Goal: Transaction & Acquisition: Purchase product/service

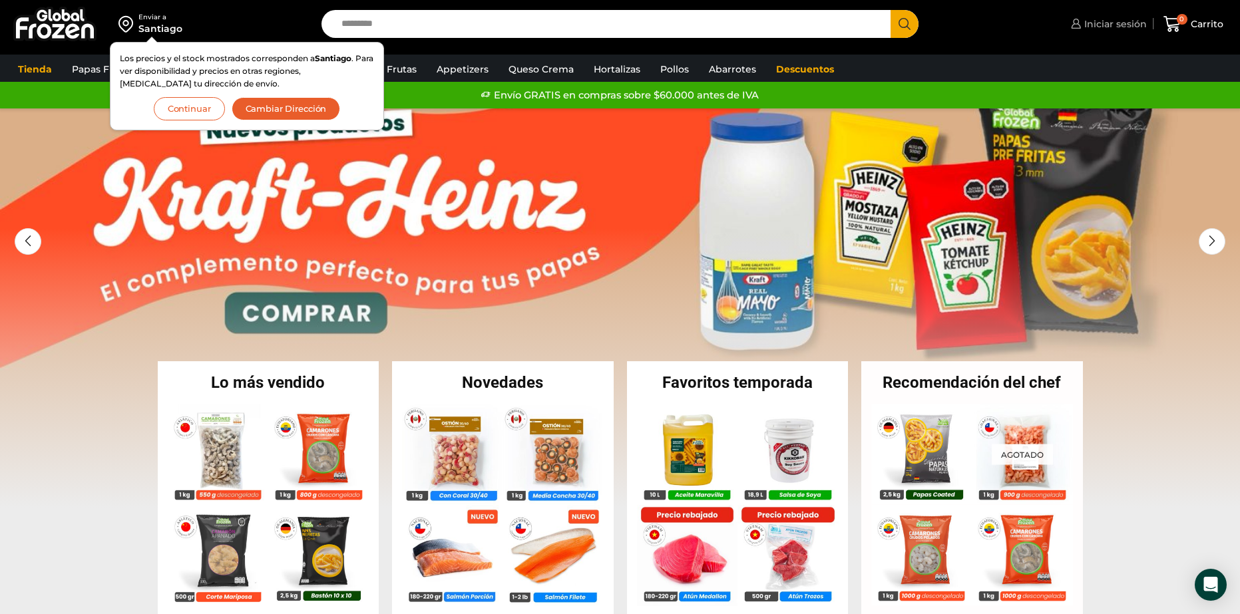
click at [1137, 25] on span "Iniciar sesión" at bounding box center [1114, 23] width 66 height 13
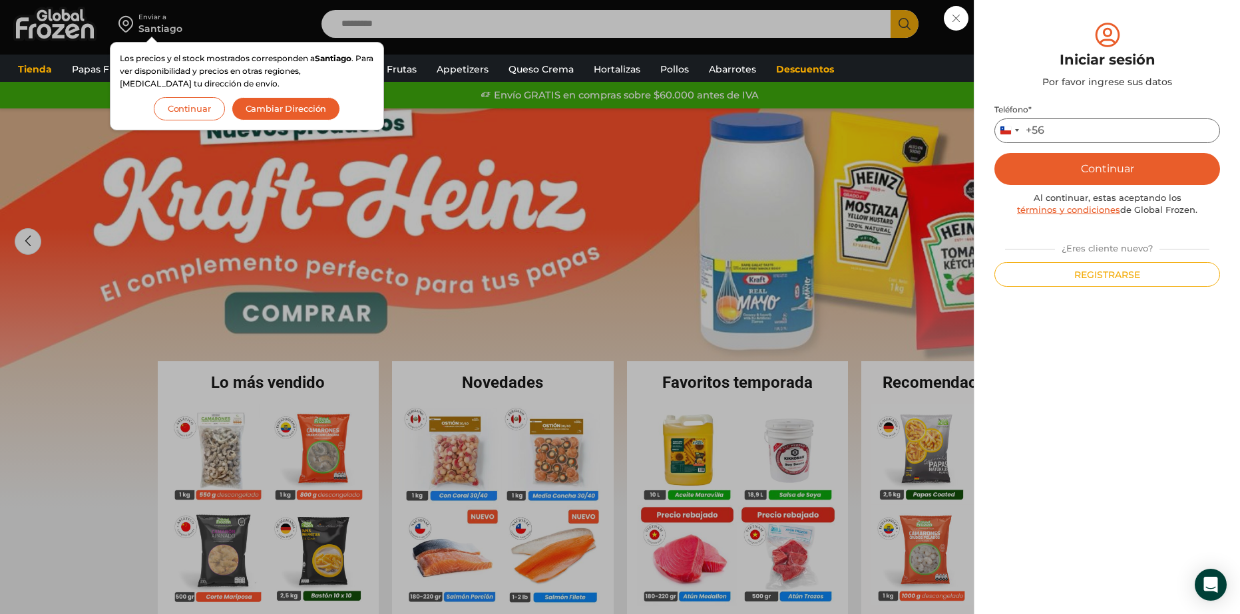
click at [1075, 132] on input "Teléfono *" at bounding box center [1107, 130] width 226 height 25
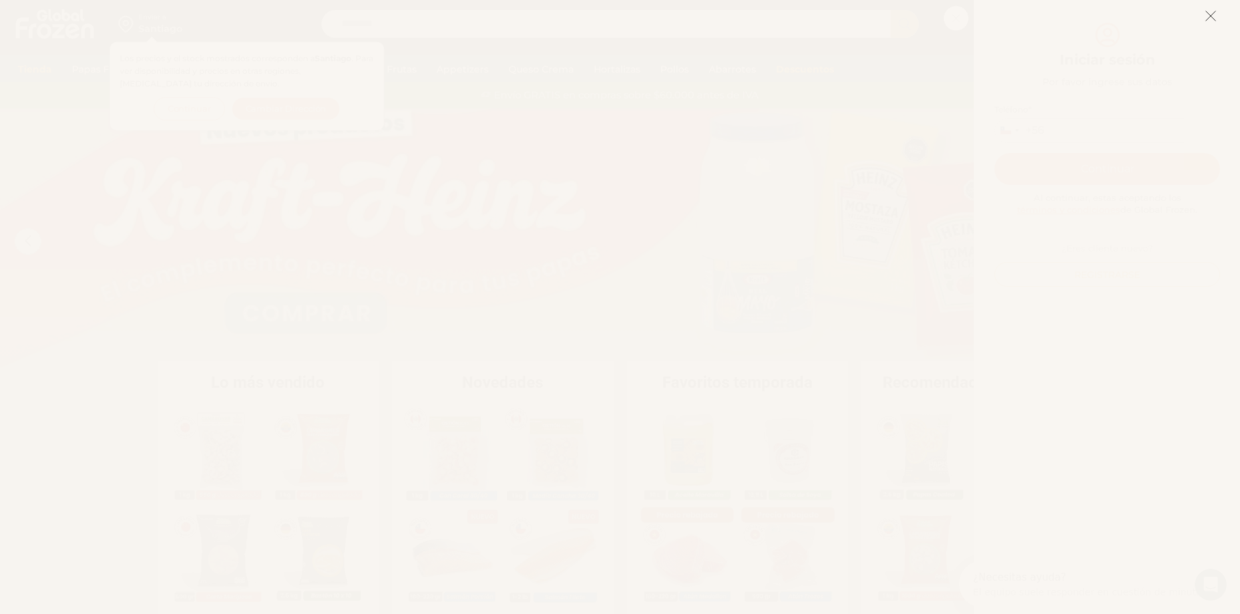
click at [1207, 17] on icon at bounding box center [1210, 16] width 12 height 12
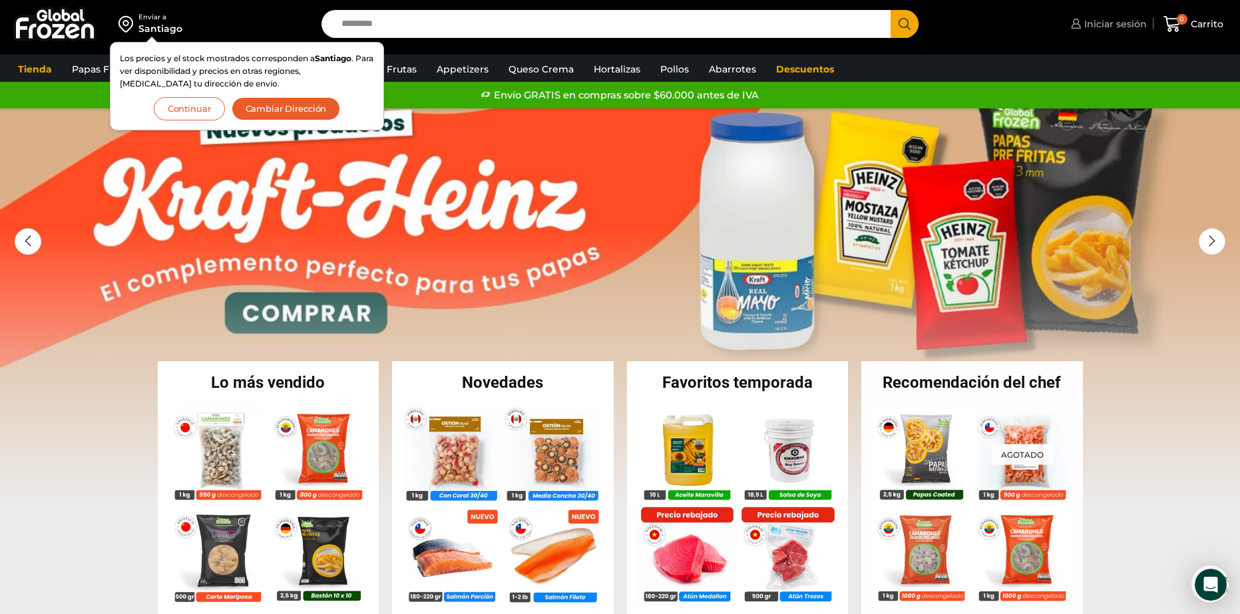
click at [1104, 15] on link "Iniciar sesión" at bounding box center [1106, 24] width 79 height 27
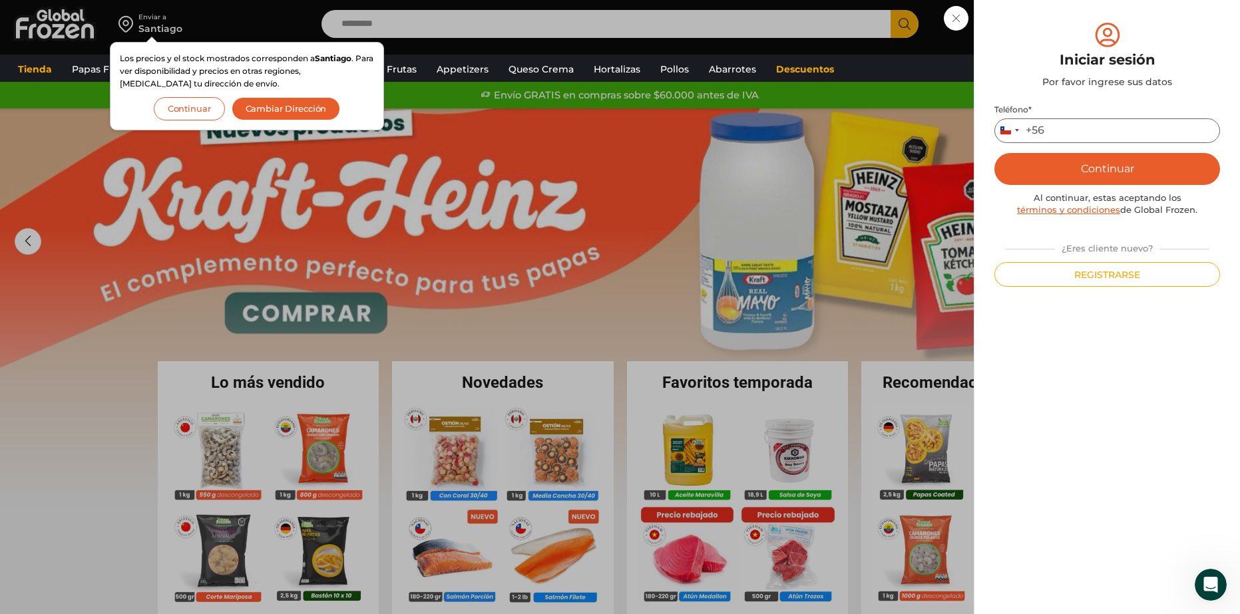
click at [1075, 134] on input "Teléfono *" at bounding box center [1107, 130] width 226 height 25
click at [1093, 128] on input "*********" at bounding box center [1107, 130] width 226 height 25
type input "*********"
click at [1152, 162] on button "Continuar" at bounding box center [1107, 169] width 226 height 32
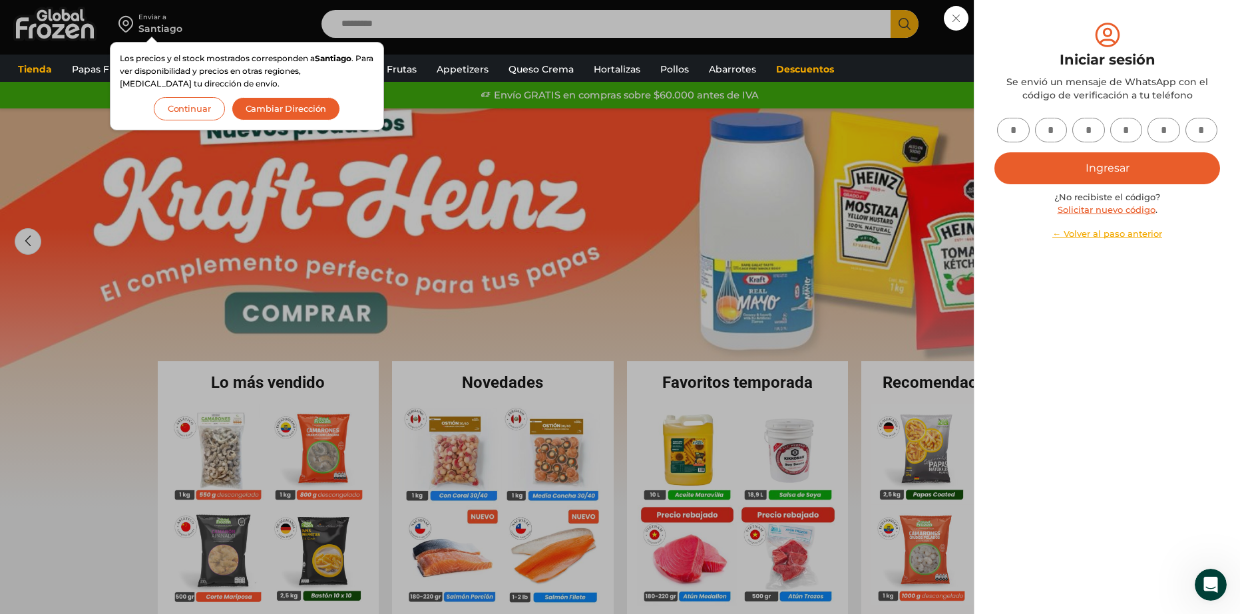
click at [1141, 206] on link "Solicitar nuevo código" at bounding box center [1106, 209] width 98 height 11
click at [1010, 137] on input "text" at bounding box center [1013, 130] width 33 height 25
type input "*"
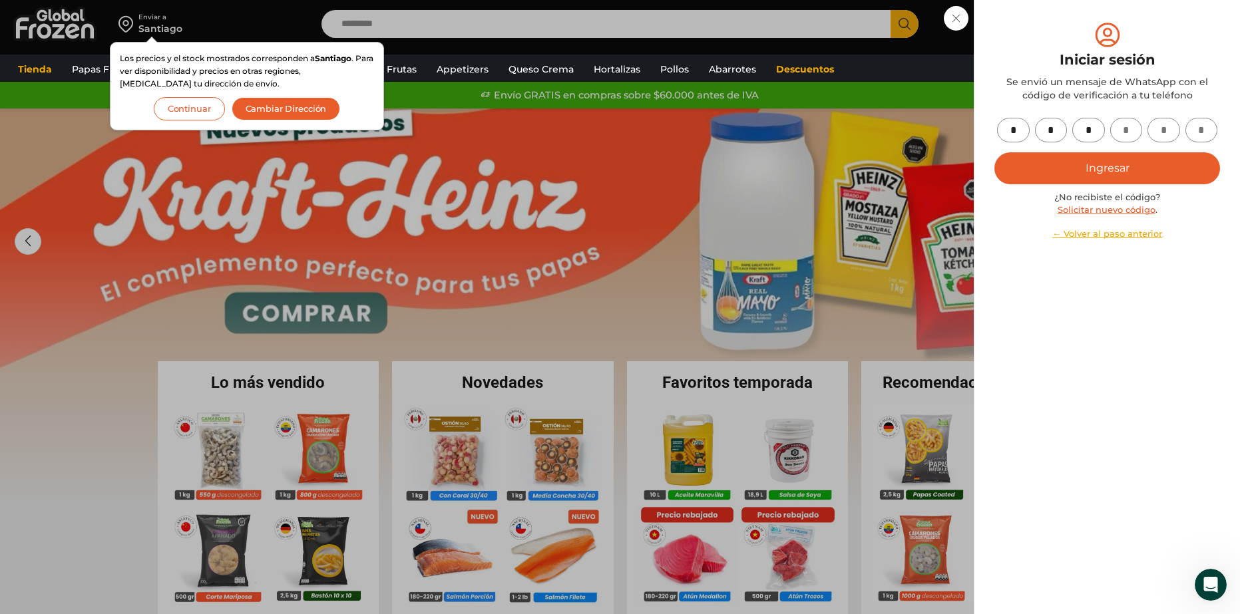
type input "*"
click at [1143, 183] on button "Ingresar" at bounding box center [1107, 168] width 226 height 32
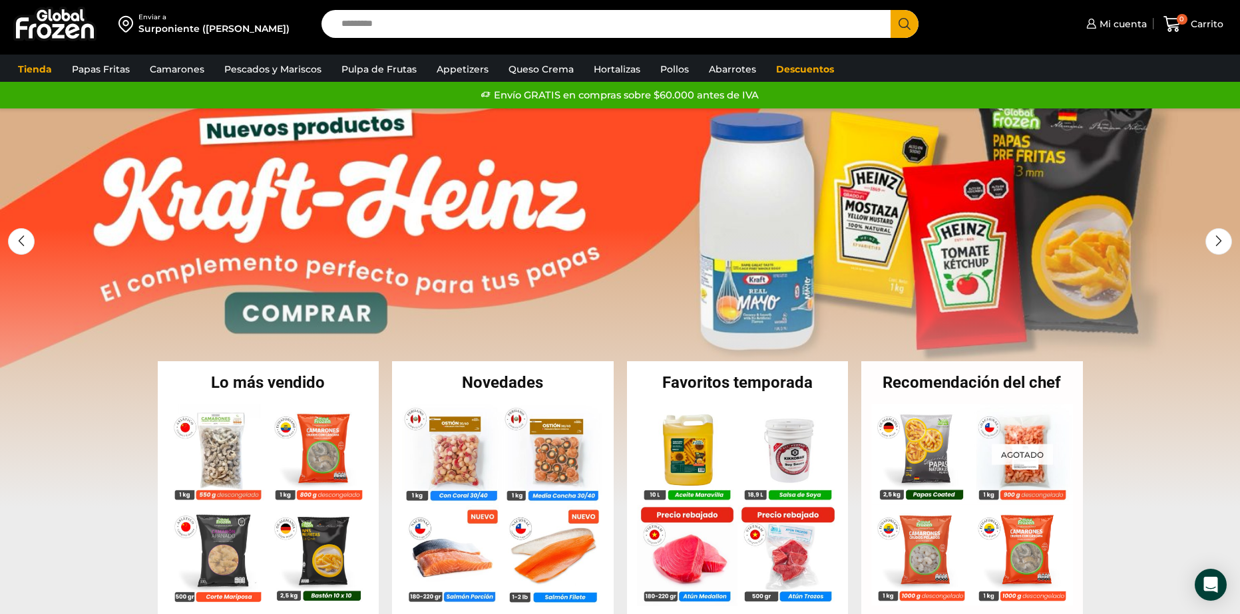
click at [781, 232] on link "1 / 2" at bounding box center [620, 307] width 1240 height 399
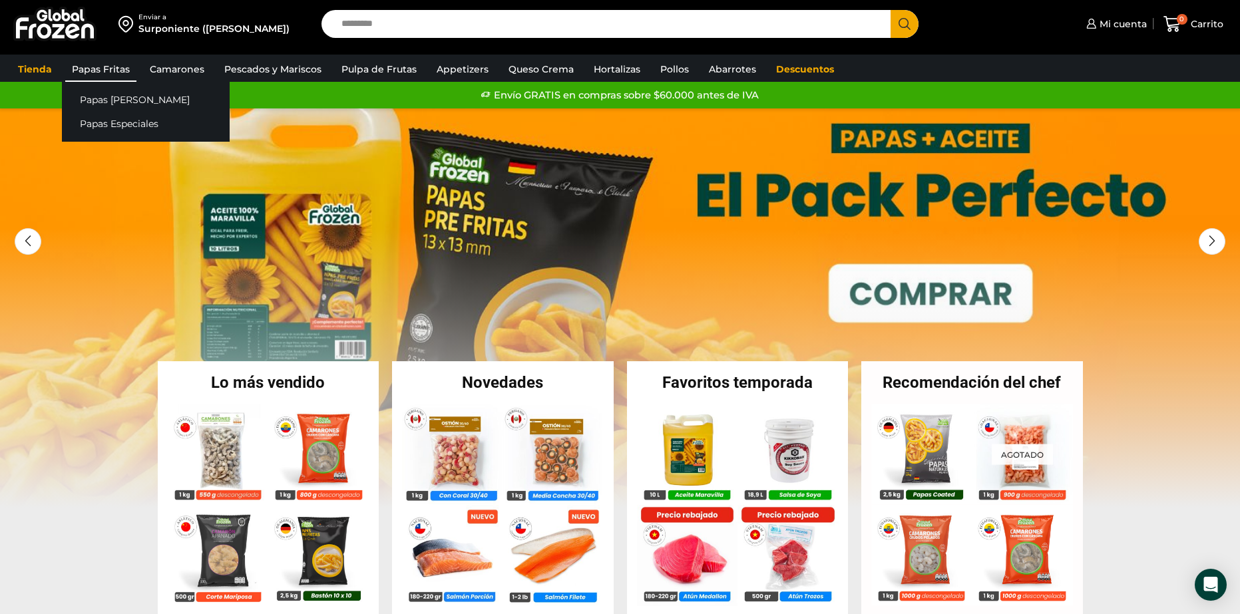
click at [83, 67] on link "Papas Fritas" at bounding box center [100, 69] width 71 height 25
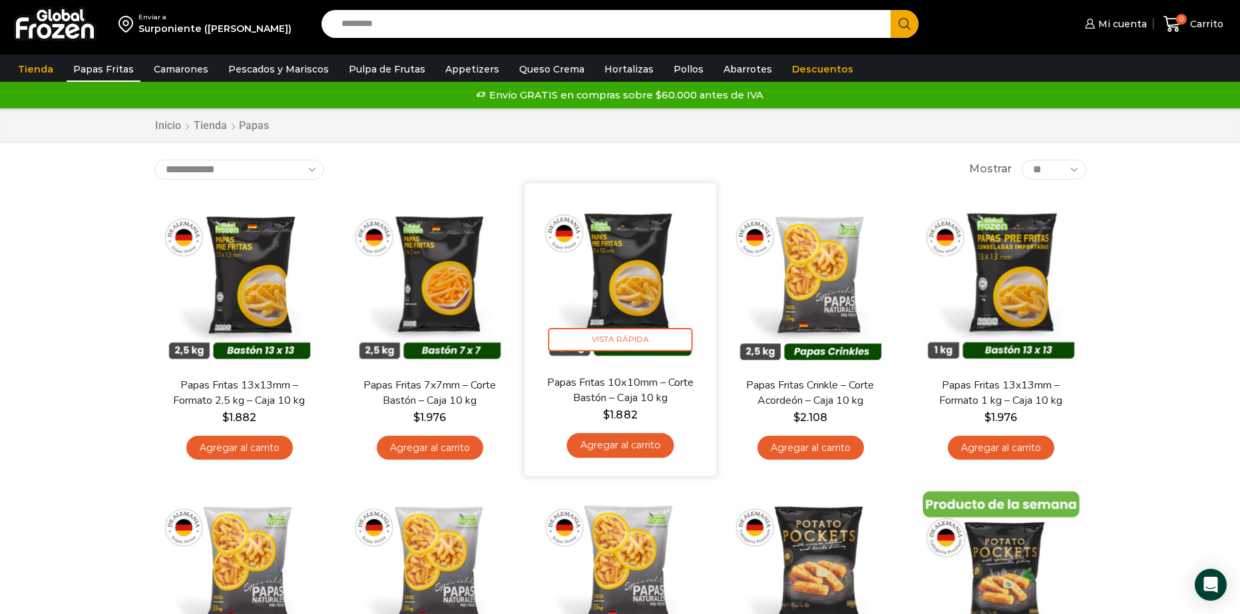
click at [633, 444] on link "Agregar al carrito" at bounding box center [619, 445] width 107 height 25
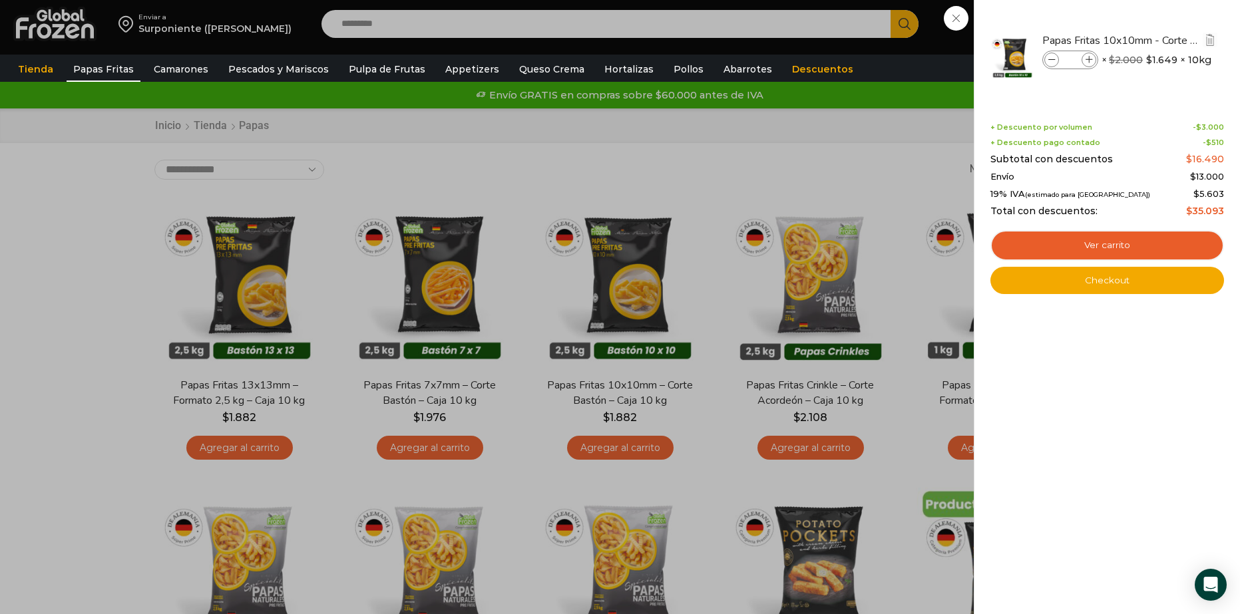
click at [1087, 58] on icon at bounding box center [1088, 60] width 7 height 7
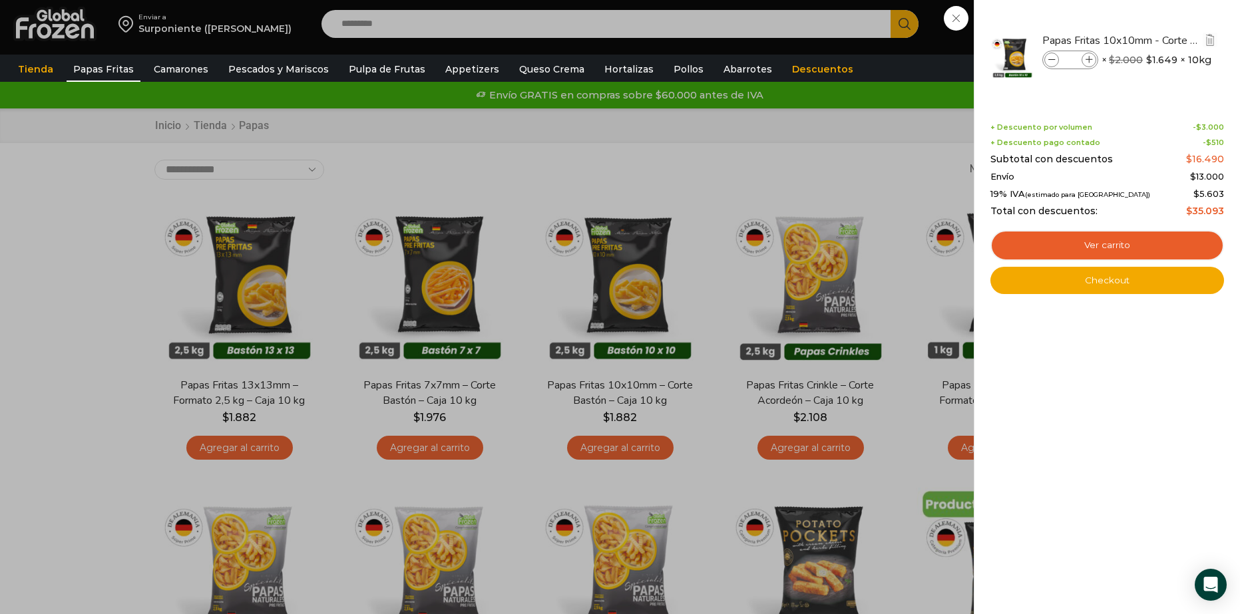
click at [1087, 58] on icon at bounding box center [1088, 60] width 7 height 7
type input "**"
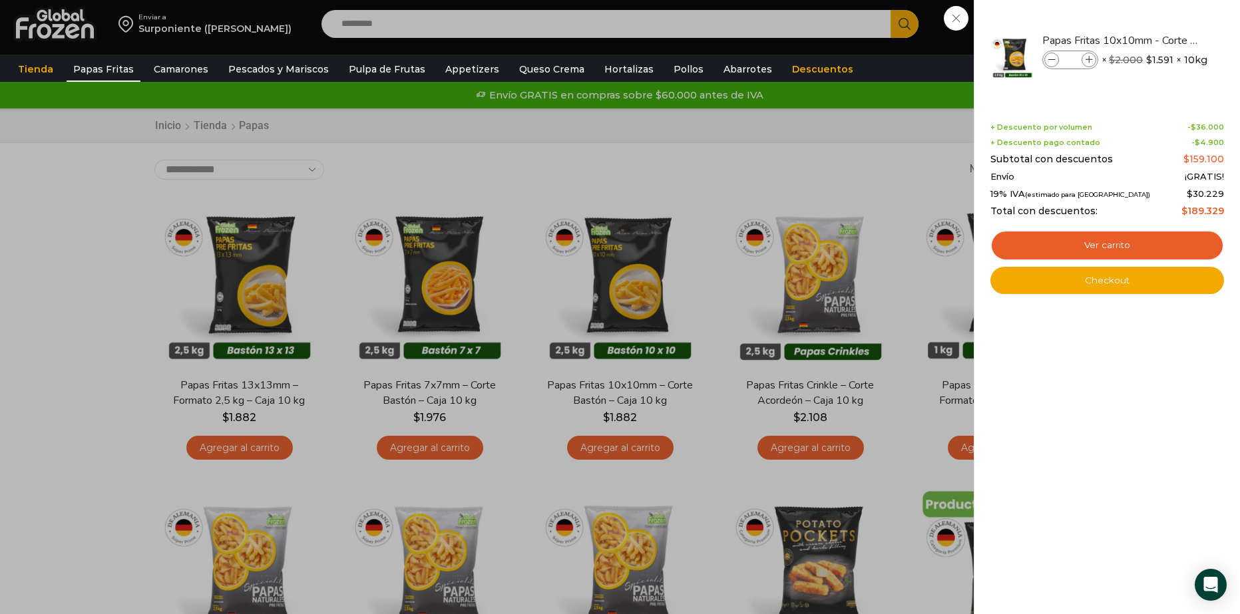
click at [1160, 40] on div "10 Carrito 10 10 Shopping Cart" at bounding box center [1193, 24] width 67 height 31
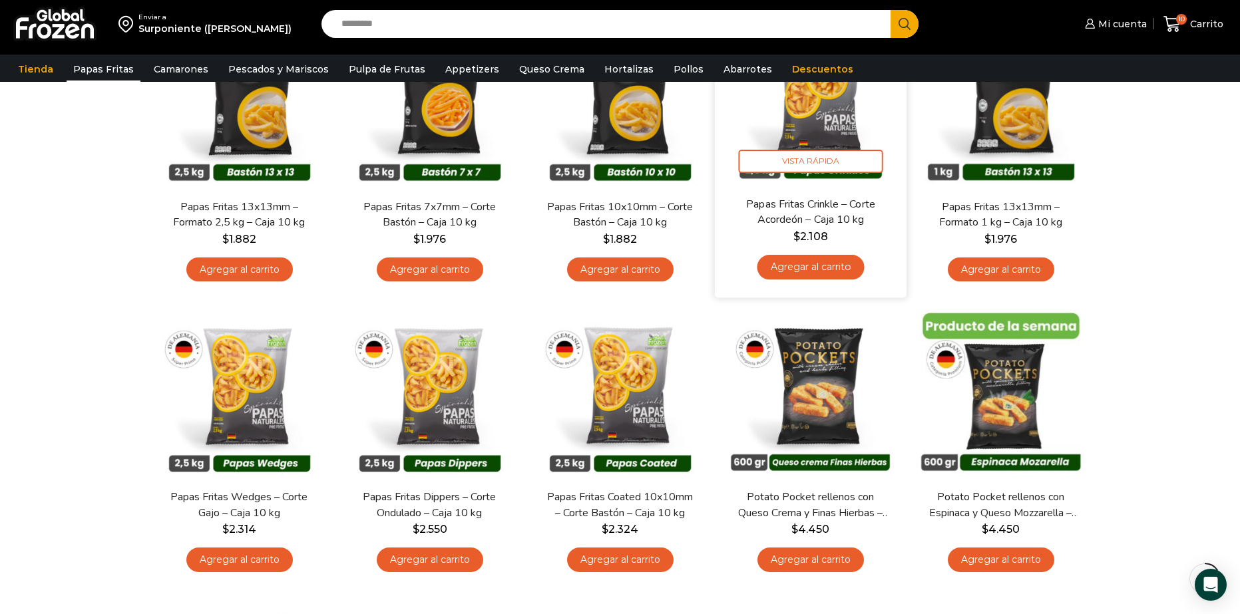
scroll to position [266, 0]
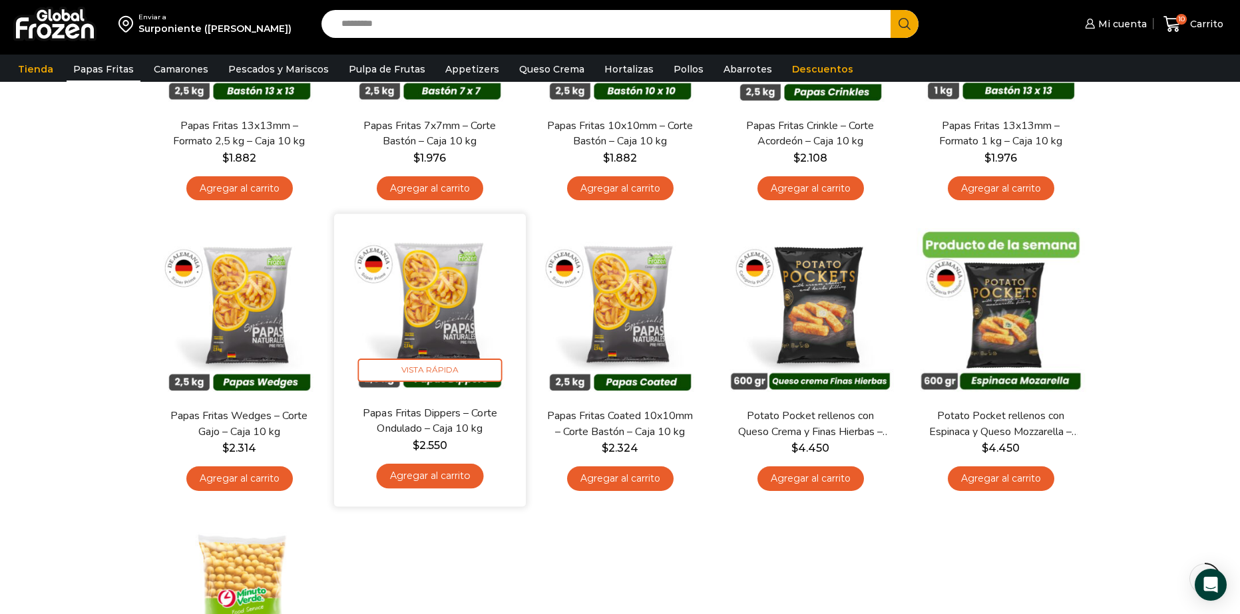
click at [455, 483] on link "Agregar al carrito" at bounding box center [429, 476] width 107 height 25
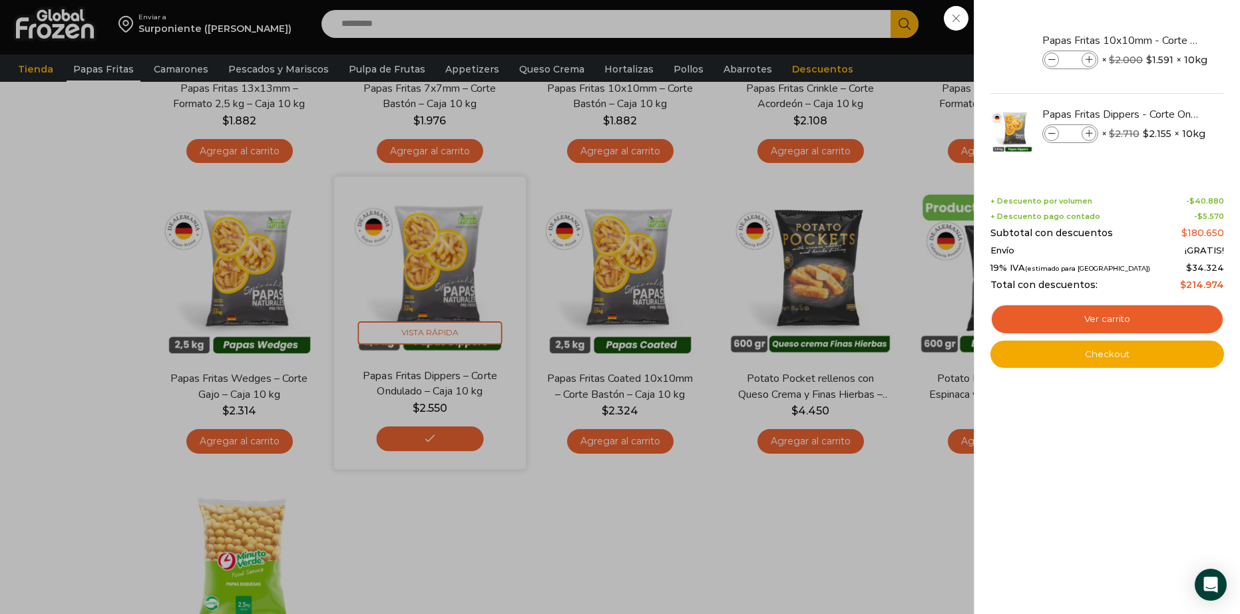
scroll to position [333, 0]
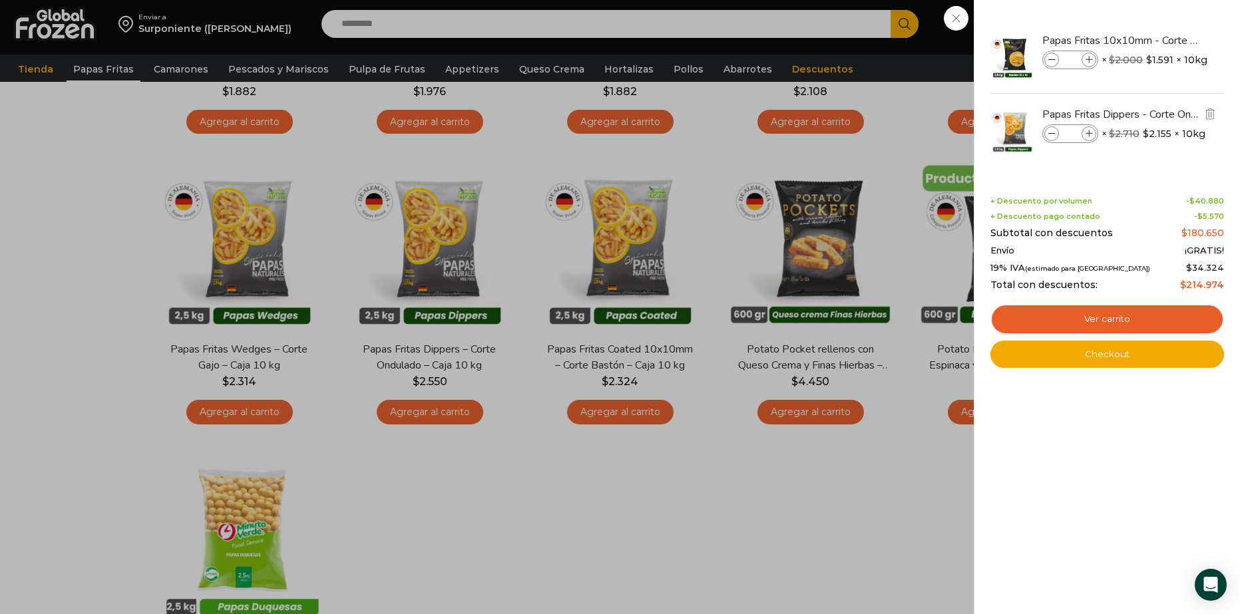
click at [1089, 130] on icon at bounding box center [1088, 133] width 7 height 7
type input "*"
click at [1160, 40] on div "12 Carrito 12 12 Shopping Cart" at bounding box center [1193, 24] width 67 height 31
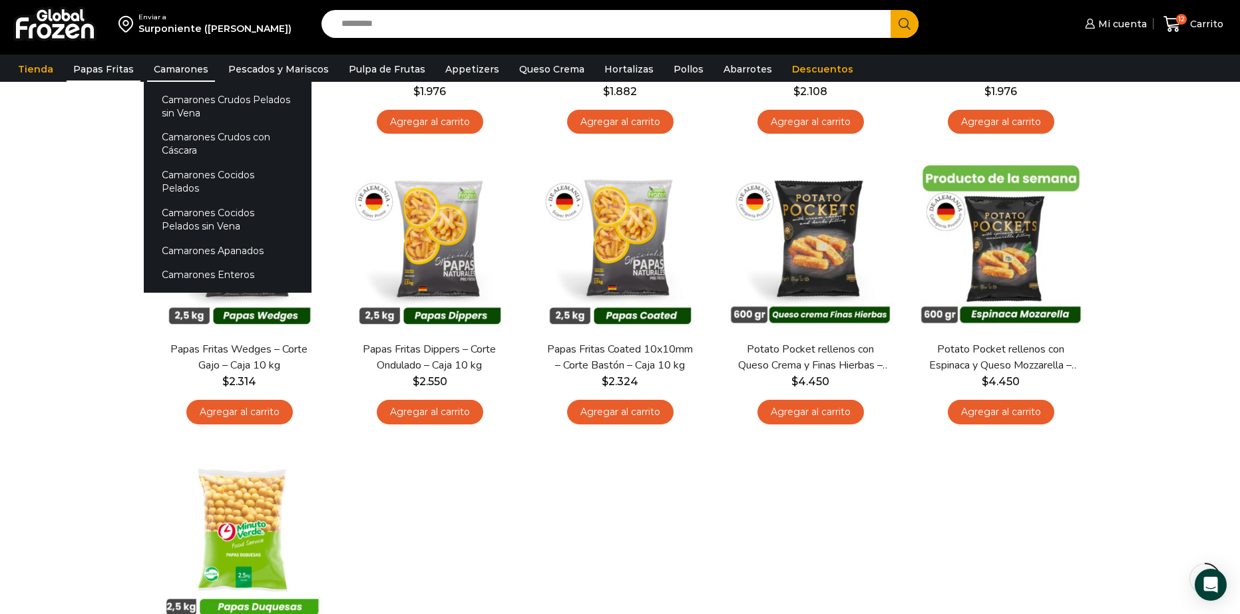
click at [162, 67] on link "Camarones" at bounding box center [181, 69] width 68 height 25
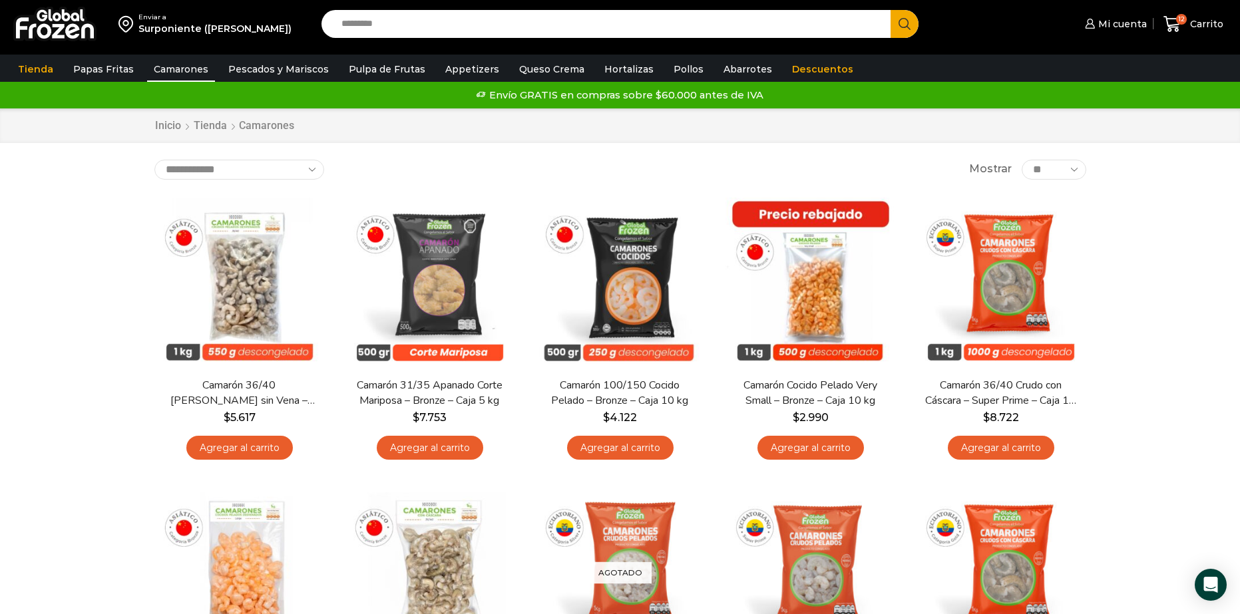
click at [1105, 5] on div "Enviar a Surponiente (Padre Hurtado) Search input Search Mi cuenta Pedidos" at bounding box center [619, 24] width 1233 height 48
click at [1098, 28] on span "Mi cuenta" at bounding box center [1121, 23] width 52 height 13
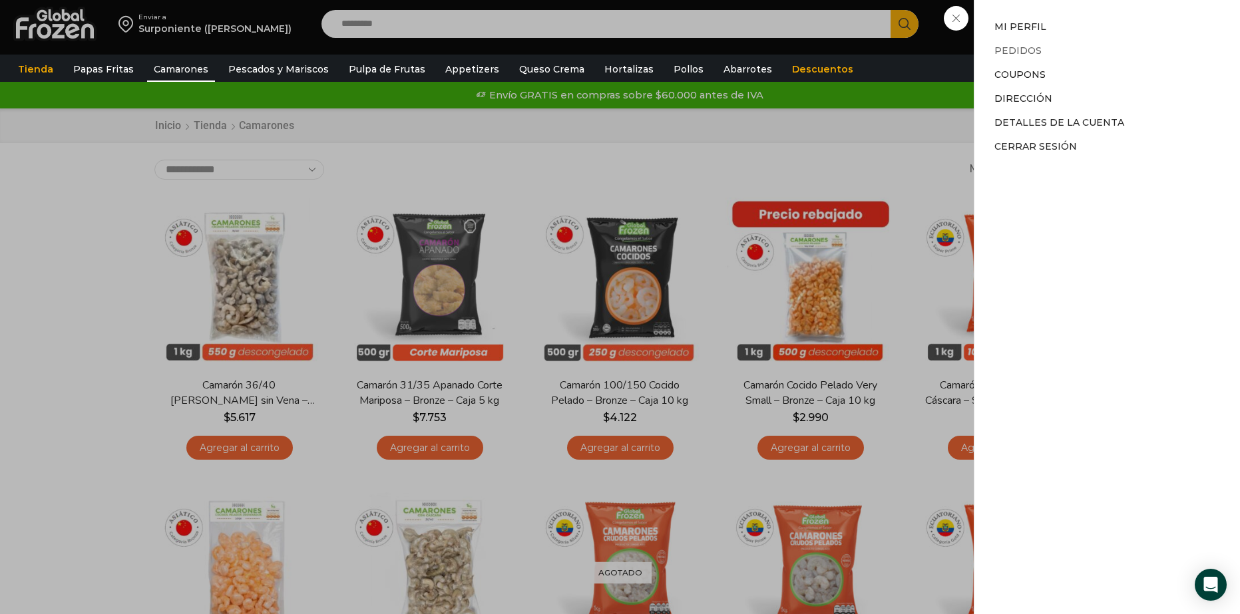
click at [1021, 53] on link "Pedidos" at bounding box center [1017, 51] width 47 height 12
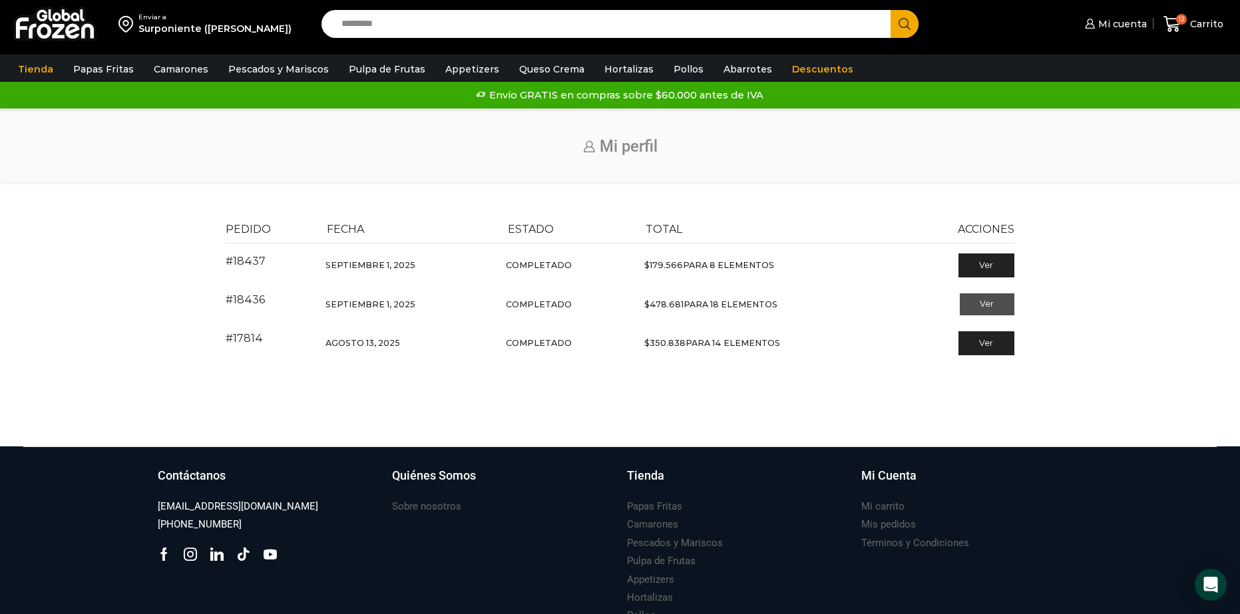
click at [973, 303] on link "Ver" at bounding box center [987, 304] width 55 height 23
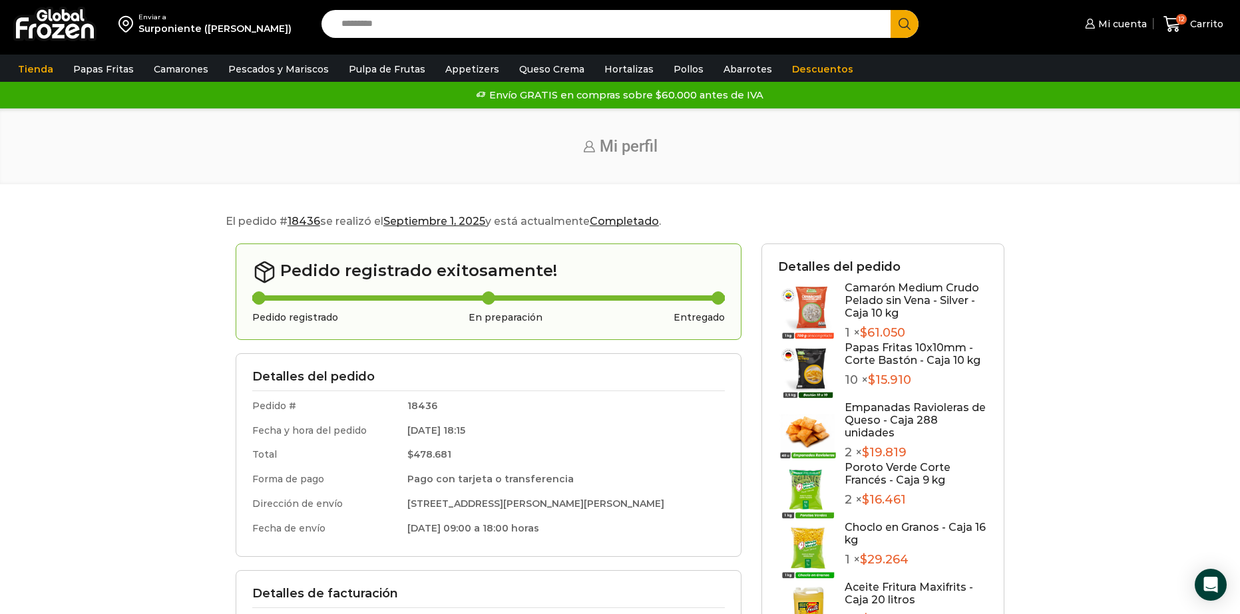
click at [809, 304] on img at bounding box center [808, 311] width 60 height 60
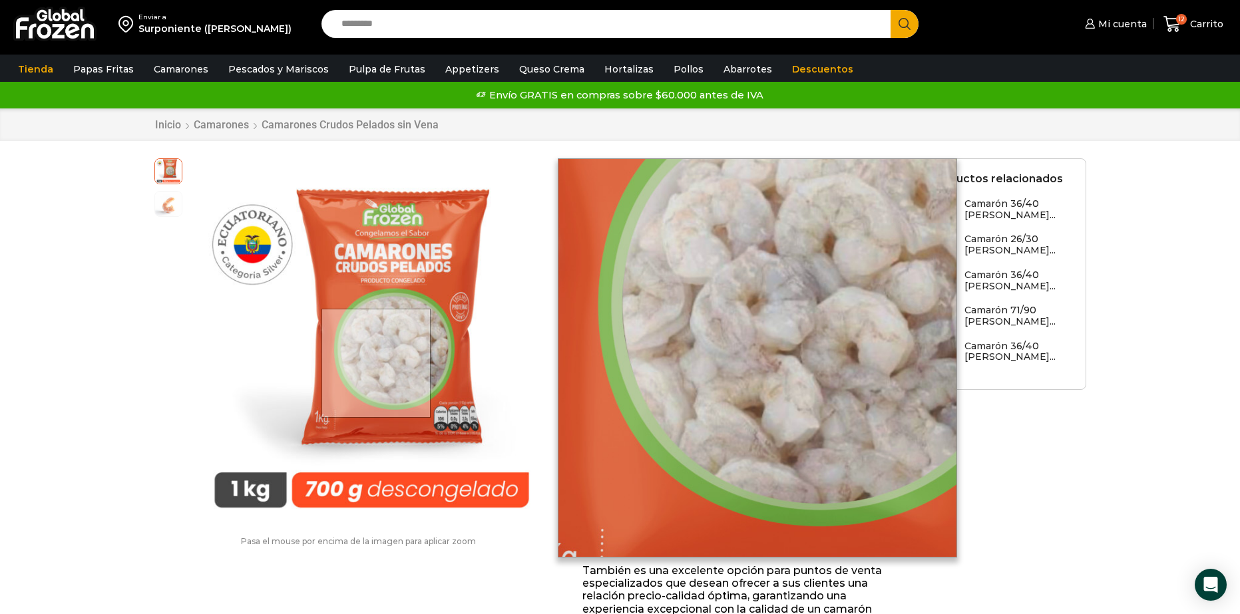
click at [377, 363] on div at bounding box center [376, 364] width 110 height 110
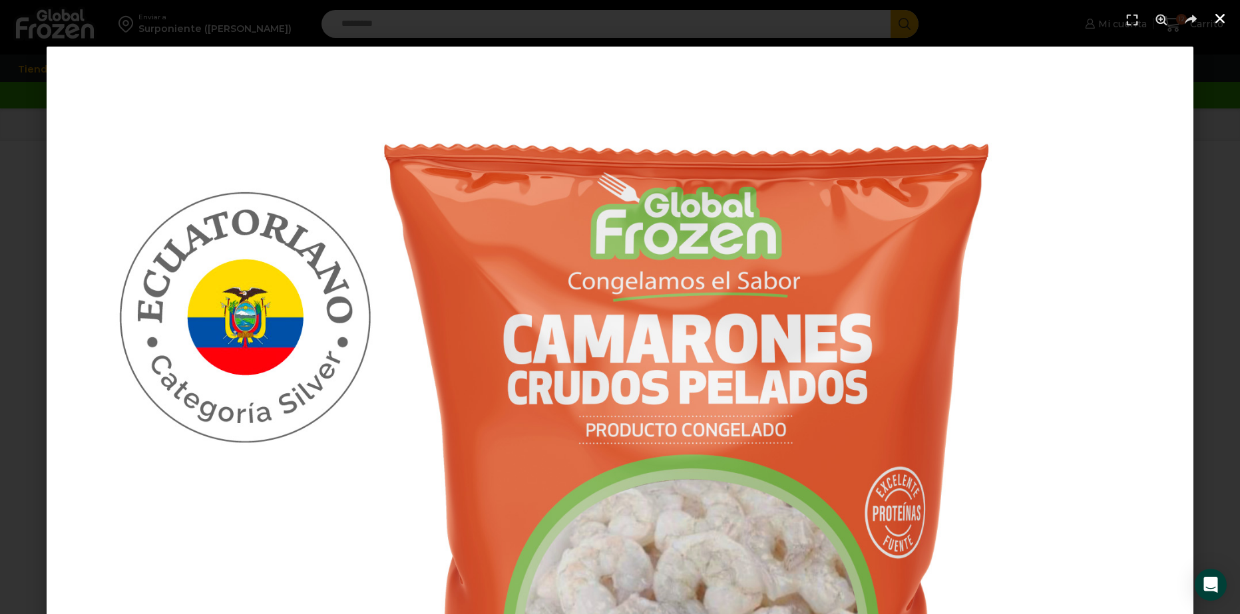
click at [1222, 15] on icon "Cerrar (Esc)" at bounding box center [1219, 18] width 13 height 13
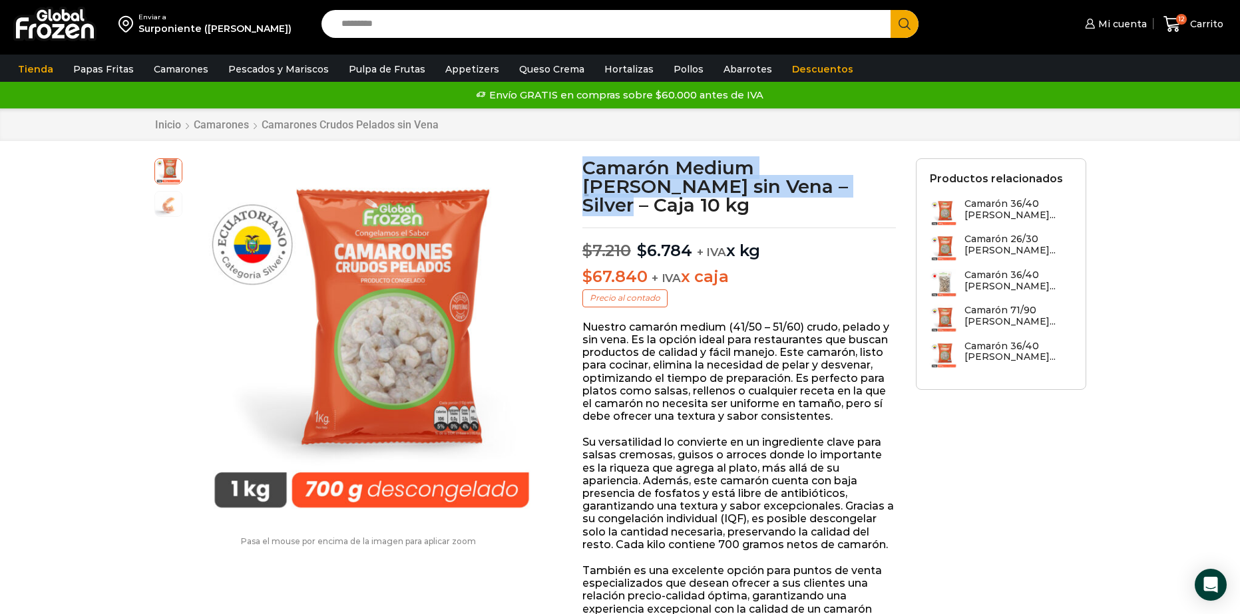
drag, startPoint x: 739, startPoint y: 186, endPoint x: 582, endPoint y: 176, distance: 156.7
click at [582, 176] on h1 "Camarón Medium Crudo Pelado sin Vena – Silver – Caja 10 kg" at bounding box center [738, 186] width 313 height 56
copy h1 "Camarón Medium Crudo Pelado sin Vena – Silver"
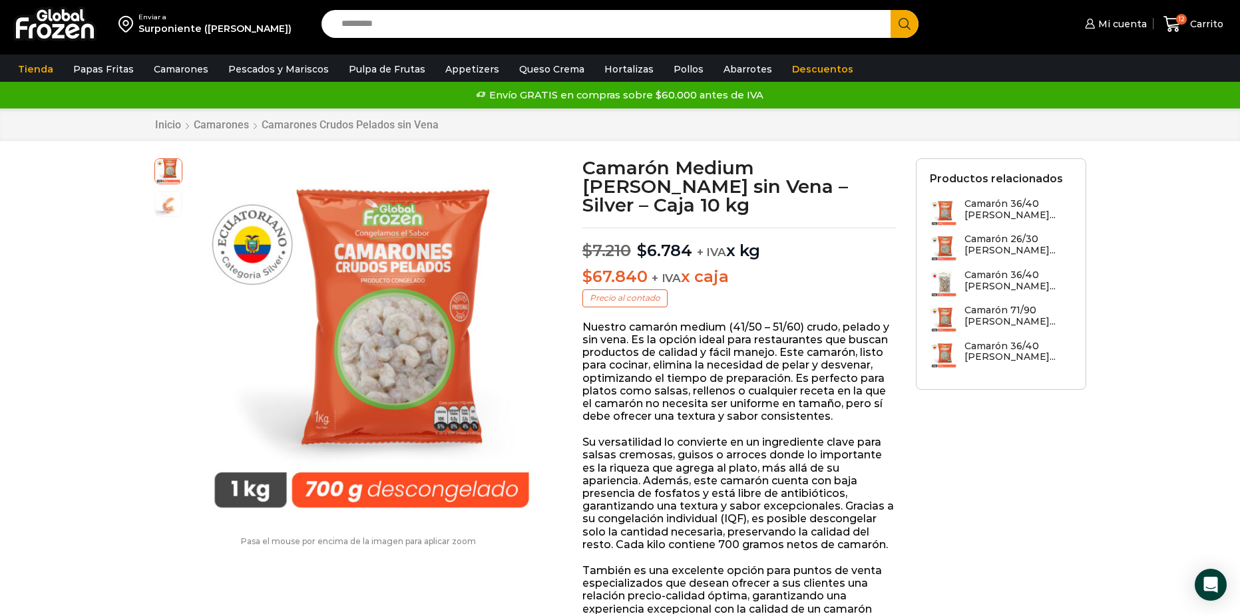
drag, startPoint x: 564, startPoint y: 37, endPoint x: 568, endPoint y: 24, distance: 13.7
paste input "**********"
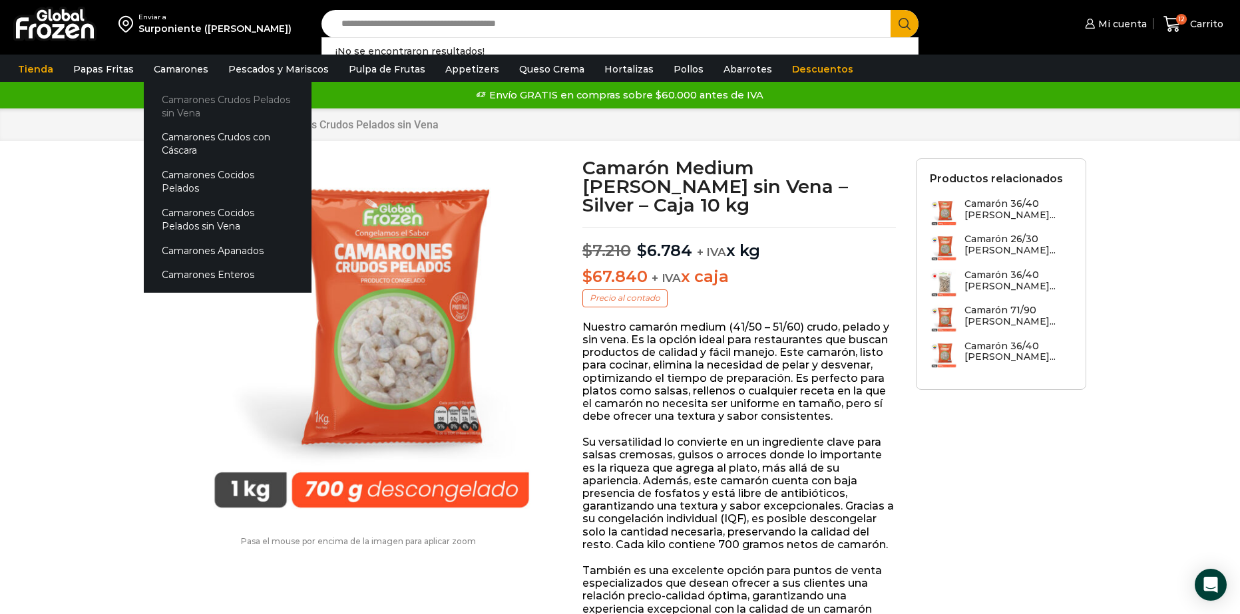
type input "**********"
click at [256, 104] on link "Camarones Crudos Pelados sin Vena" at bounding box center [228, 106] width 168 height 38
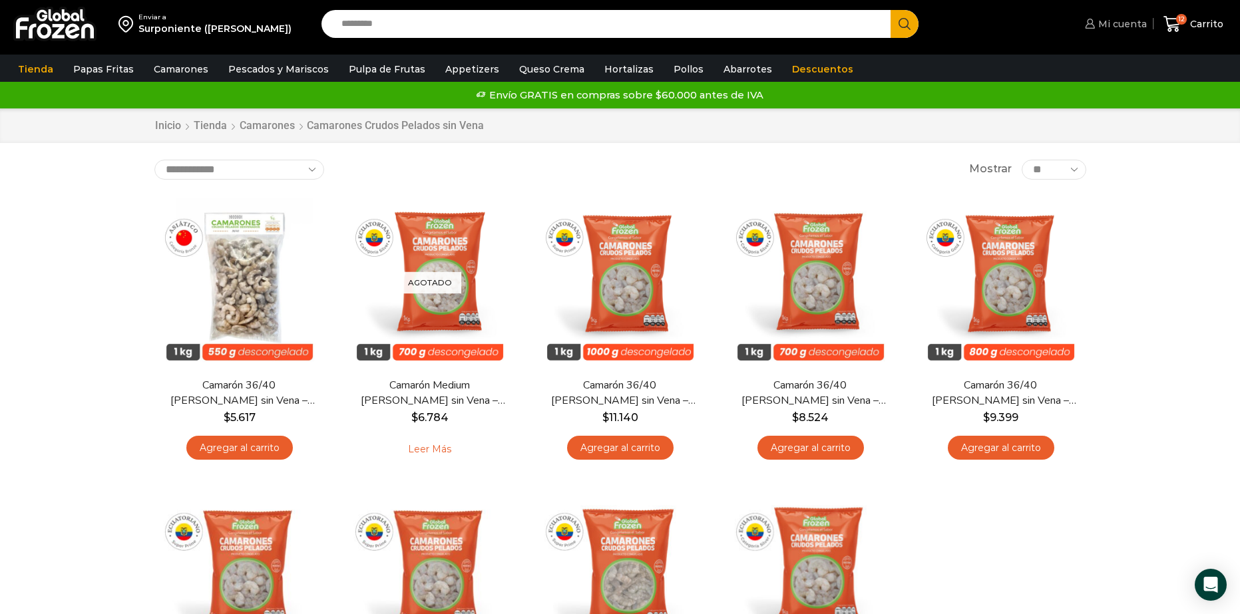
click at [1104, 24] on span "Mi cuenta" at bounding box center [1121, 23] width 52 height 13
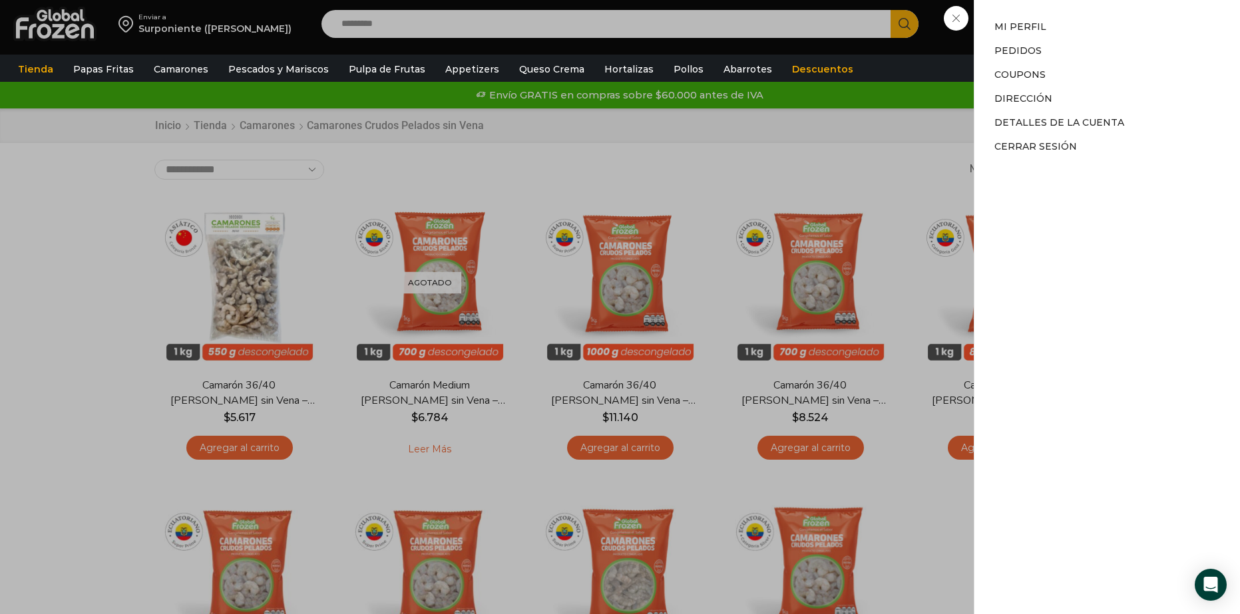
click at [1081, 27] on div "Mi cuenta Mi cuenta Mi perfil Pedidos Descargas Coupons Dirección Detalles de l…" at bounding box center [1113, 24] width 65 height 27
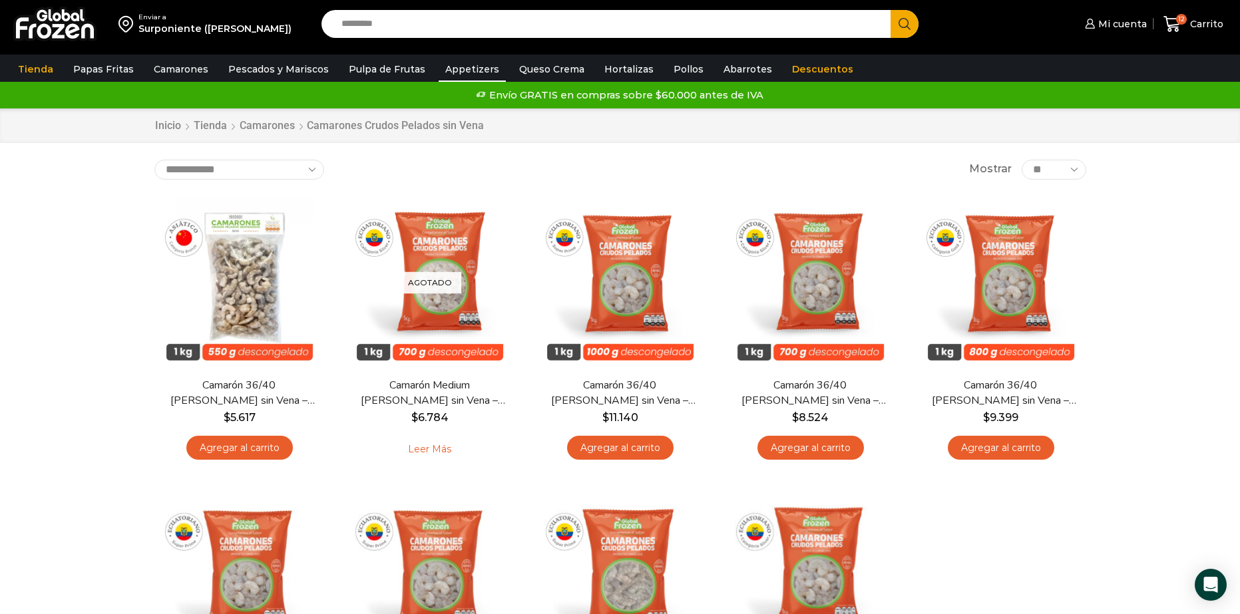
click at [460, 63] on link "Appetizers" at bounding box center [472, 69] width 67 height 25
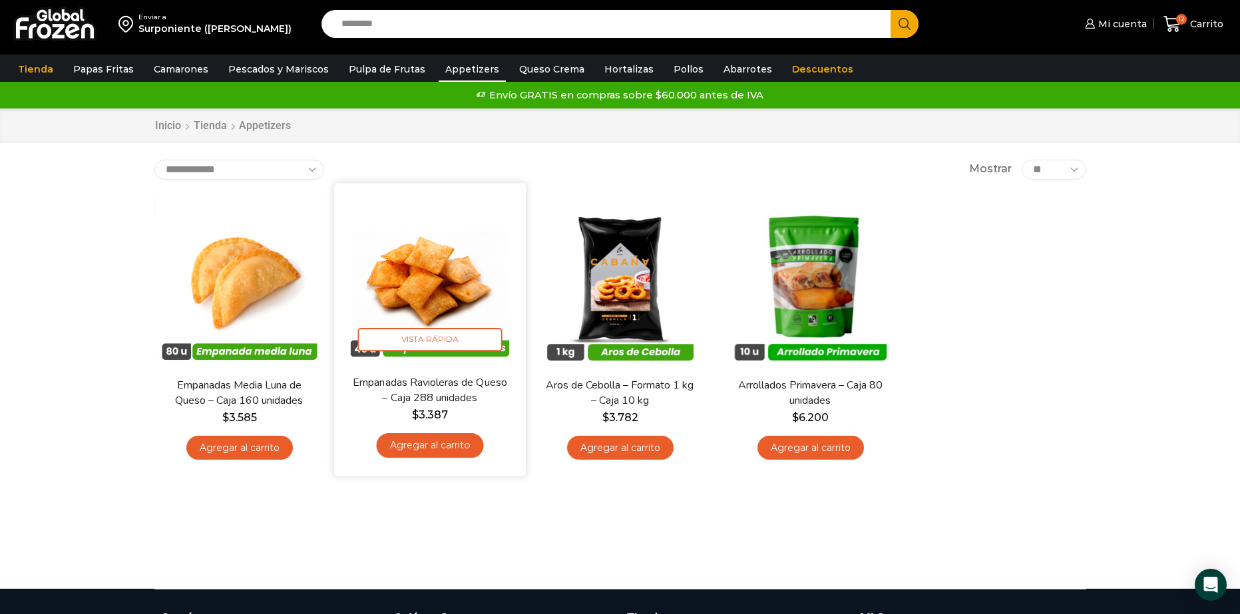
click at [454, 445] on link "Agregar al carrito" at bounding box center [429, 445] width 107 height 25
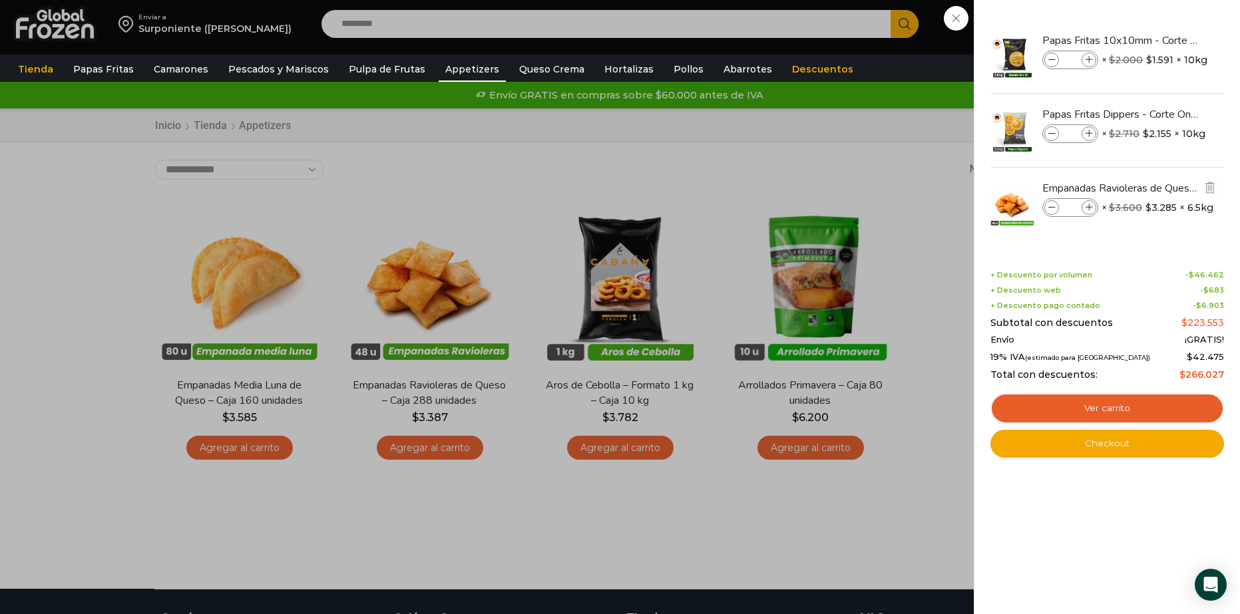
click at [1090, 202] on span at bounding box center [1088, 207] width 15 height 15
type input "*"
click at [1160, 40] on div "13 Carrito 13 13 Shopping Cart" at bounding box center [1193, 24] width 67 height 31
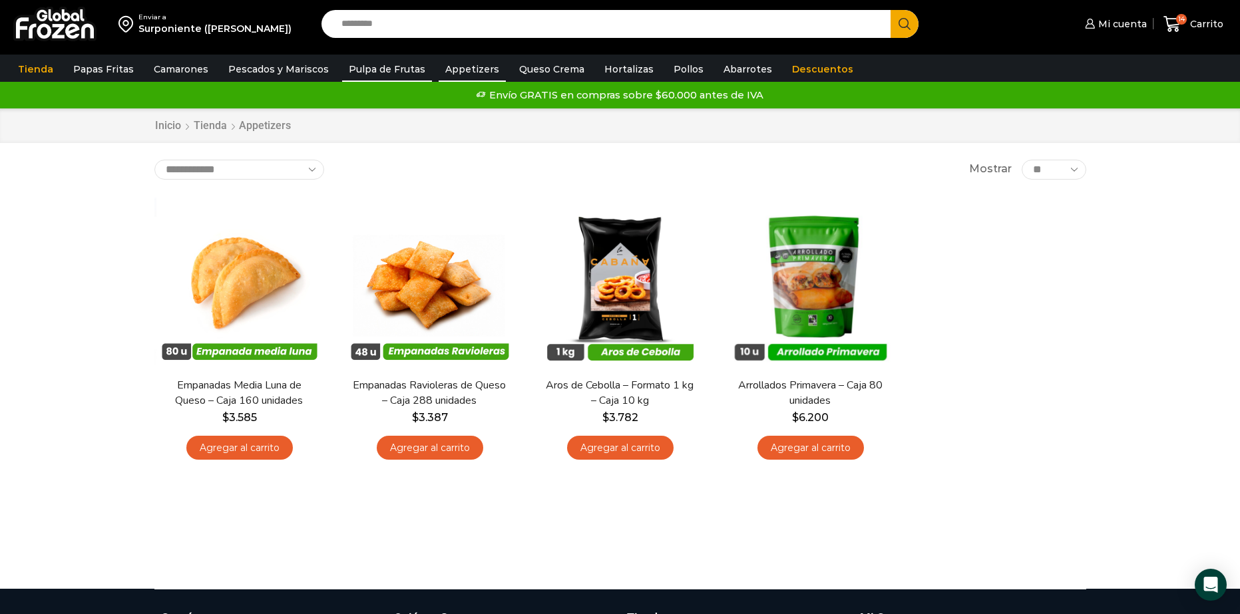
click at [369, 69] on link "Pulpa de Frutas" at bounding box center [387, 69] width 90 height 25
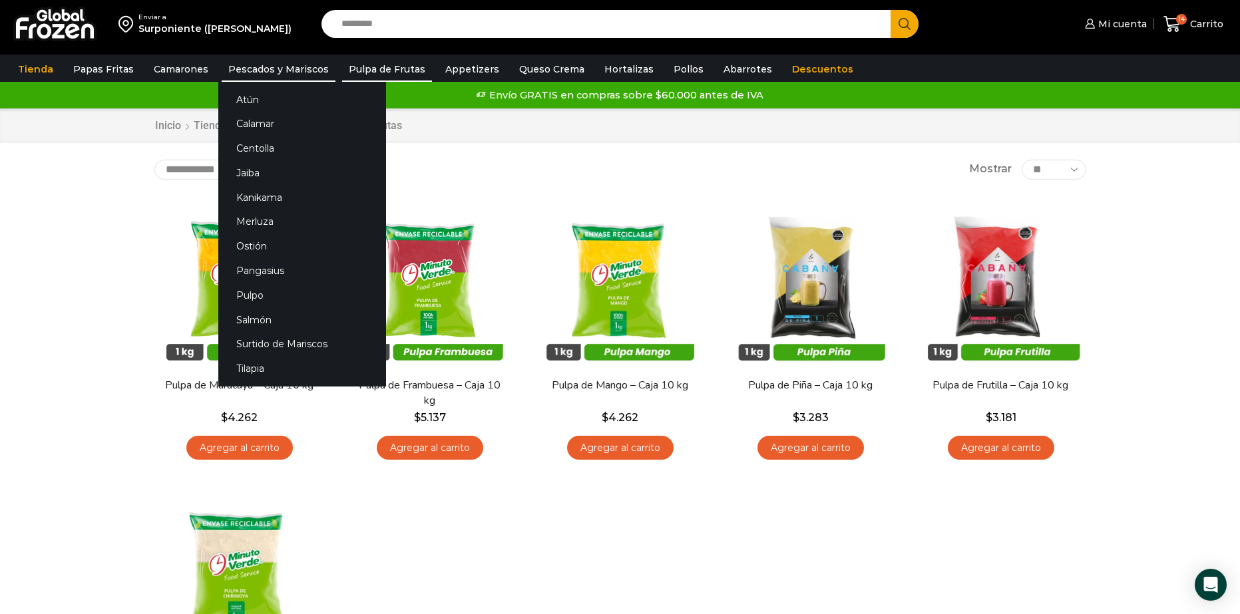
click at [291, 75] on link "Pescados y Mariscos" at bounding box center [279, 69] width 114 height 25
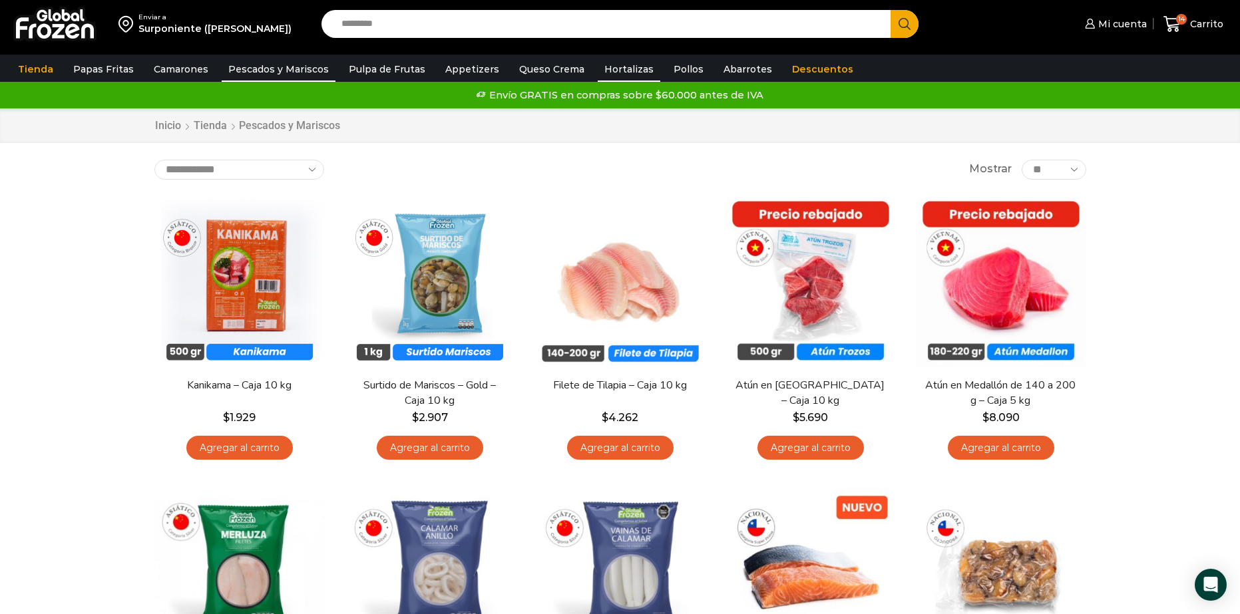
click at [618, 71] on link "Hortalizas" at bounding box center [629, 69] width 63 height 25
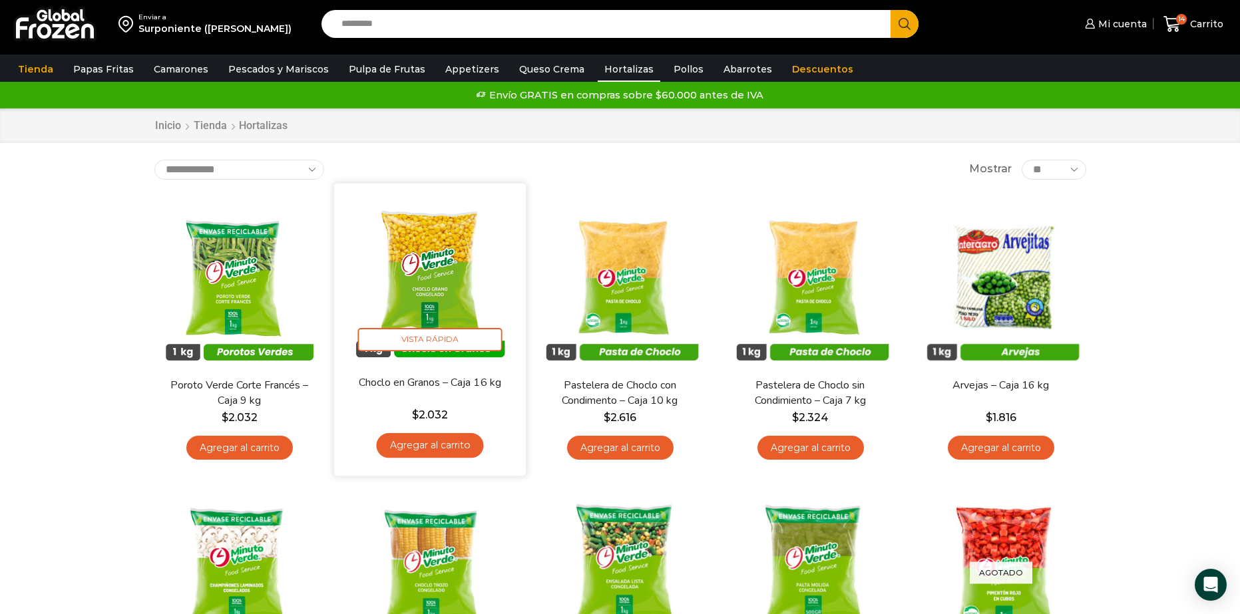
click at [423, 438] on link "Agregar al carrito" at bounding box center [429, 445] width 107 height 25
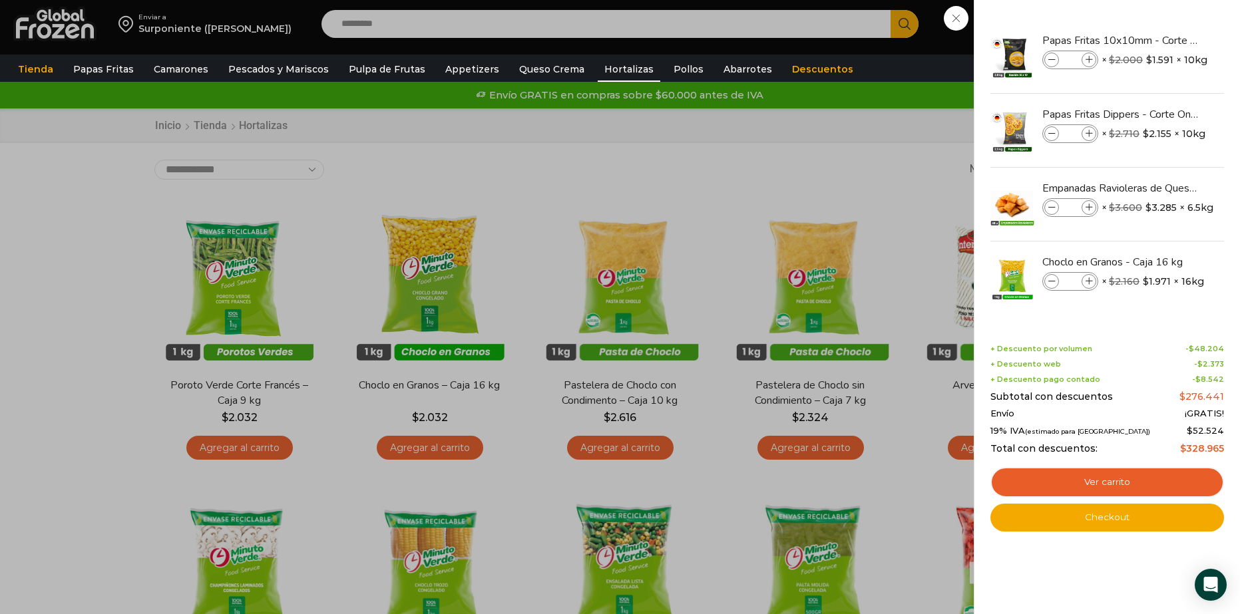
click at [1160, 40] on div "15 Carrito 15 15 Shopping Cart" at bounding box center [1193, 24] width 67 height 31
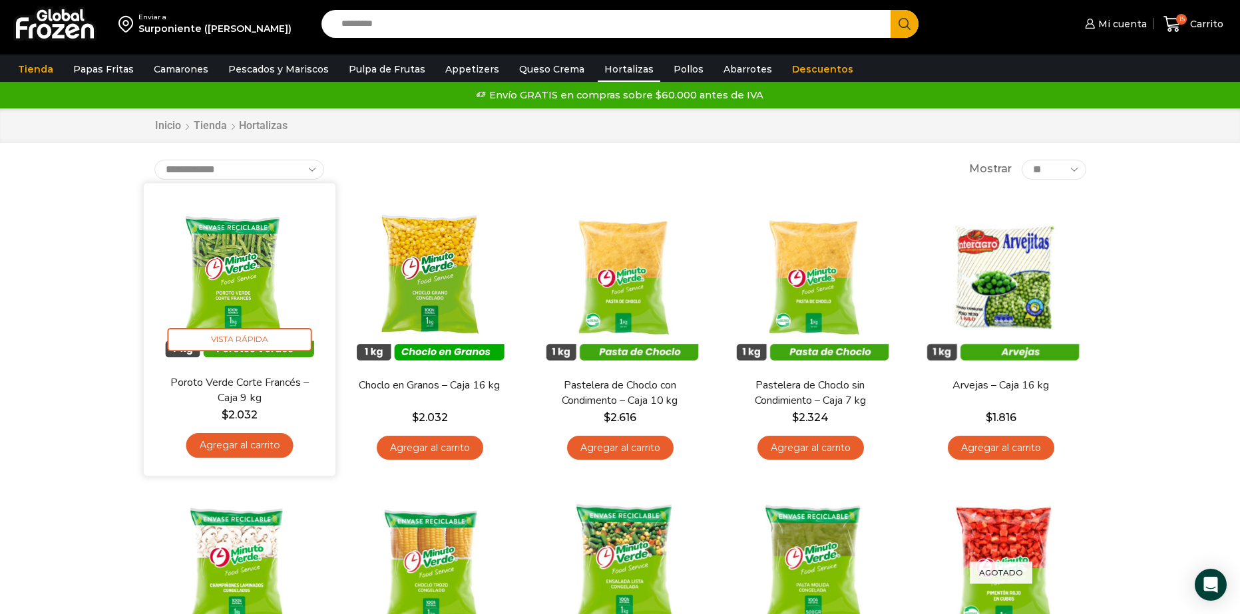
click at [252, 441] on link "Agregar al carrito" at bounding box center [239, 445] width 107 height 25
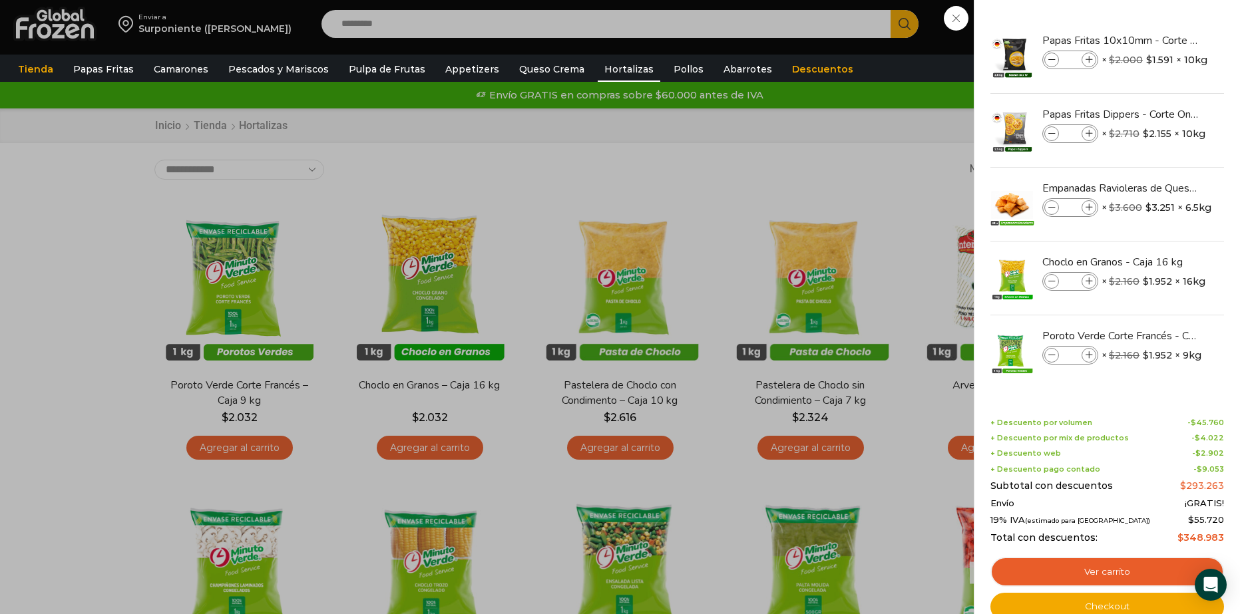
click at [1160, 40] on div "16 Carrito 16 16 Shopping Cart" at bounding box center [1193, 24] width 67 height 31
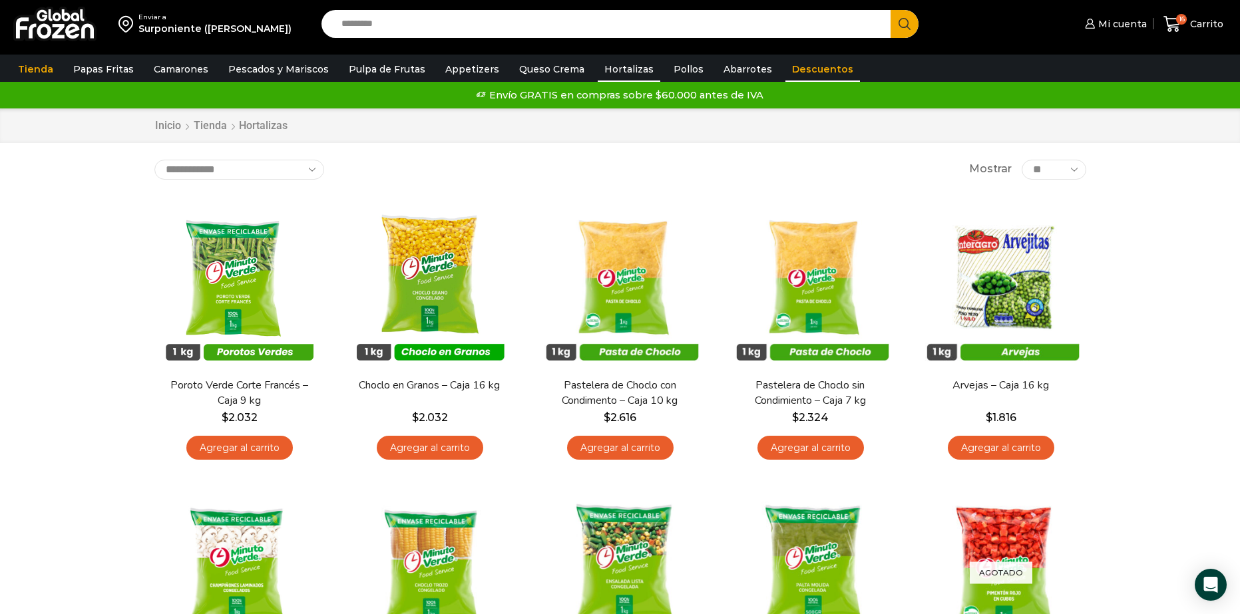
click at [785, 72] on link "Descuentos" at bounding box center [822, 69] width 75 height 25
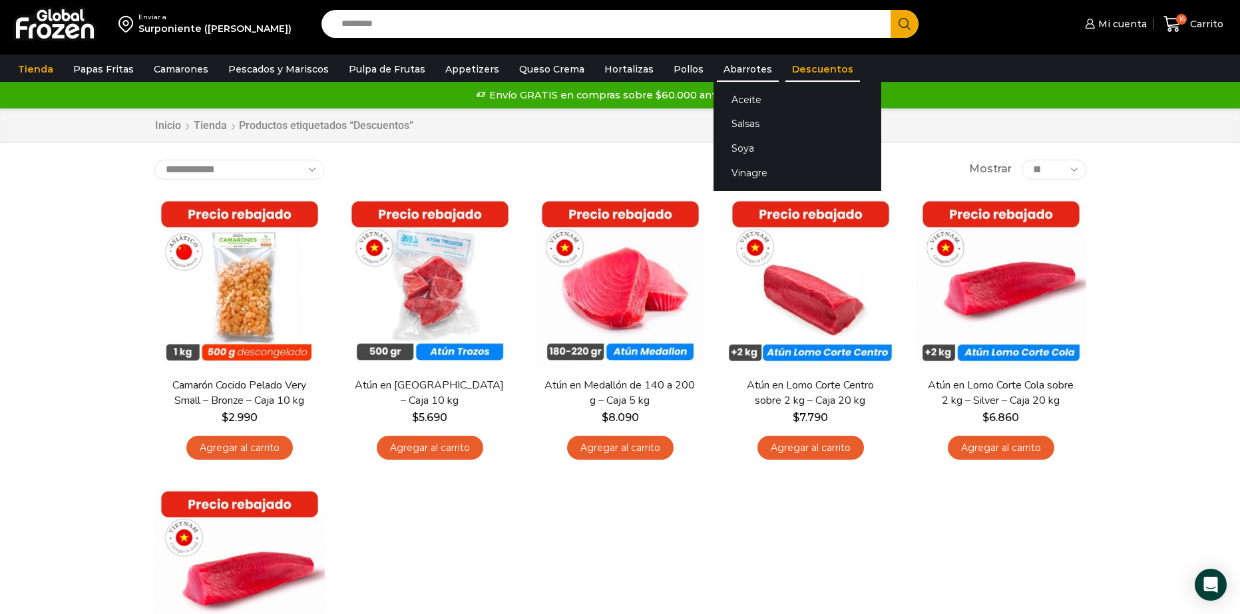
click at [717, 62] on link "Abarrotes" at bounding box center [748, 69] width 62 height 25
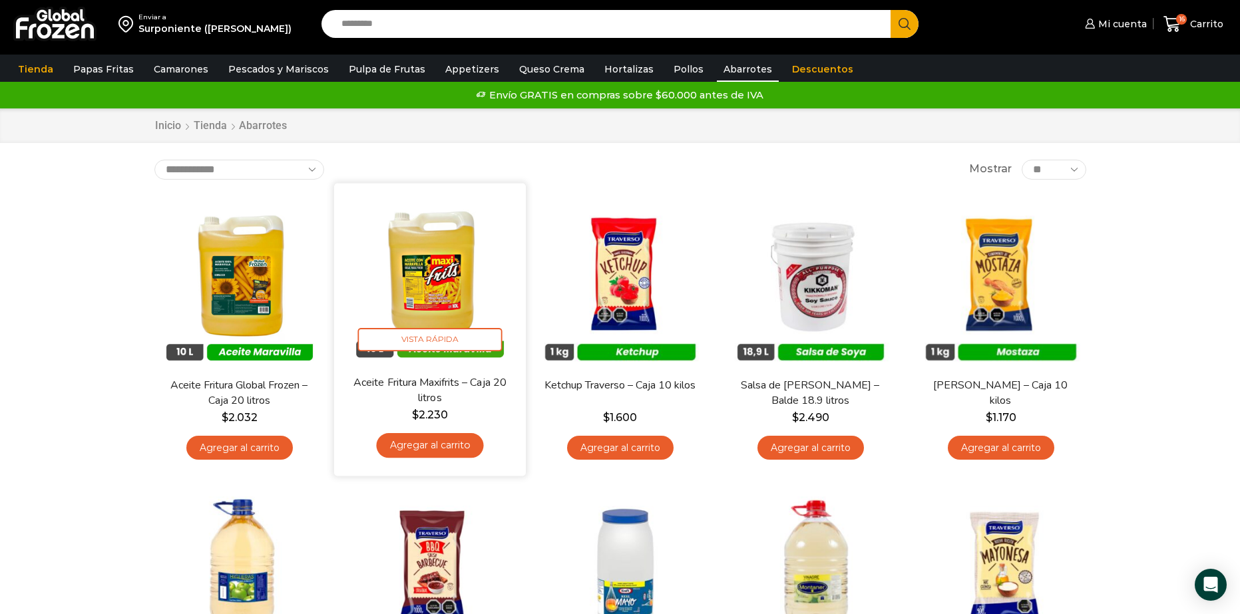
click at [427, 445] on link "Agregar al carrito" at bounding box center [429, 445] width 107 height 25
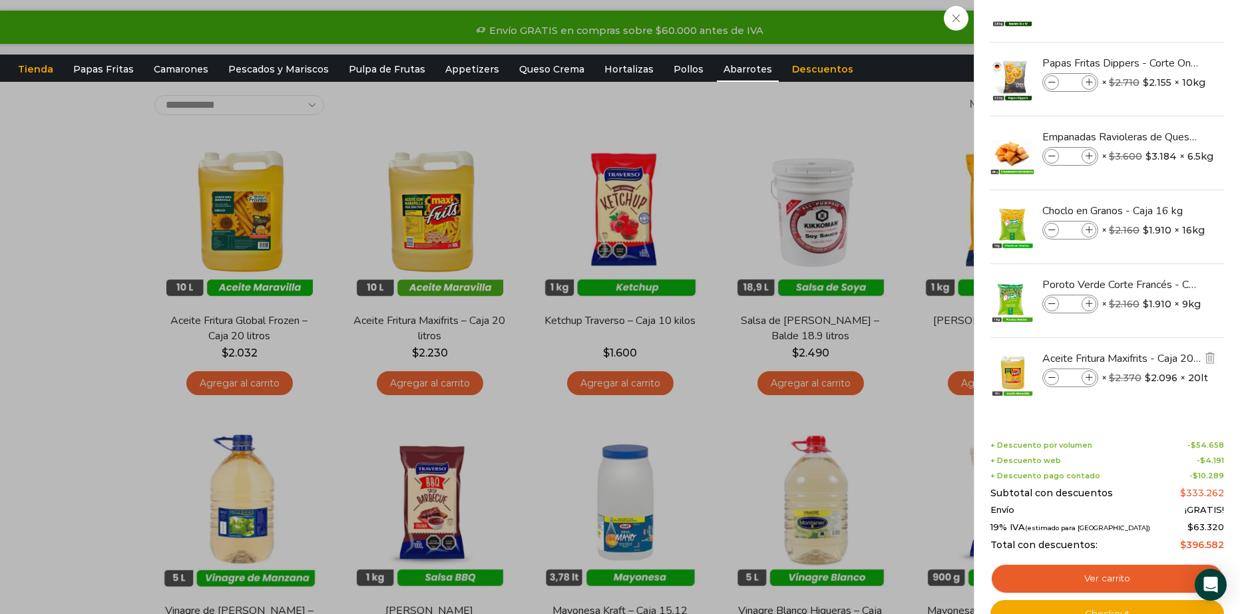
scroll to position [67, 0]
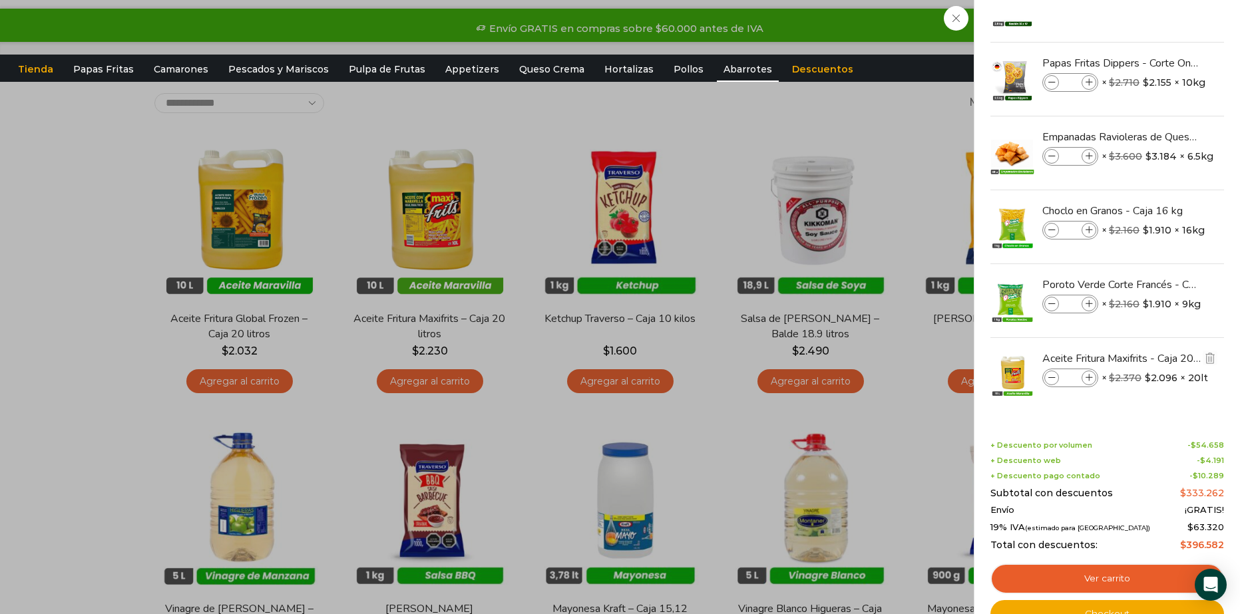
click at [1091, 379] on icon at bounding box center [1088, 378] width 7 height 7
type input "*"
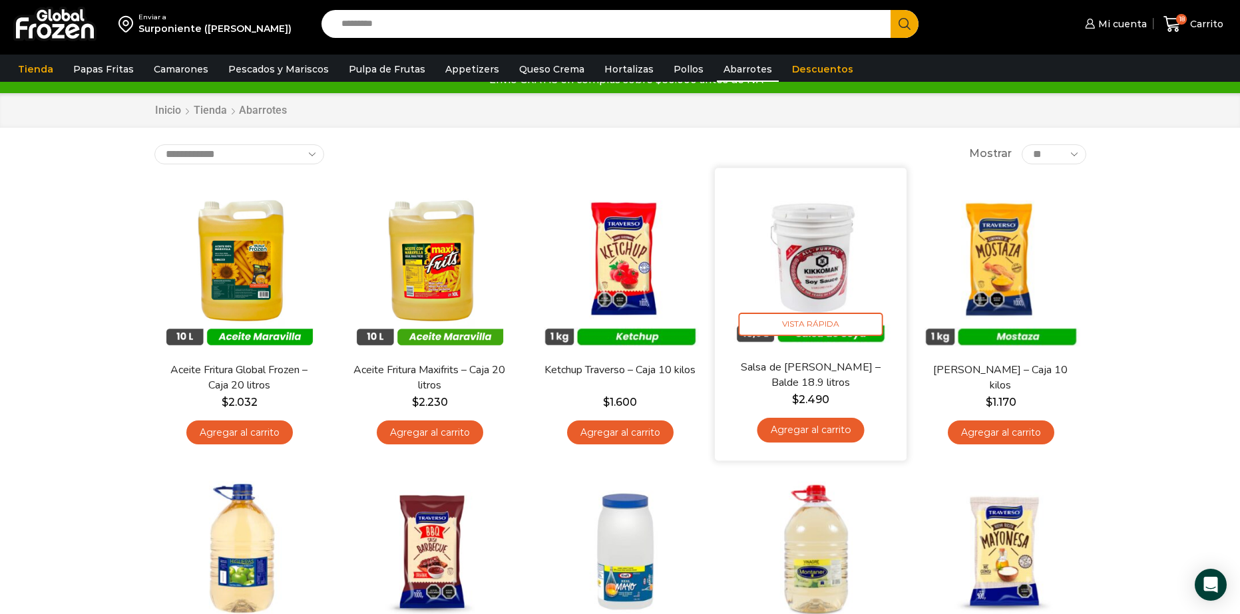
scroll to position [0, 0]
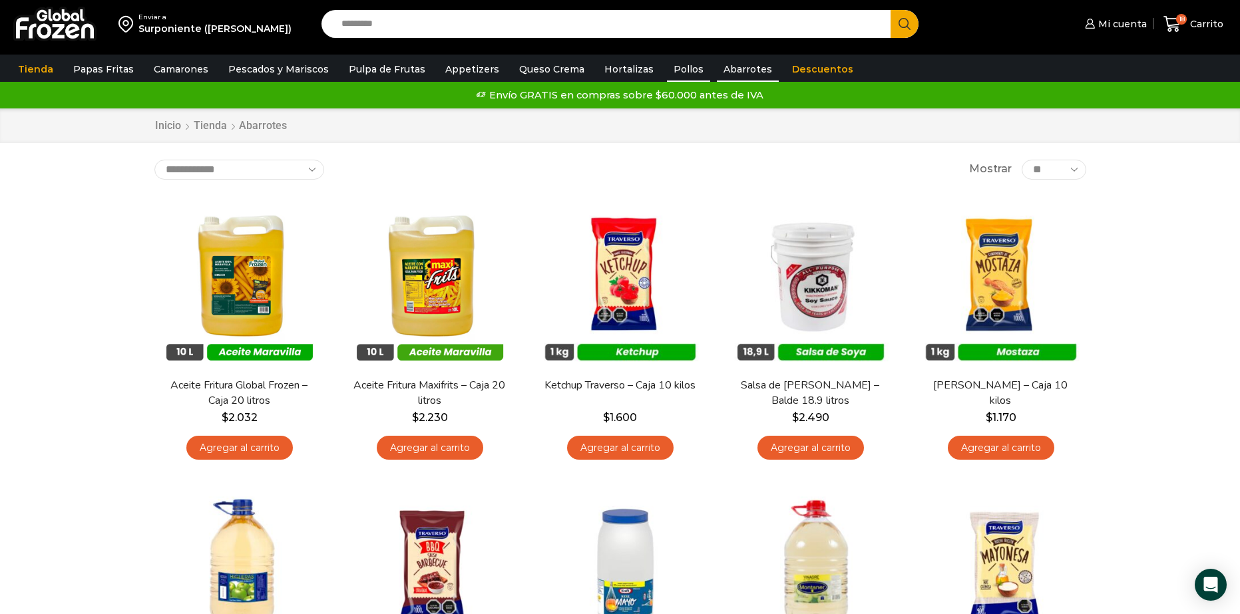
click at [684, 71] on link "Pollos" at bounding box center [688, 69] width 43 height 25
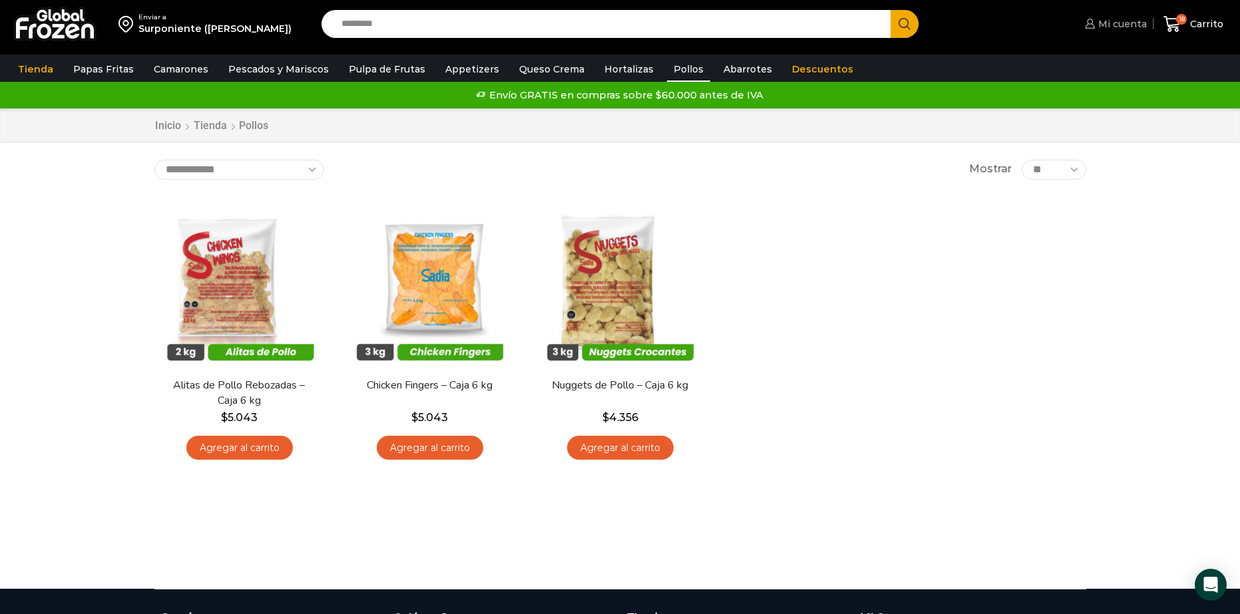
click at [1129, 19] on span "Mi cuenta" at bounding box center [1121, 23] width 52 height 13
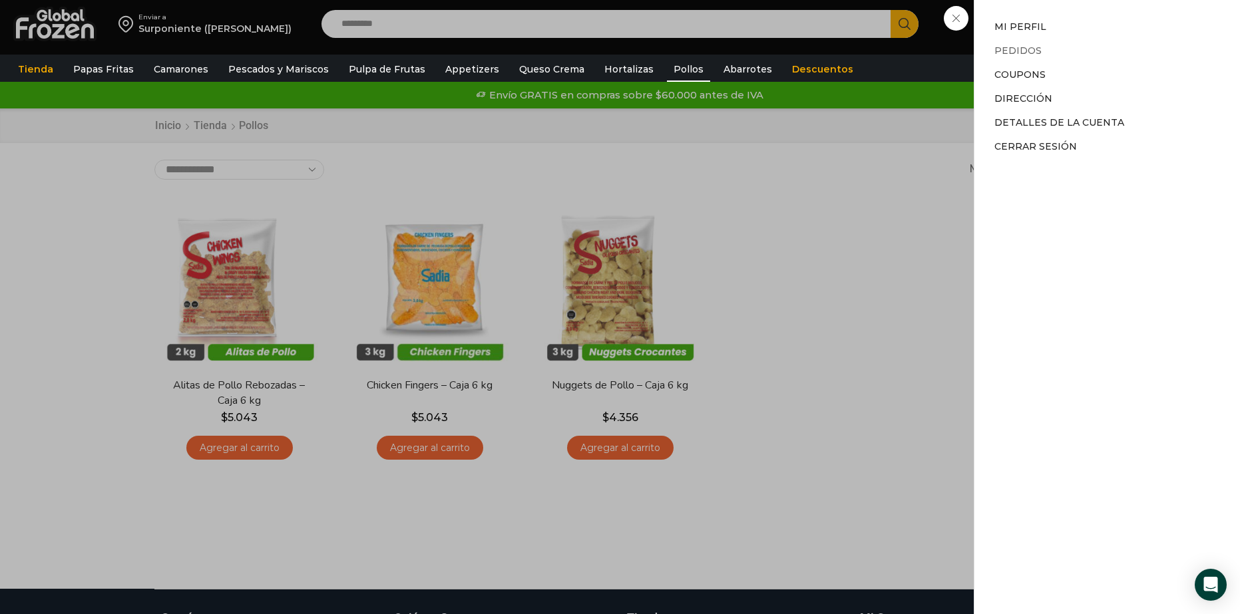
click at [1022, 47] on link "Pedidos" at bounding box center [1017, 51] width 47 height 12
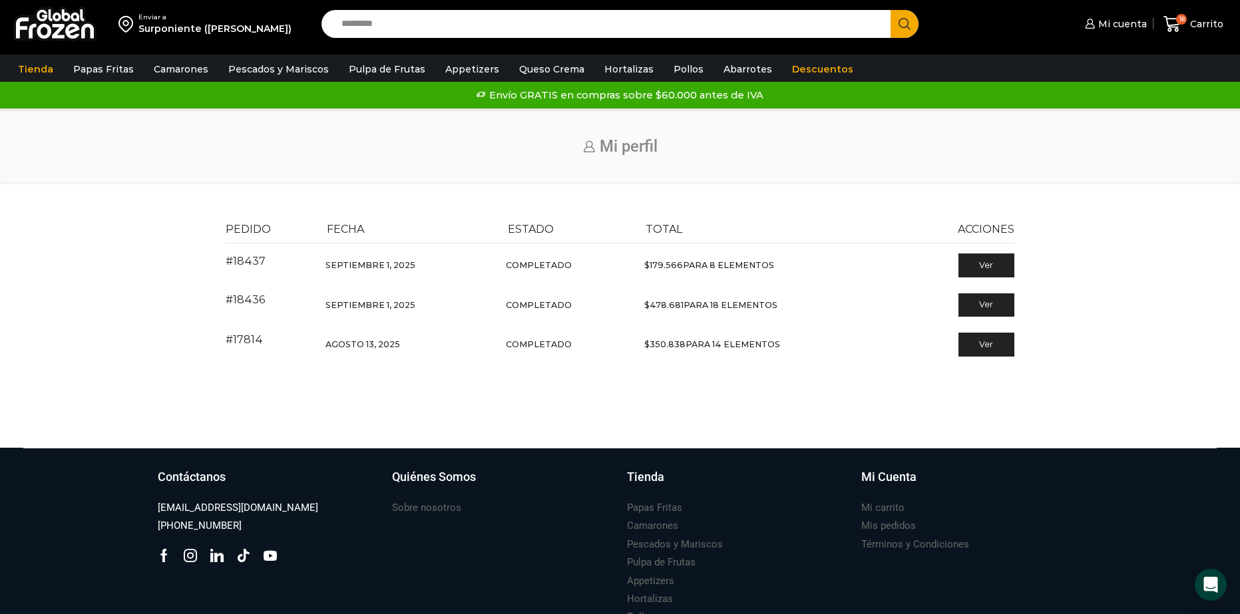
click at [368, 347] on td "Agosto 13, 2025" at bounding box center [409, 344] width 181 height 39
click at [1015, 355] on div "Pedido Fecha Estado Total Acciones #18437 Septiembre 1, 2025 Completado $ 179.5…" at bounding box center [620, 300] width 808 height 175
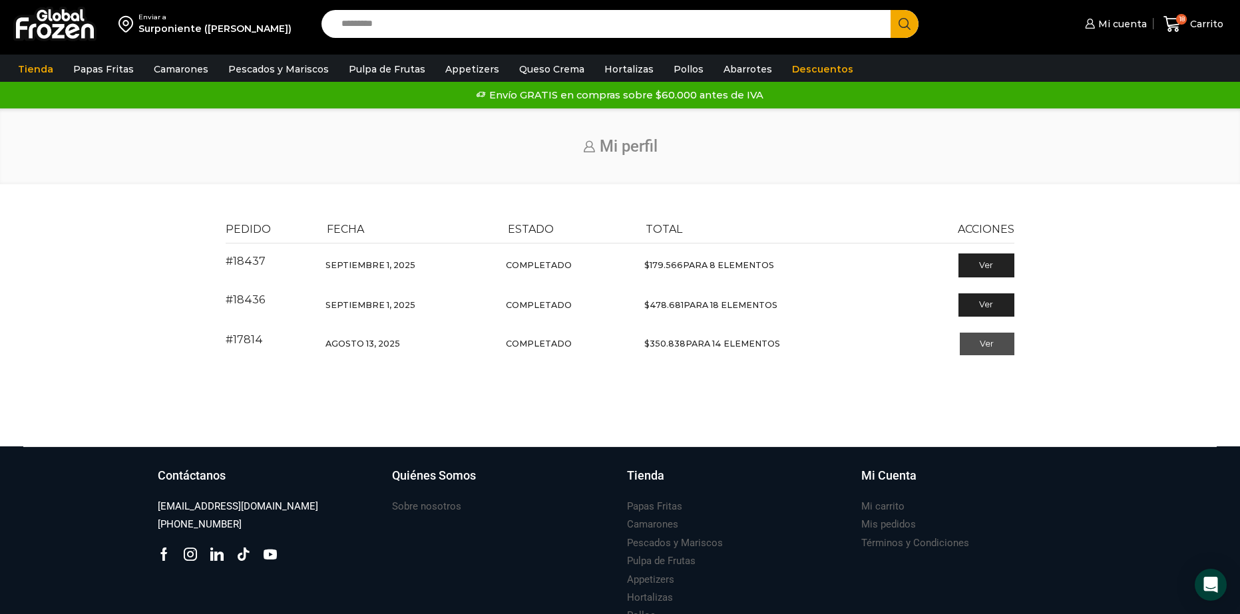
click at [1005, 346] on link "Ver" at bounding box center [987, 344] width 55 height 23
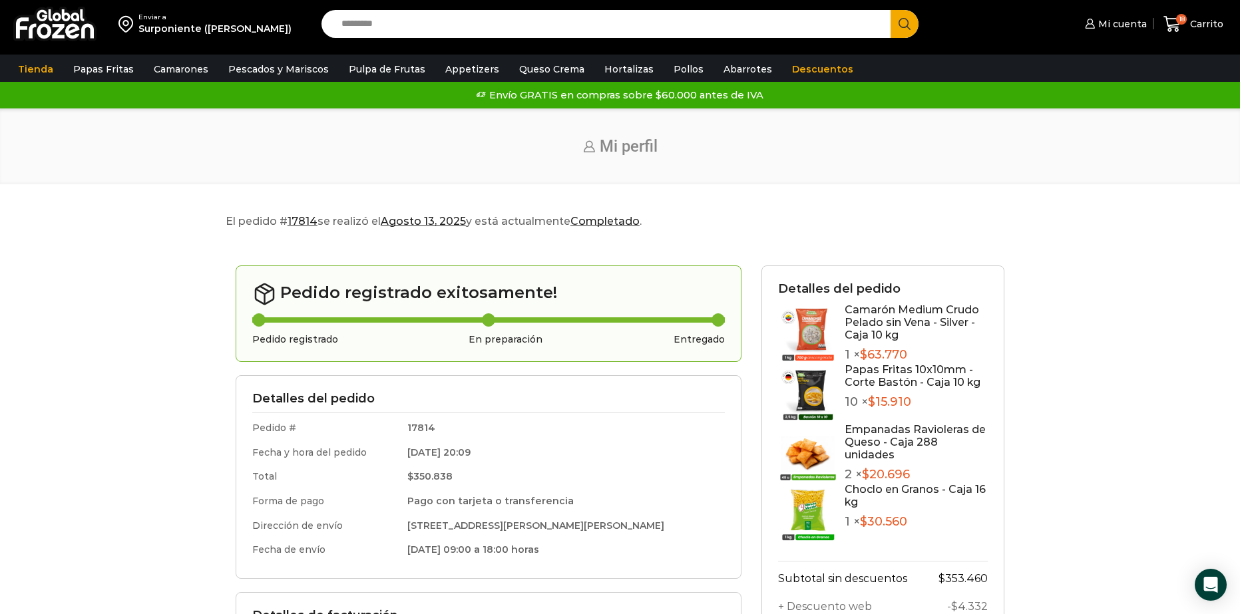
click at [838, 335] on div "Camarón Medium Crudo Pelado sin Vena - Silver - Caja 10 kg 1 × $ 63.770" at bounding box center [883, 333] width 210 height 60
click at [812, 323] on img at bounding box center [808, 333] width 60 height 60
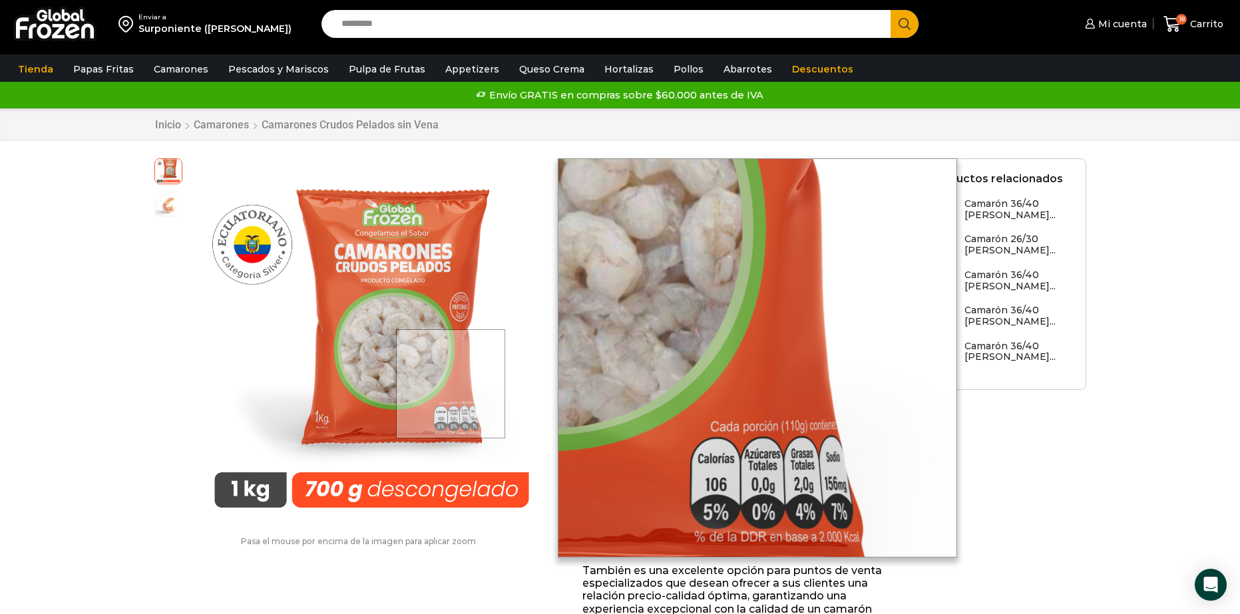
click at [452, 383] on div at bounding box center [451, 384] width 110 height 110
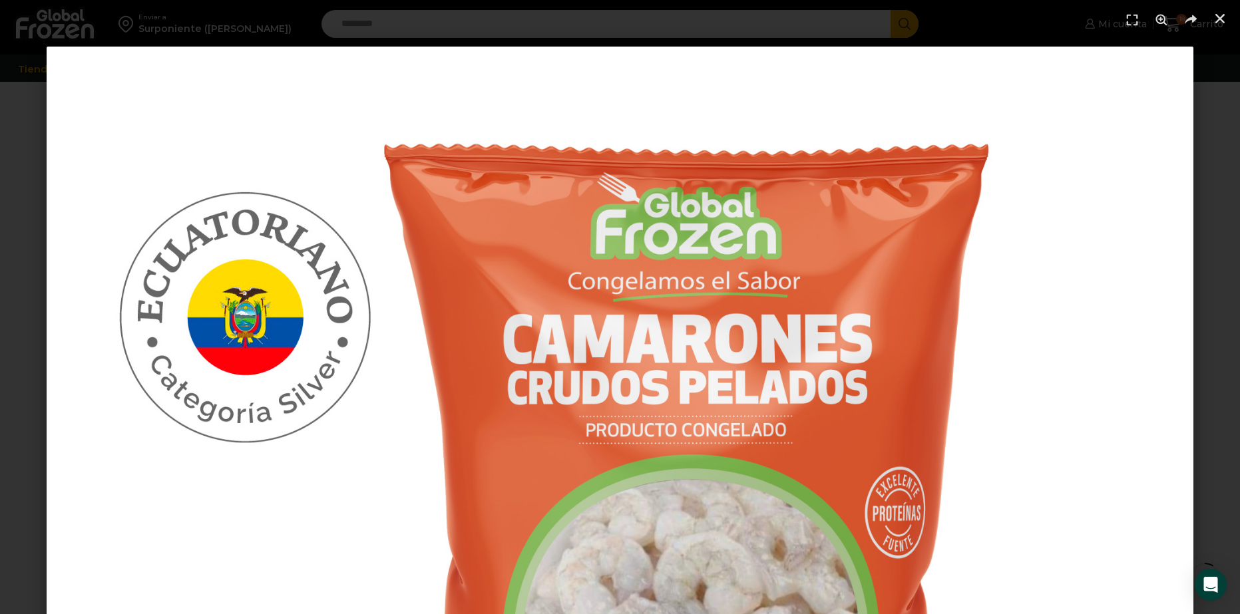
scroll to position [67, 0]
click at [1220, 19] on use "Cerrar (Esc)" at bounding box center [1219, 18] width 9 height 9
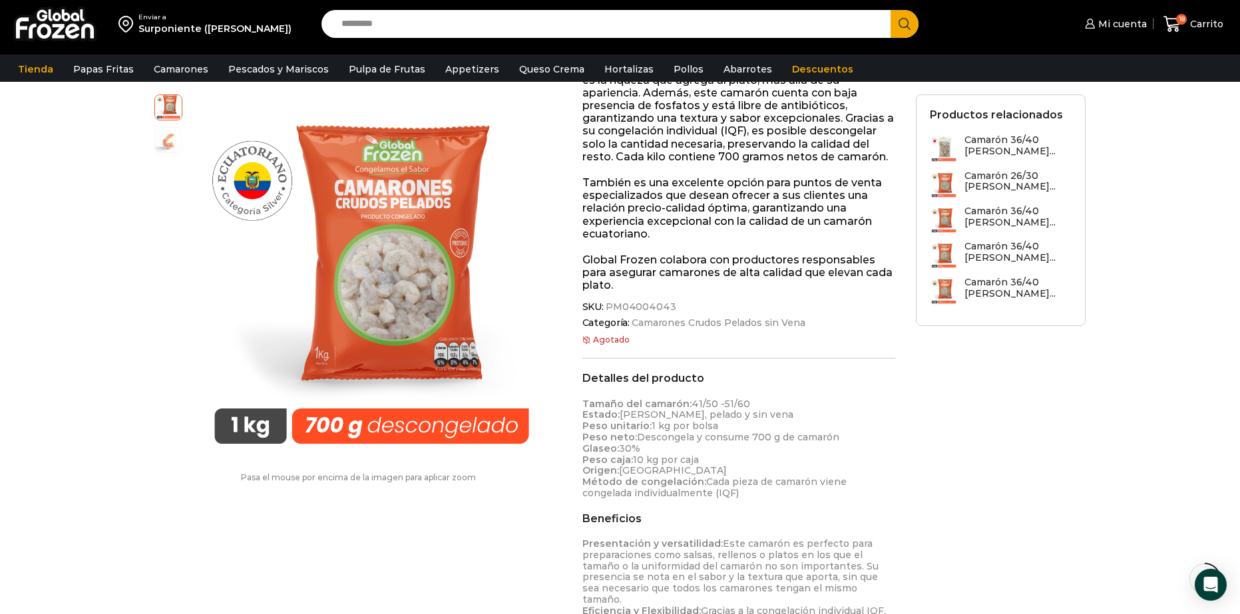
scroll to position [399, 0]
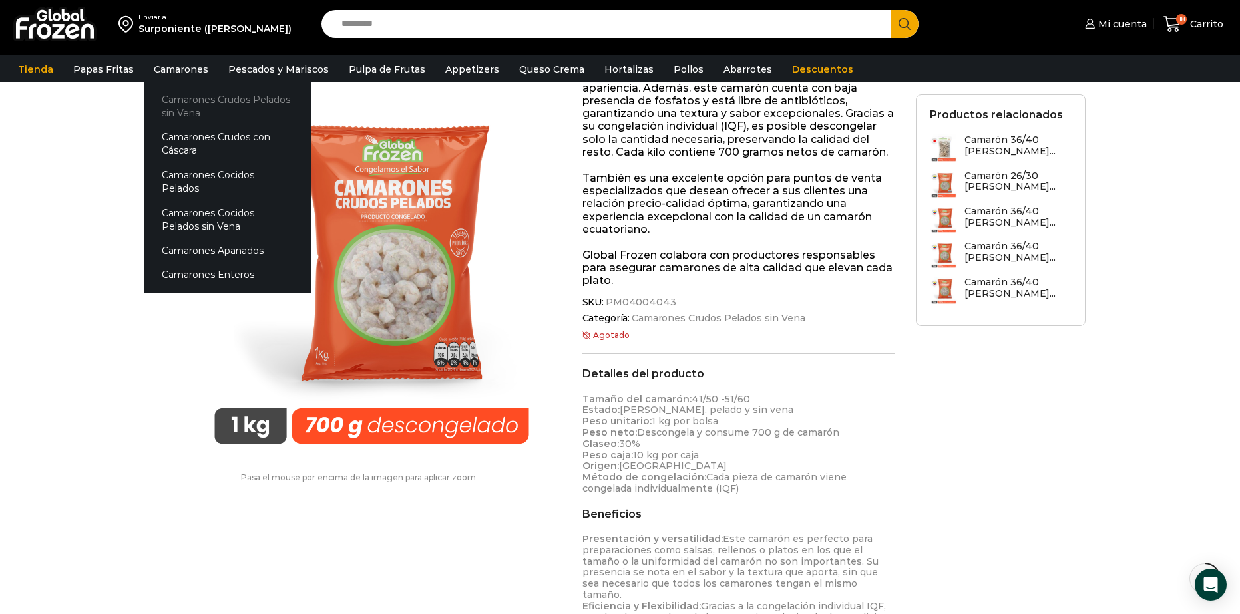
click at [196, 96] on link "Camarones Crudos Pelados sin Vena" at bounding box center [228, 106] width 168 height 38
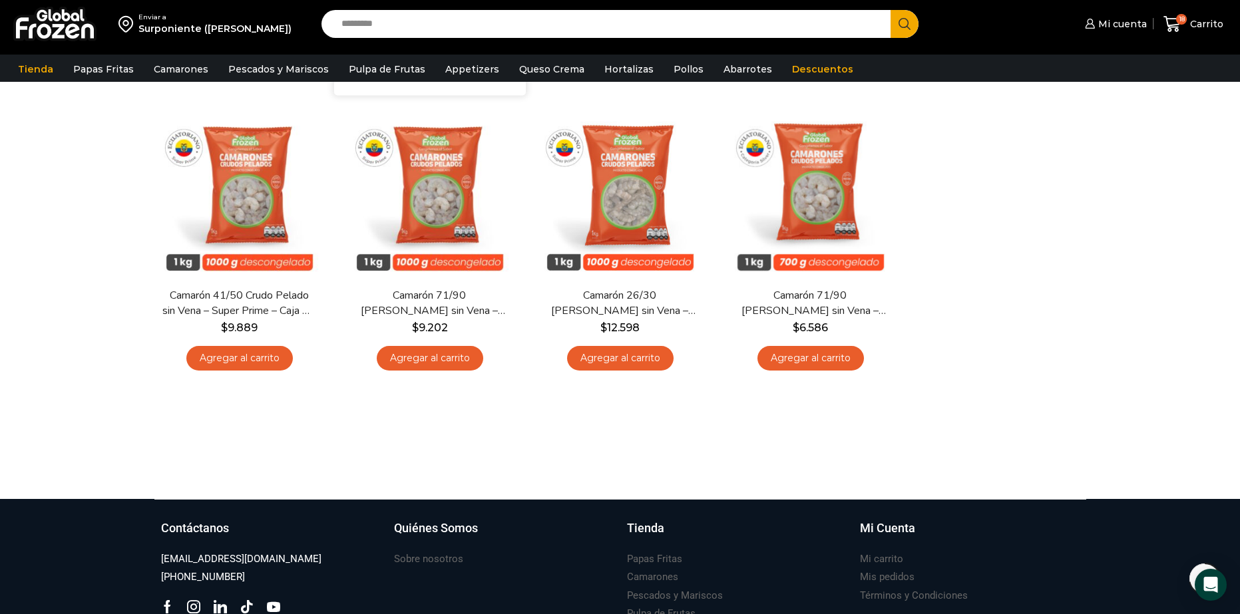
scroll to position [399, 0]
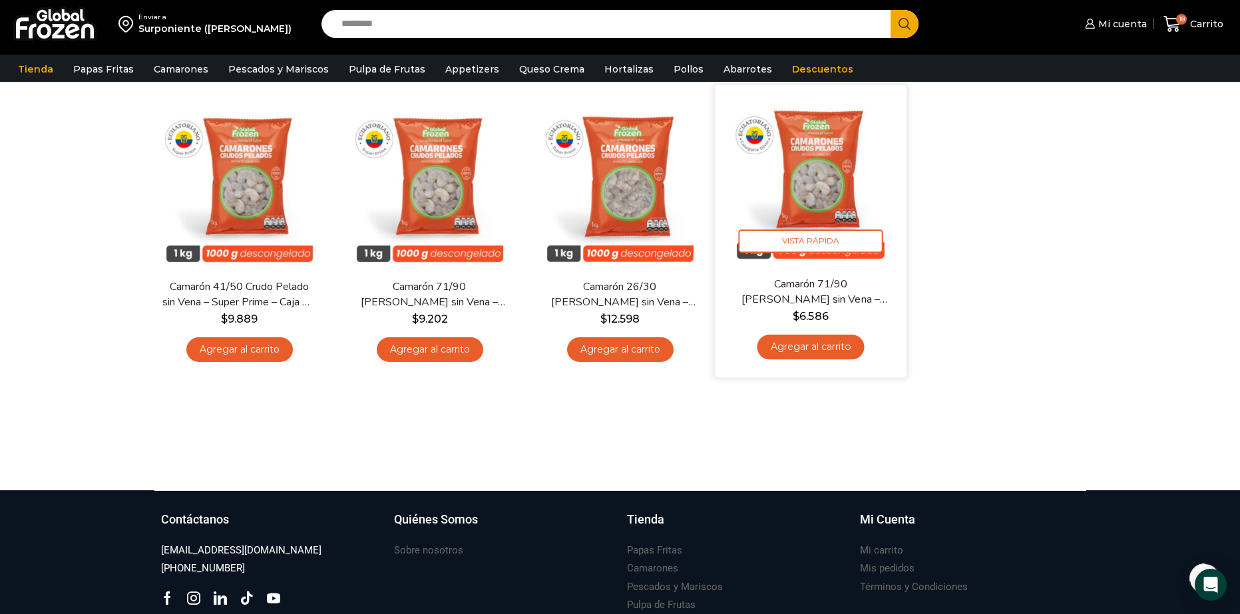
click at [817, 170] on img at bounding box center [811, 180] width 172 height 172
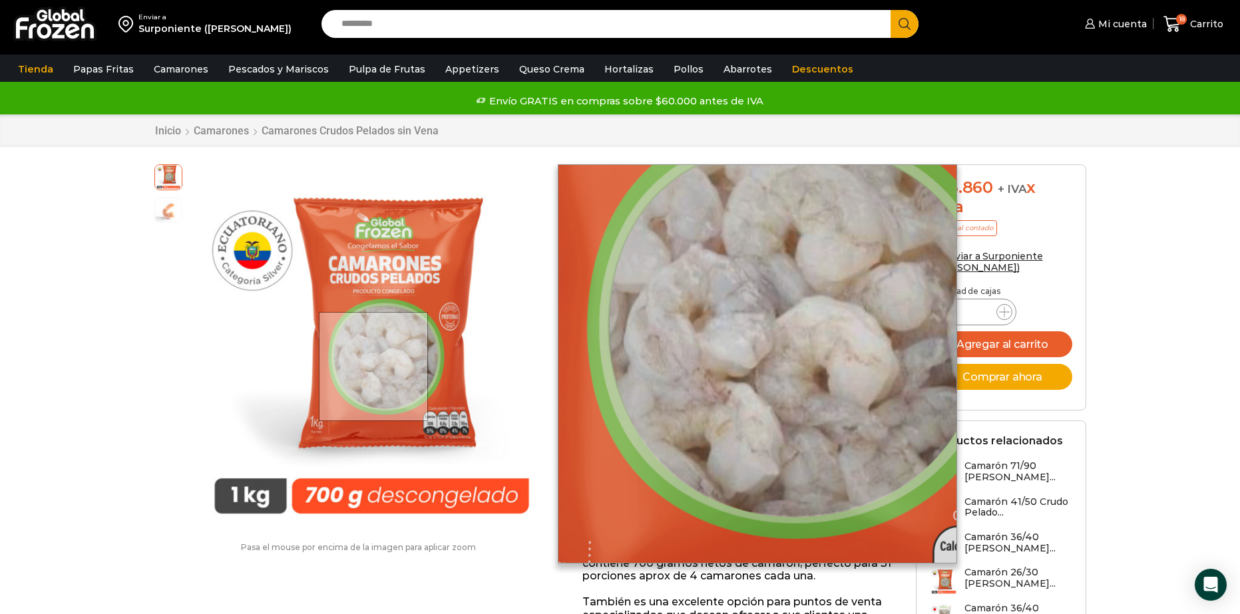
click at [375, 366] on div at bounding box center [374, 367] width 110 height 110
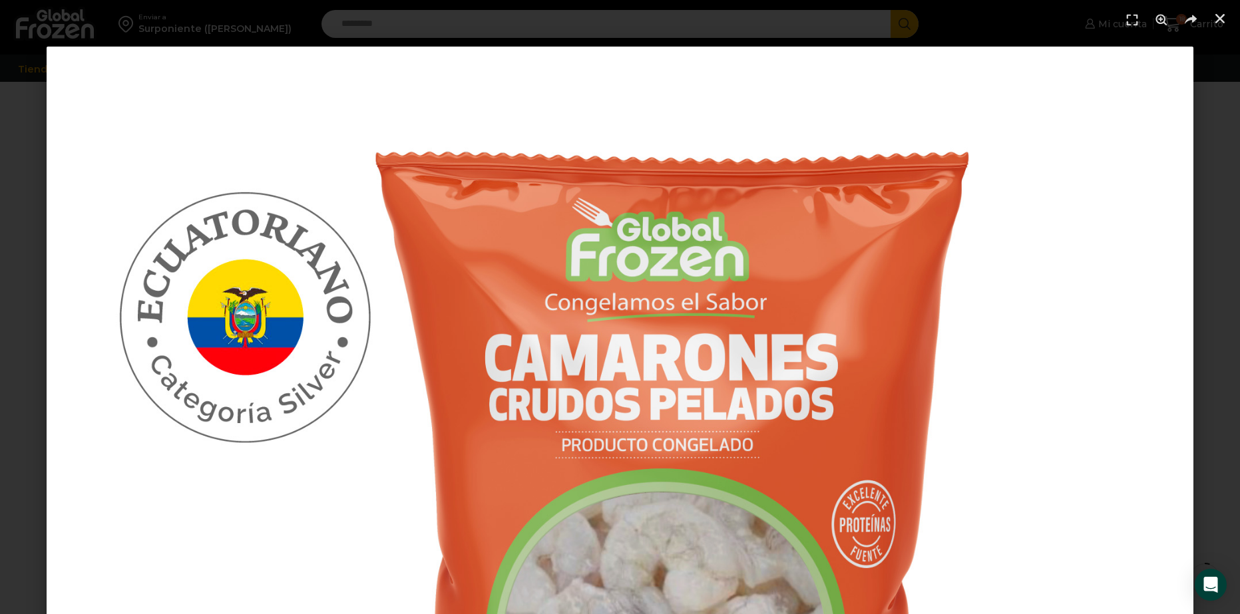
scroll to position [399, 0]
click at [1006, 247] on img "1 / 1" at bounding box center [620, 620] width 1147 height 1147
click at [783, 516] on img "1 / 1" at bounding box center [620, 620] width 1147 height 1147
click at [1159, 19] on use "Zoom" at bounding box center [1160, 19] width 11 height 11
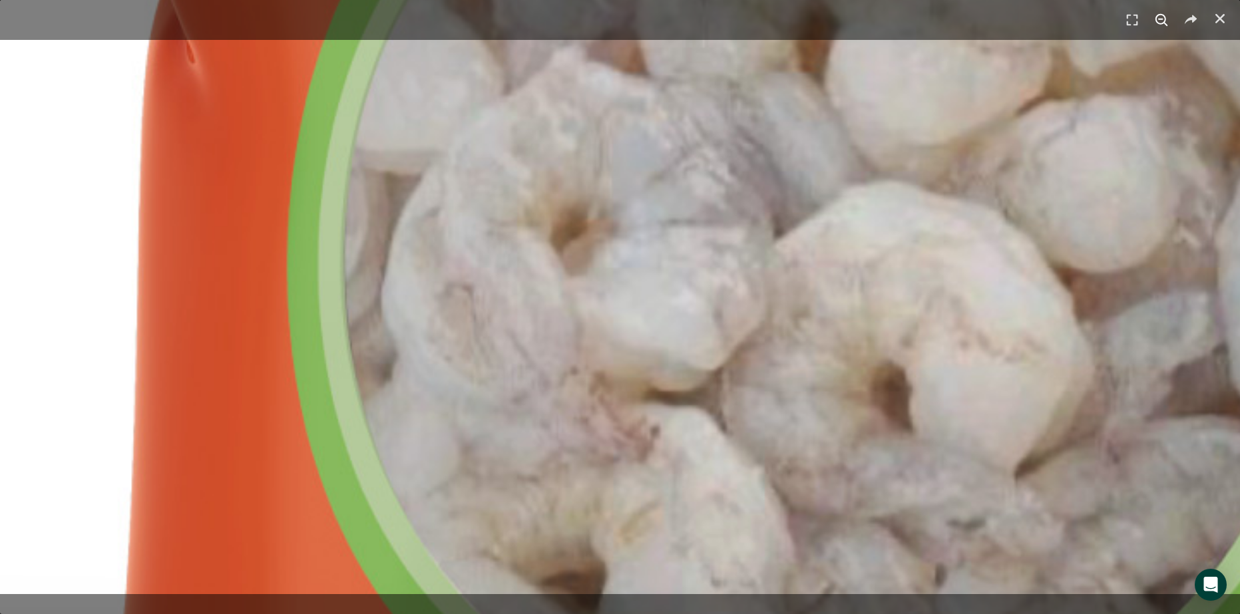
click at [1162, 18] on icon "Zoom" at bounding box center [1161, 20] width 20 height 20
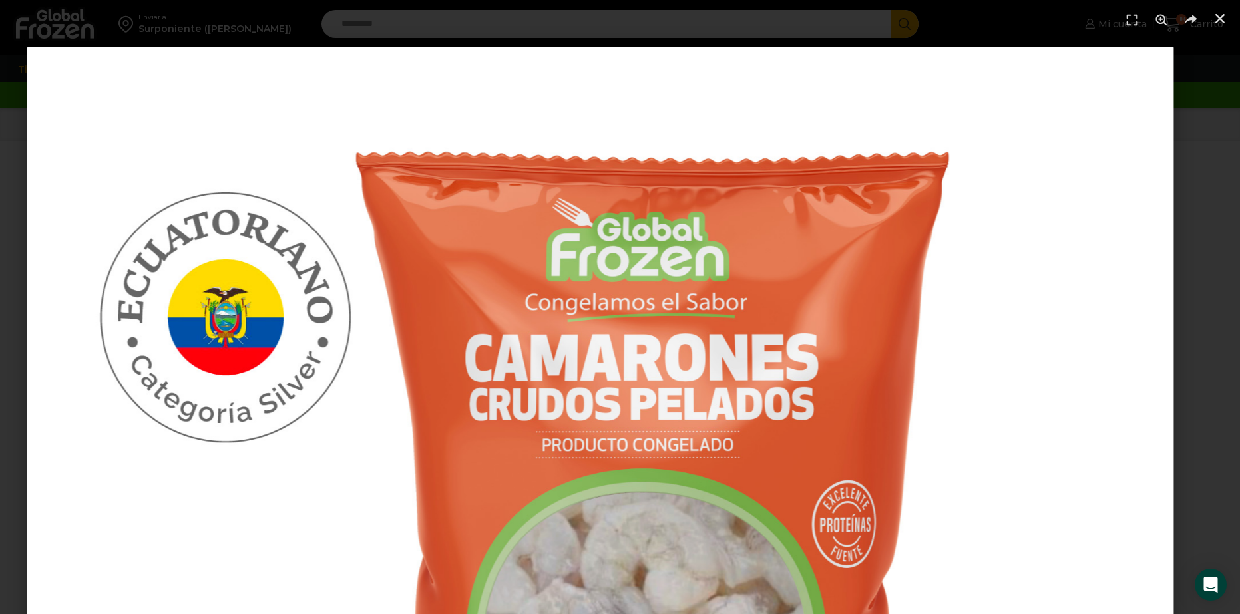
click at [683, 355] on img "1 / 1" at bounding box center [600, 620] width 1147 height 1147
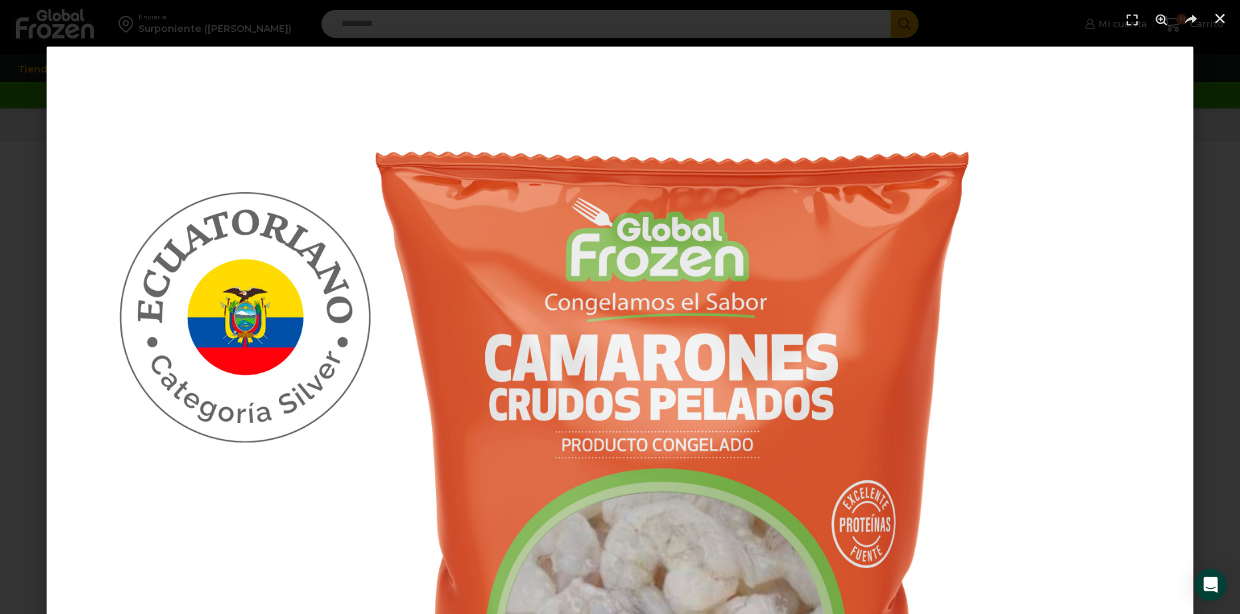
click at [644, 408] on img "1 / 1" at bounding box center [620, 620] width 1147 height 1147
click at [672, 472] on img "1 / 1" at bounding box center [620, 620] width 1147 height 1147
click at [1223, 15] on use "Cerrar (Esc)" at bounding box center [1219, 18] width 9 height 9
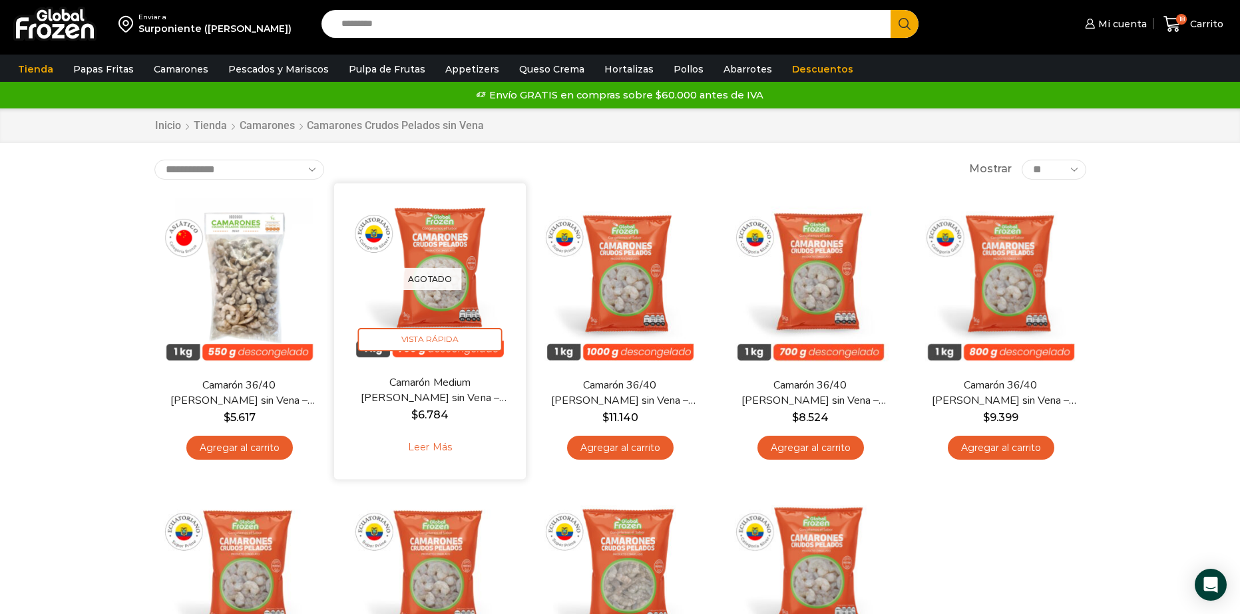
click at [453, 295] on img at bounding box center [430, 279] width 172 height 172
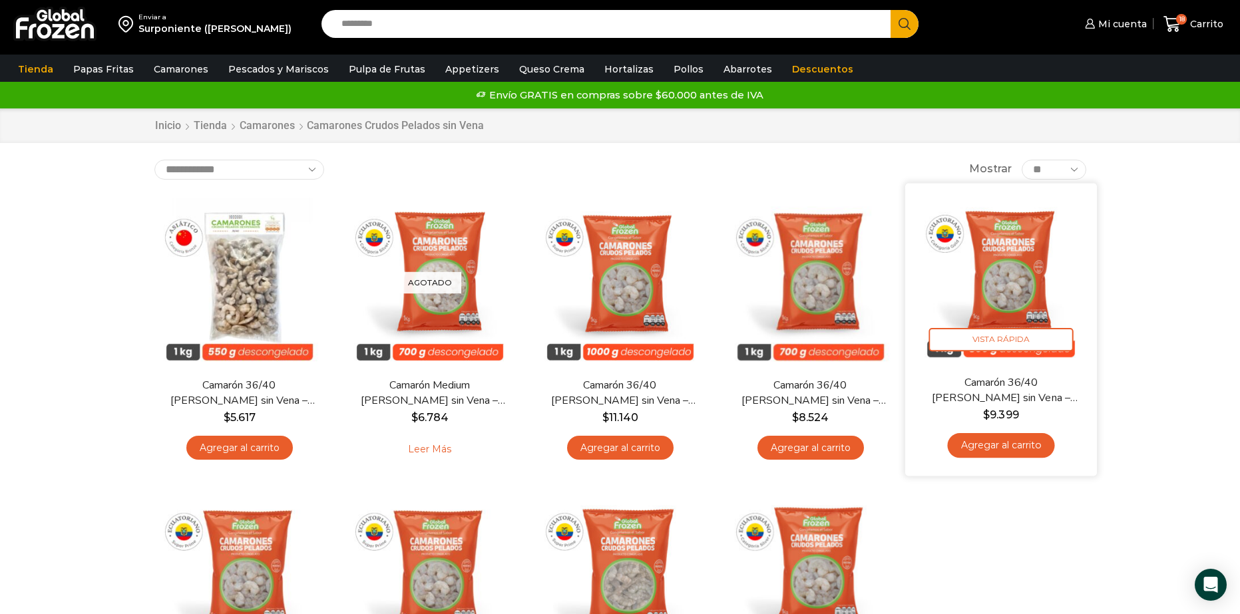
click at [1005, 256] on img at bounding box center [1001, 279] width 172 height 172
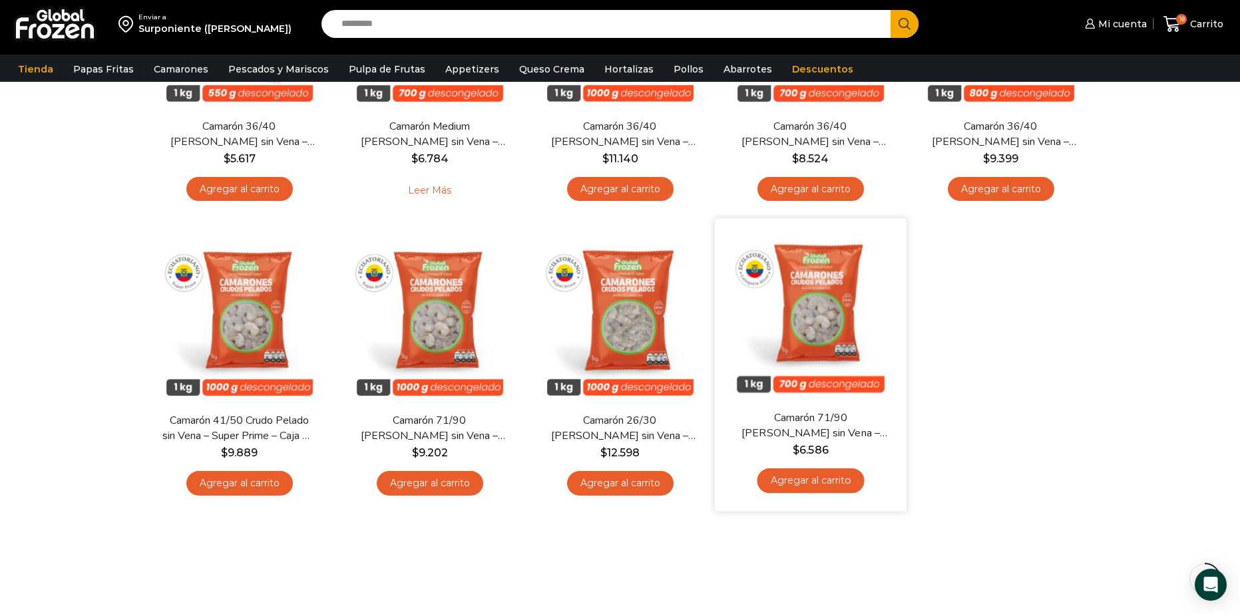
scroll to position [266, 0]
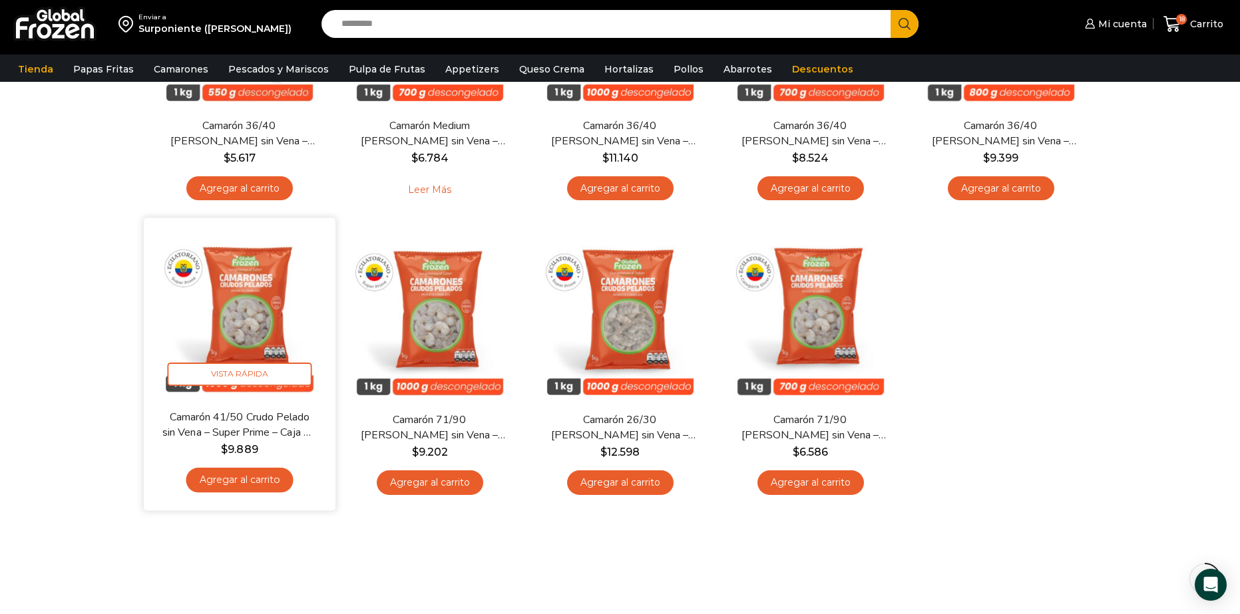
click at [235, 319] on img at bounding box center [240, 314] width 172 height 172
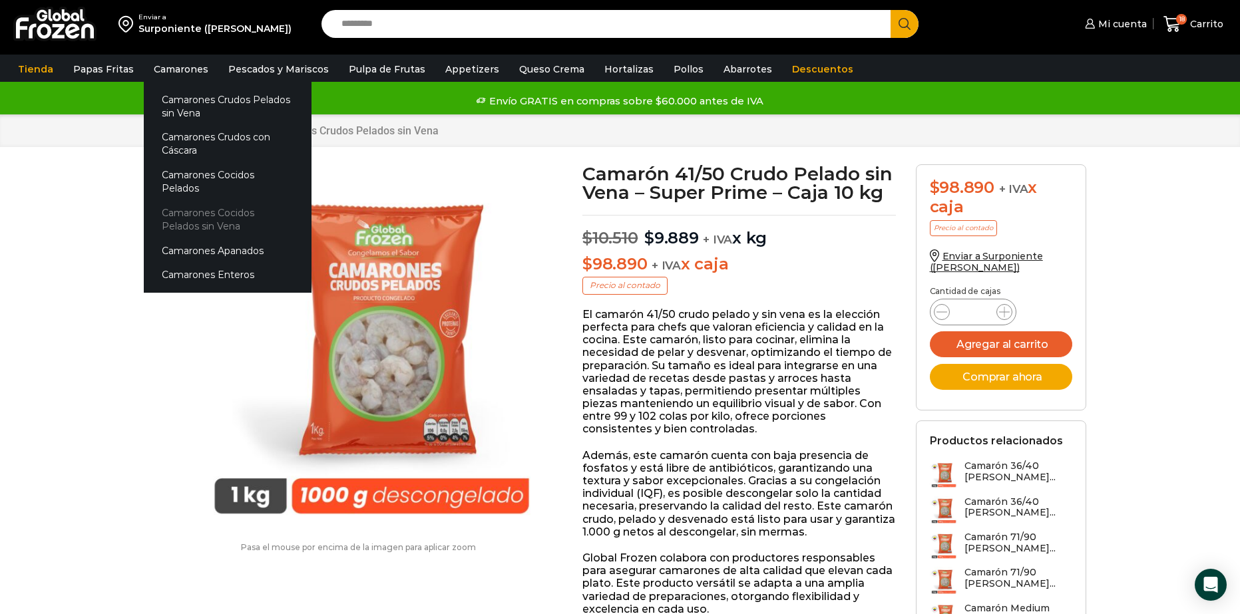
click at [222, 207] on link "Camarones Cocidos Pelados sin Vena" at bounding box center [228, 219] width 168 height 38
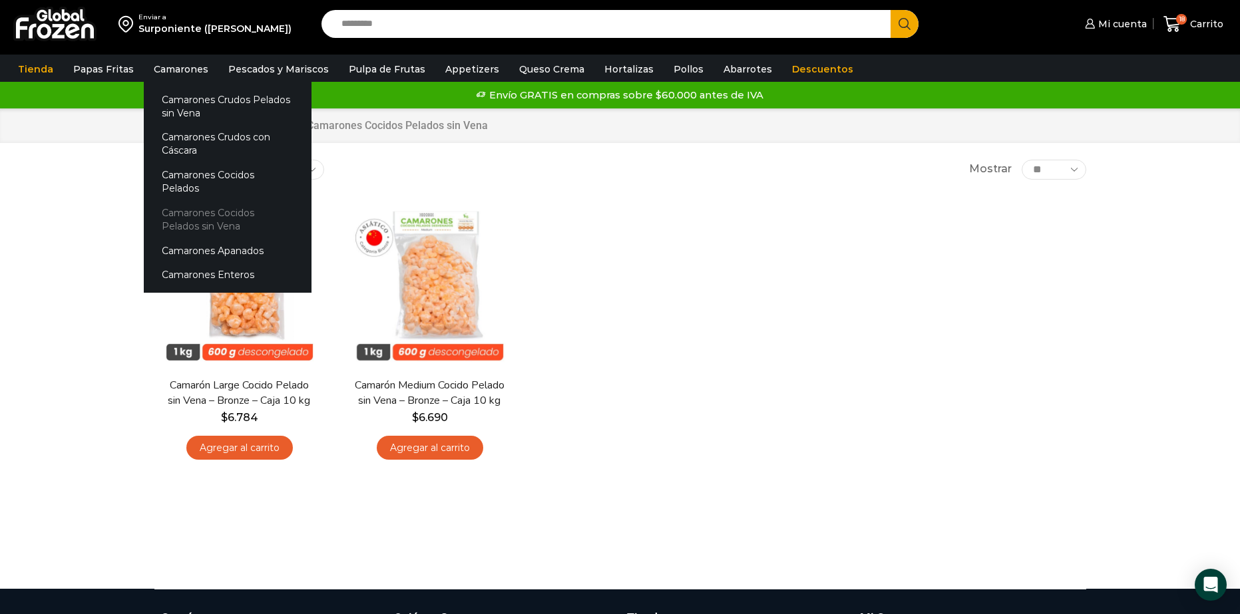
click at [252, 210] on link "Camarones Cocidos Pelados sin Vena" at bounding box center [228, 219] width 168 height 38
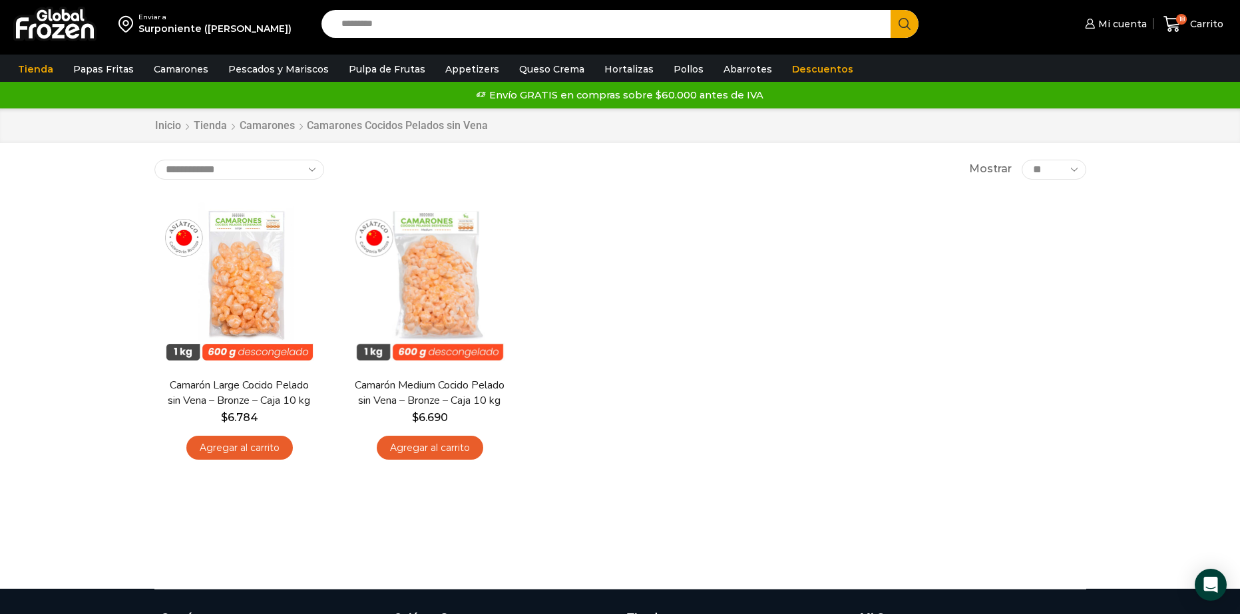
click at [185, 63] on link "Camarones" at bounding box center [181, 69] width 68 height 25
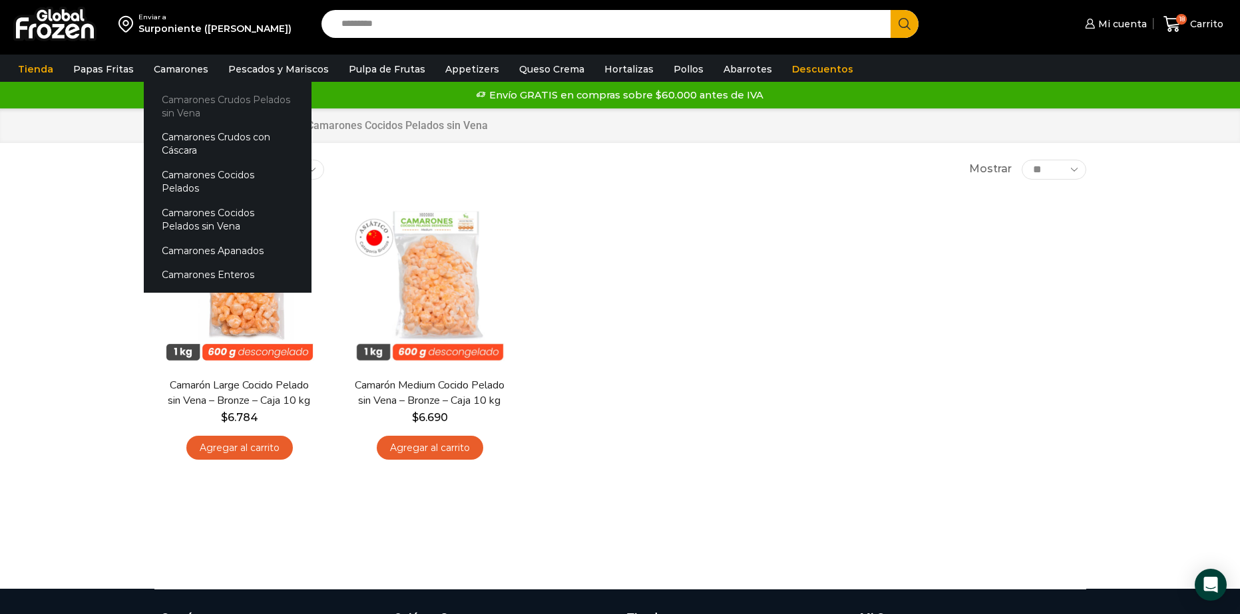
click at [202, 102] on link "Camarones Crudos Pelados sin Vena" at bounding box center [228, 106] width 168 height 38
click at [185, 92] on link "Camarones Crudos Pelados sin Vena" at bounding box center [228, 106] width 168 height 38
click at [192, 108] on link "Camarones Crudos Pelados sin Vena" at bounding box center [228, 106] width 168 height 38
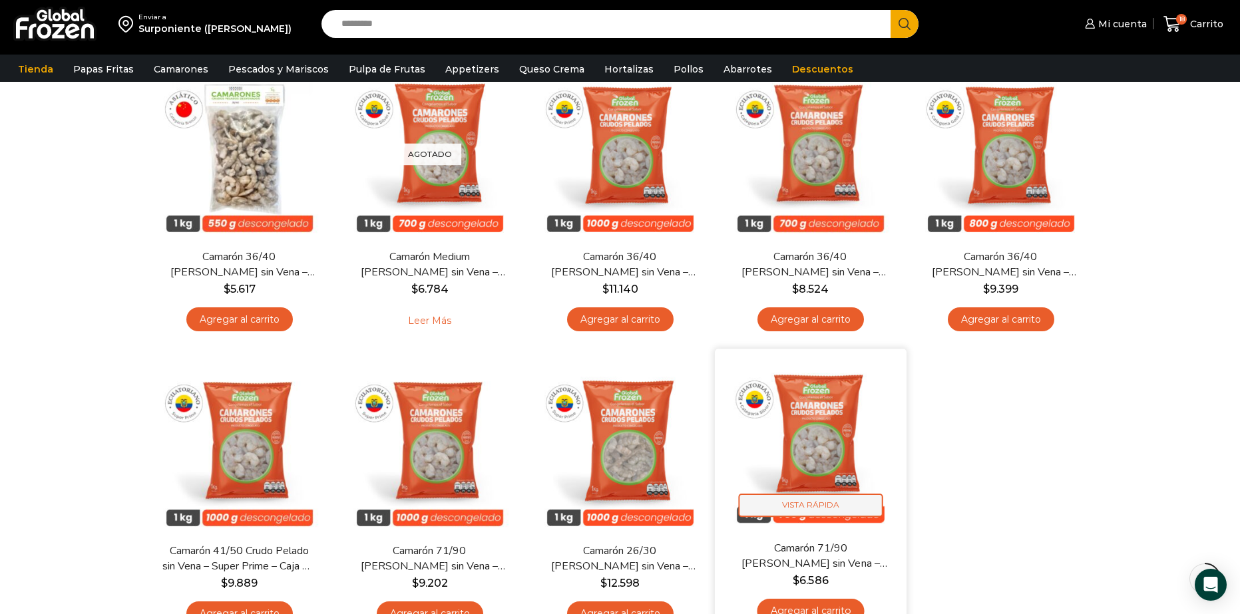
scroll to position [200, 0]
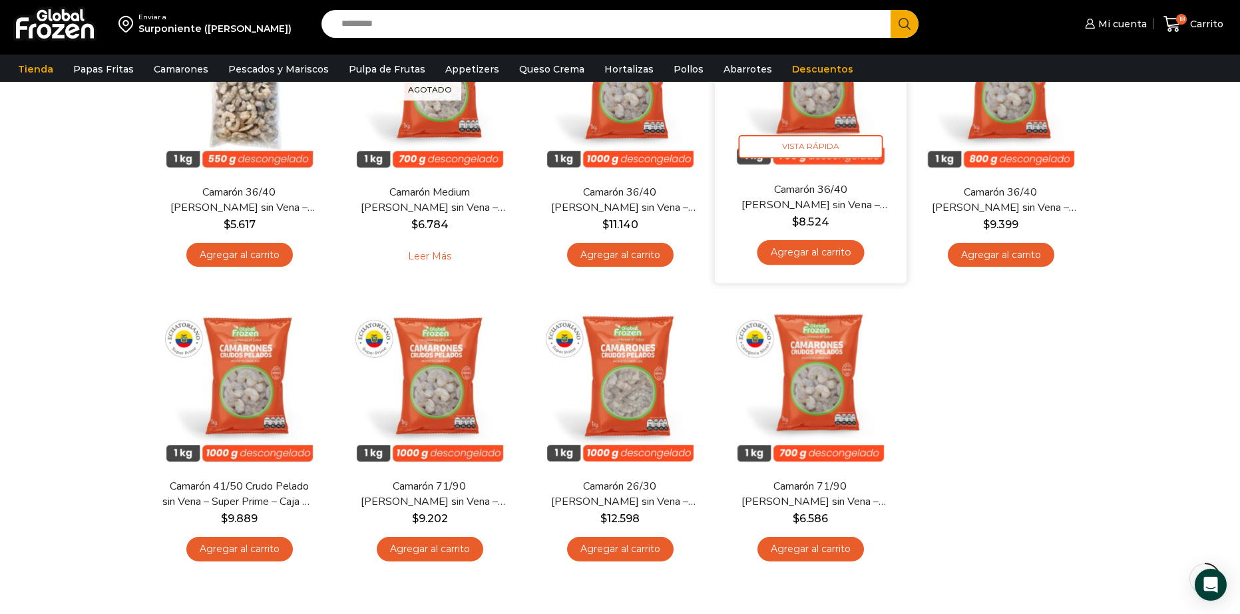
click at [801, 108] on img at bounding box center [811, 86] width 172 height 172
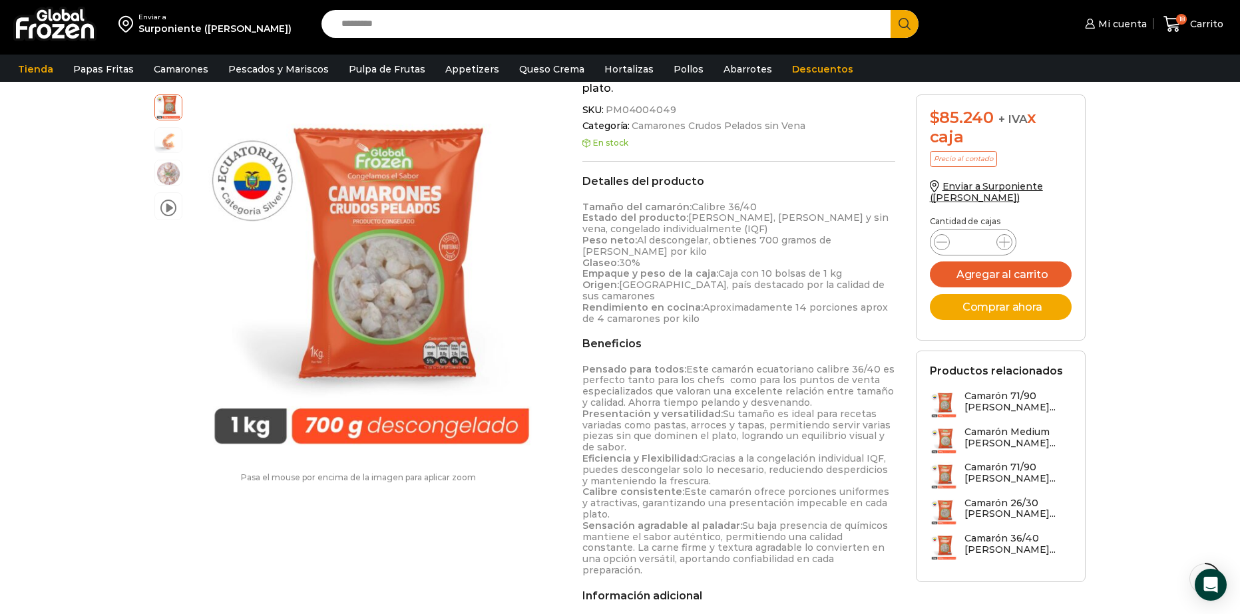
scroll to position [599, 0]
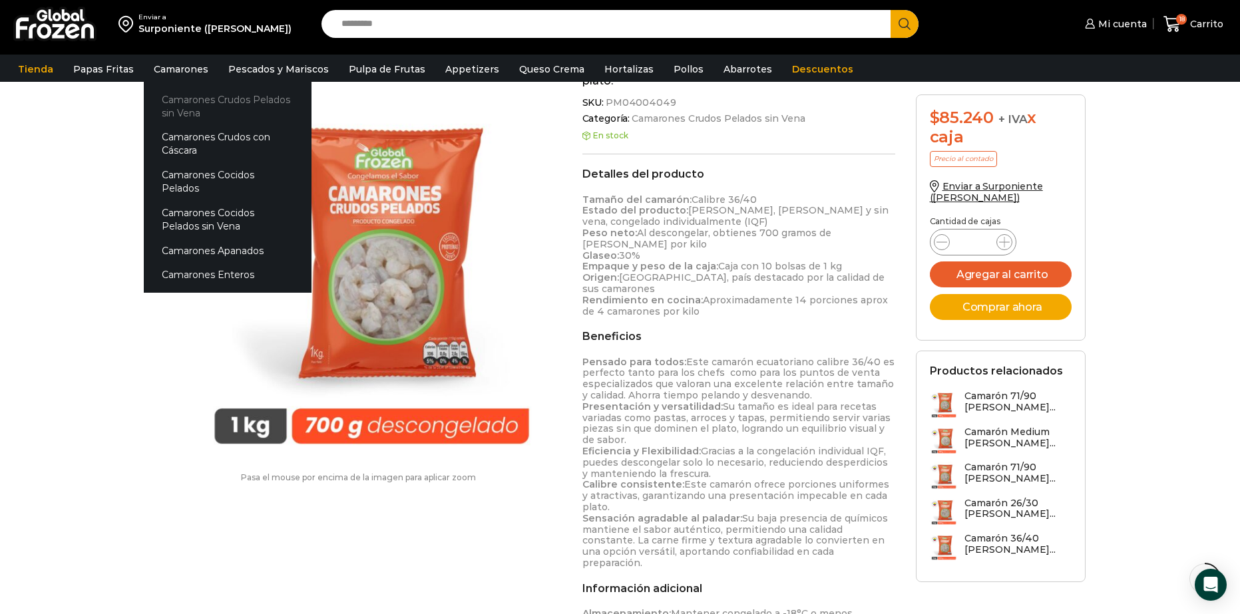
click at [179, 100] on link "Camarones Crudos Pelados sin Vena" at bounding box center [228, 106] width 168 height 38
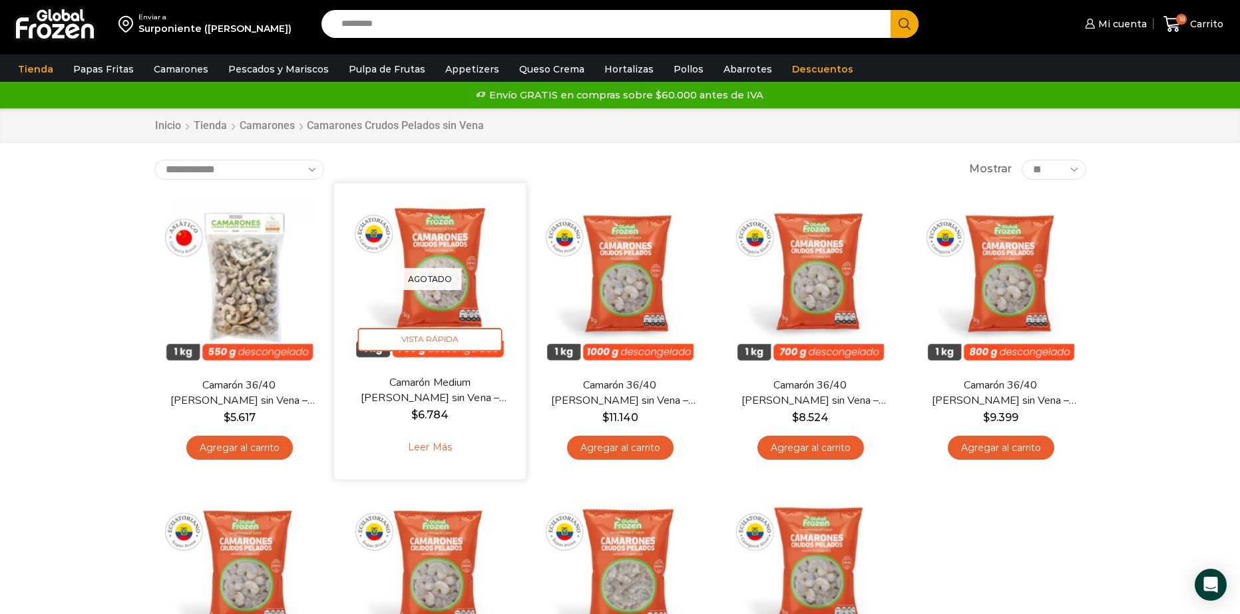
click at [445, 273] on p "Agotado" at bounding box center [429, 279] width 63 height 22
click at [440, 295] on img at bounding box center [430, 279] width 172 height 172
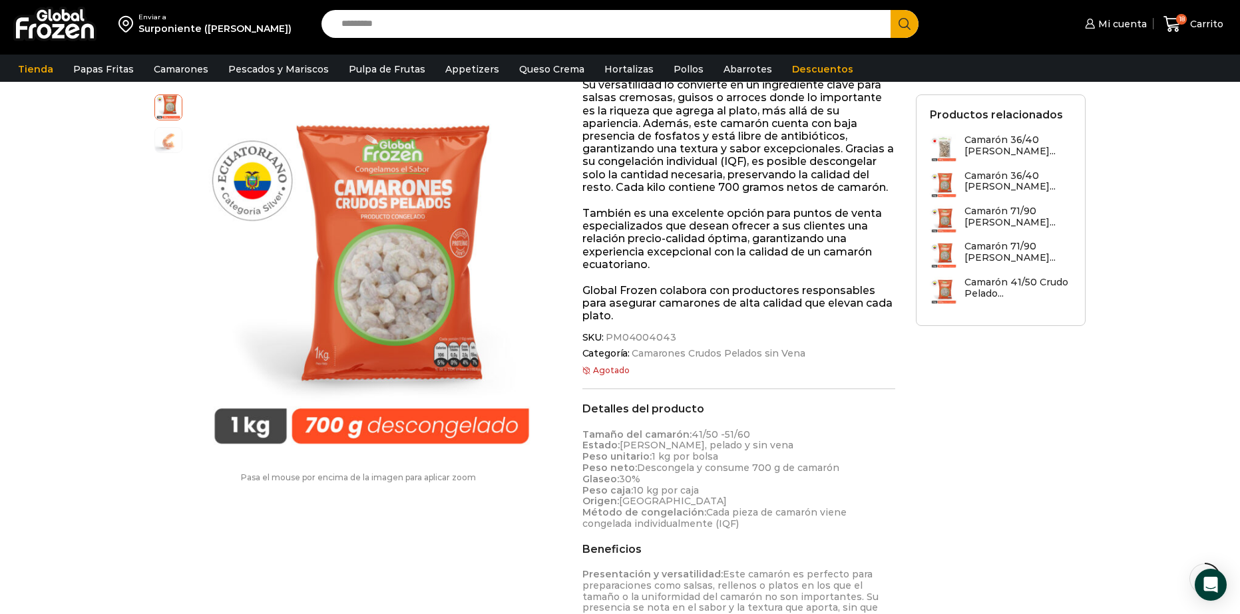
scroll to position [399, 0]
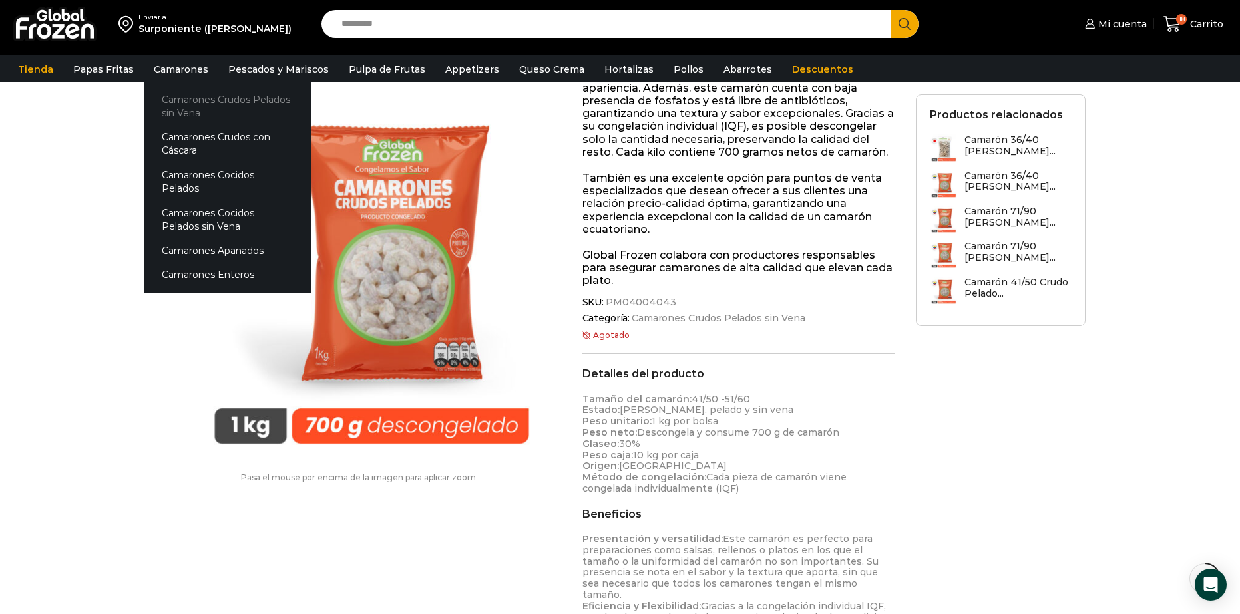
click at [205, 104] on link "Camarones Crudos Pelados sin Vena" at bounding box center [228, 106] width 168 height 38
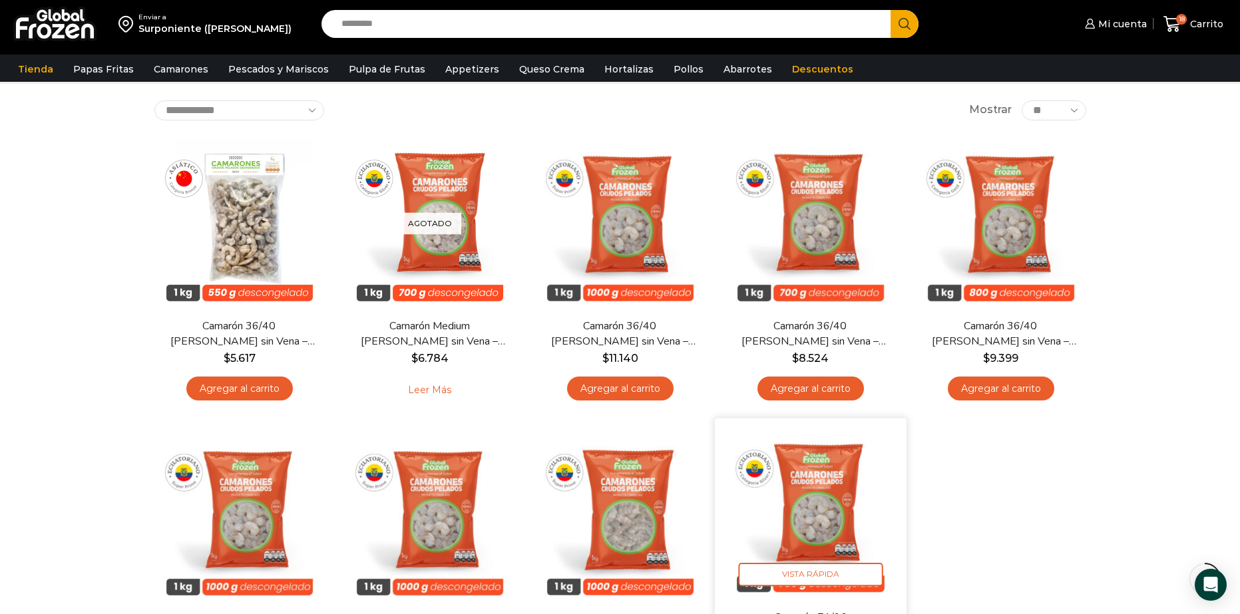
scroll to position [266, 0]
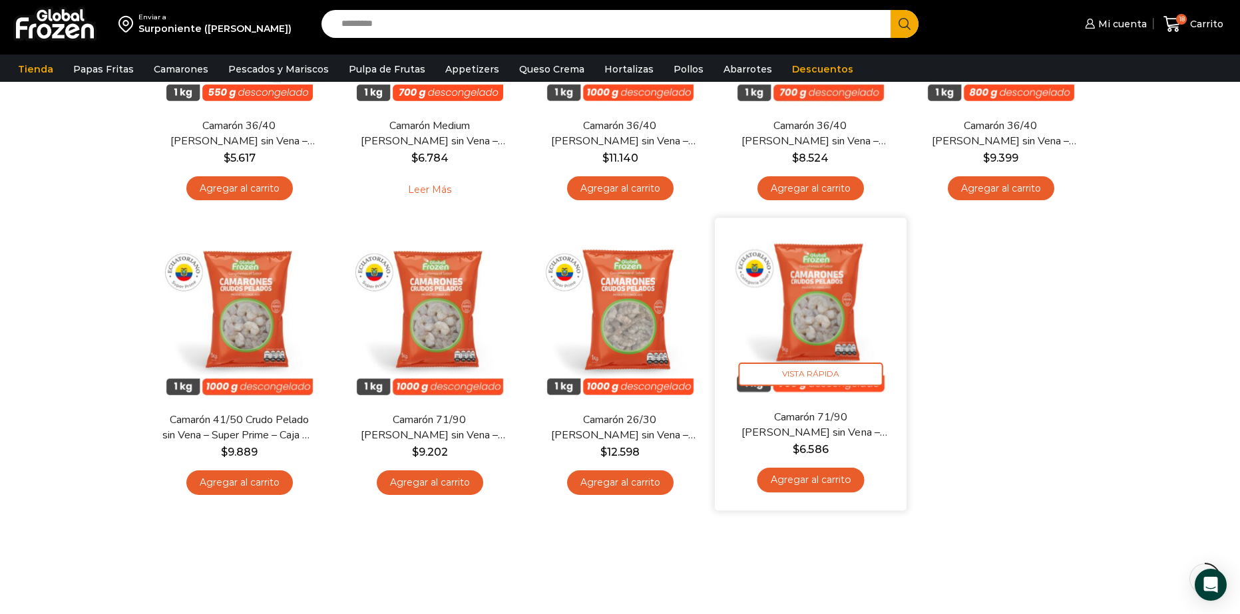
click at [827, 315] on img at bounding box center [811, 314] width 172 height 172
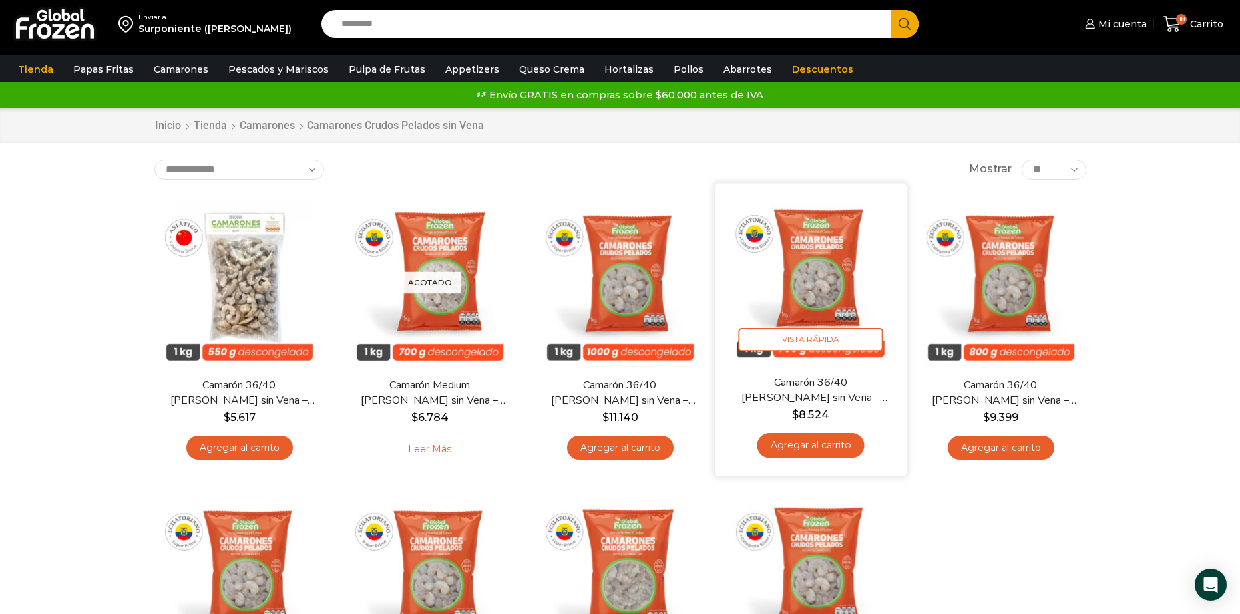
click at [817, 279] on img at bounding box center [811, 279] width 172 height 172
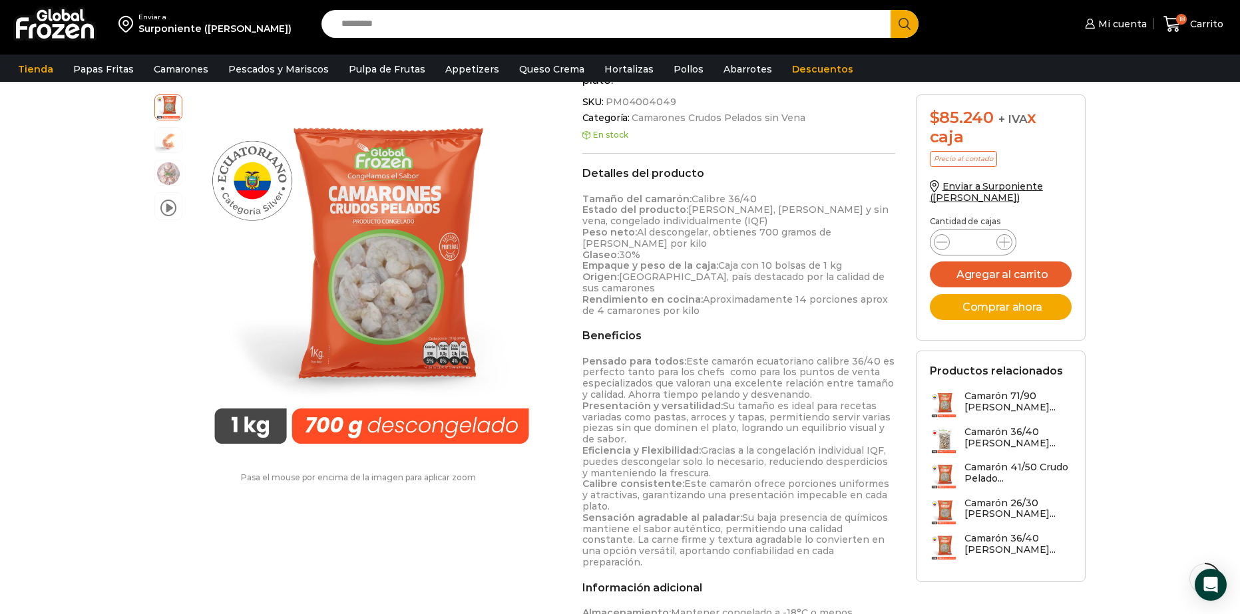
scroll to position [267, 0]
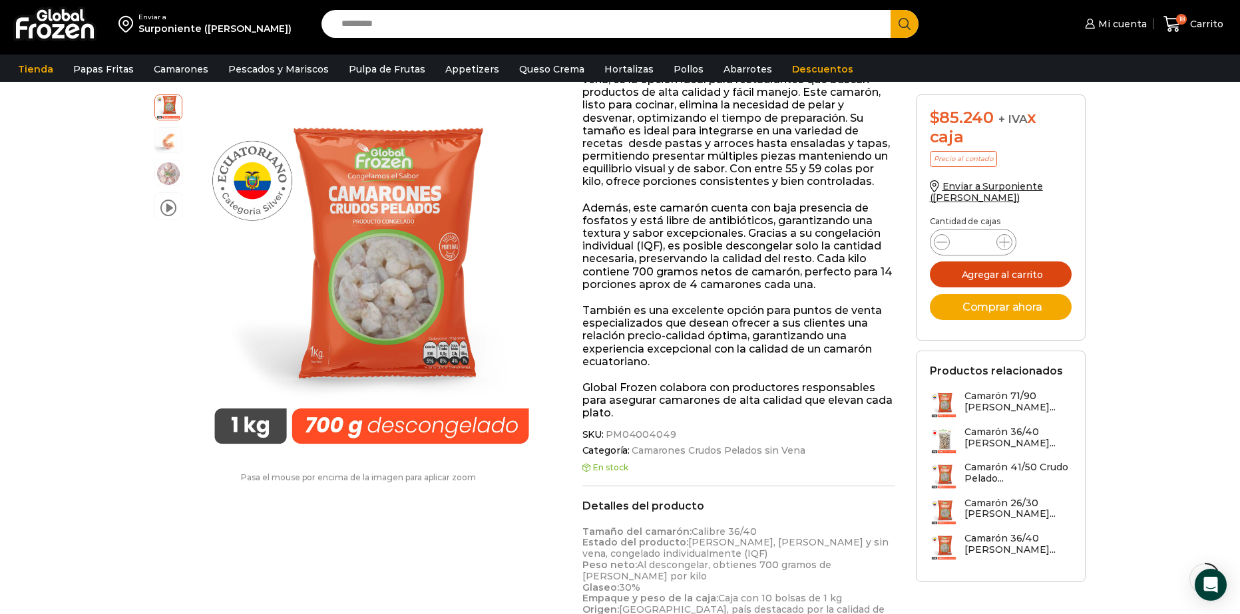
click at [996, 267] on button "Agregar al carrito" at bounding box center [1001, 275] width 142 height 26
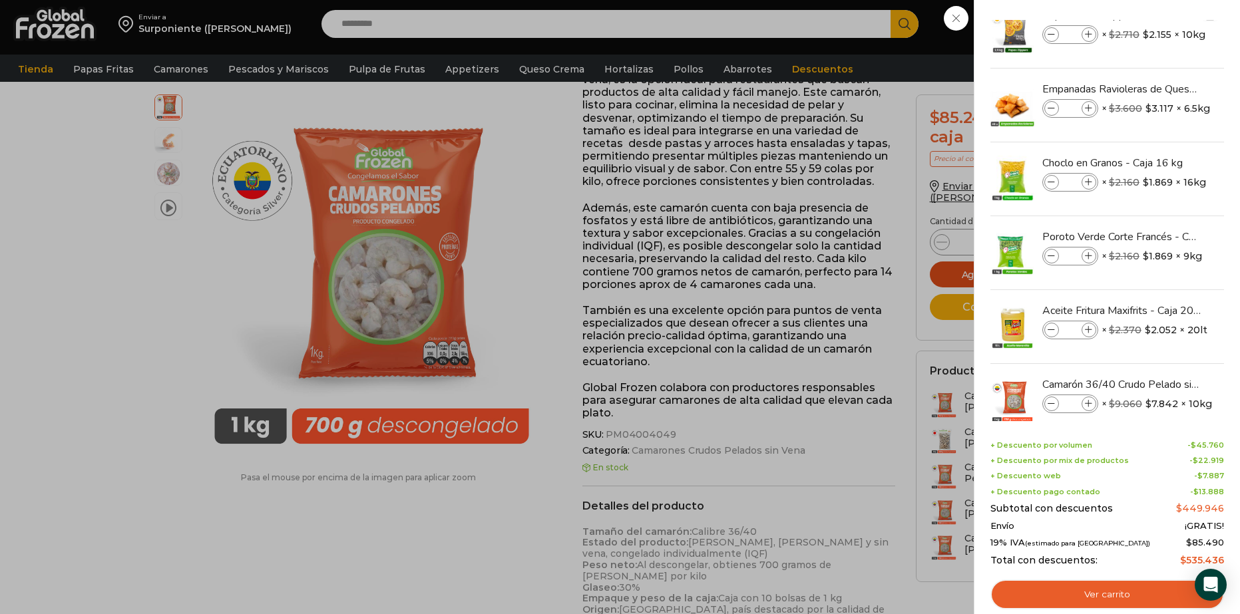
scroll to position [125, 0]
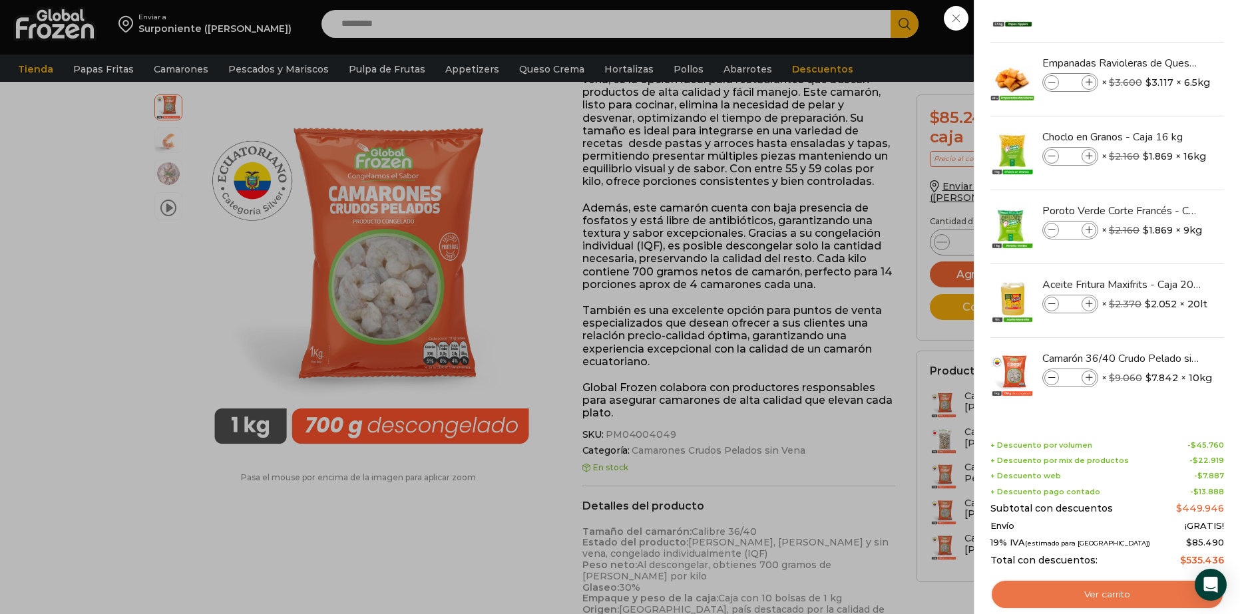
click at [1102, 589] on link "Ver carrito" at bounding box center [1107, 595] width 234 height 31
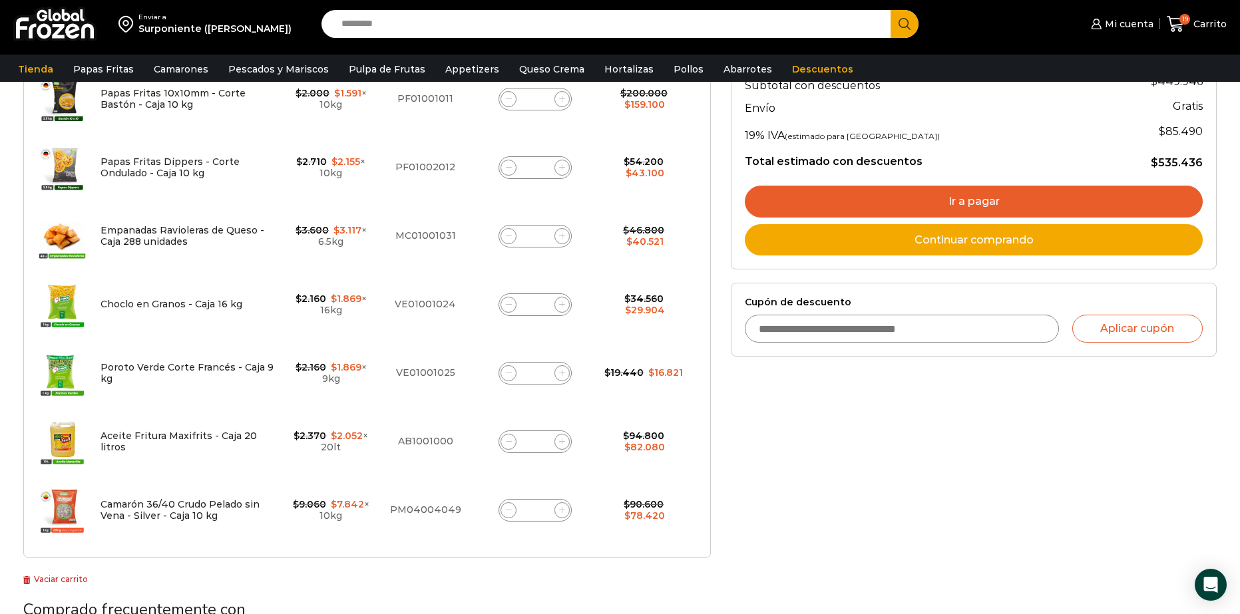
scroll to position [266, 0]
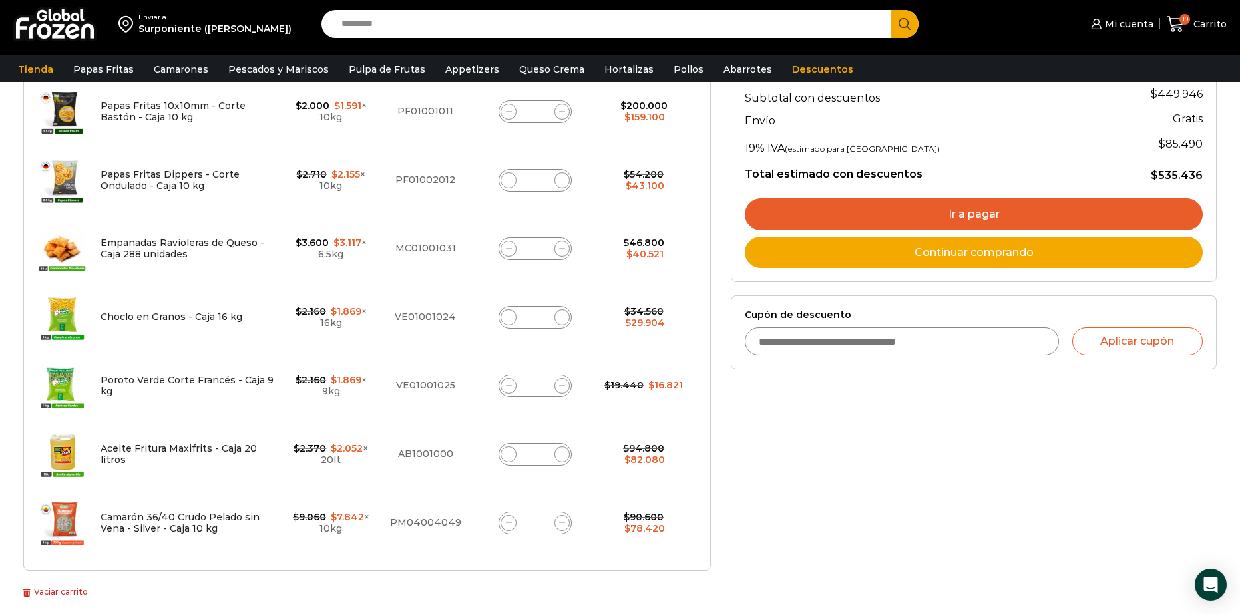
click at [510, 243] on span at bounding box center [508, 249] width 16 height 16
type input "*"
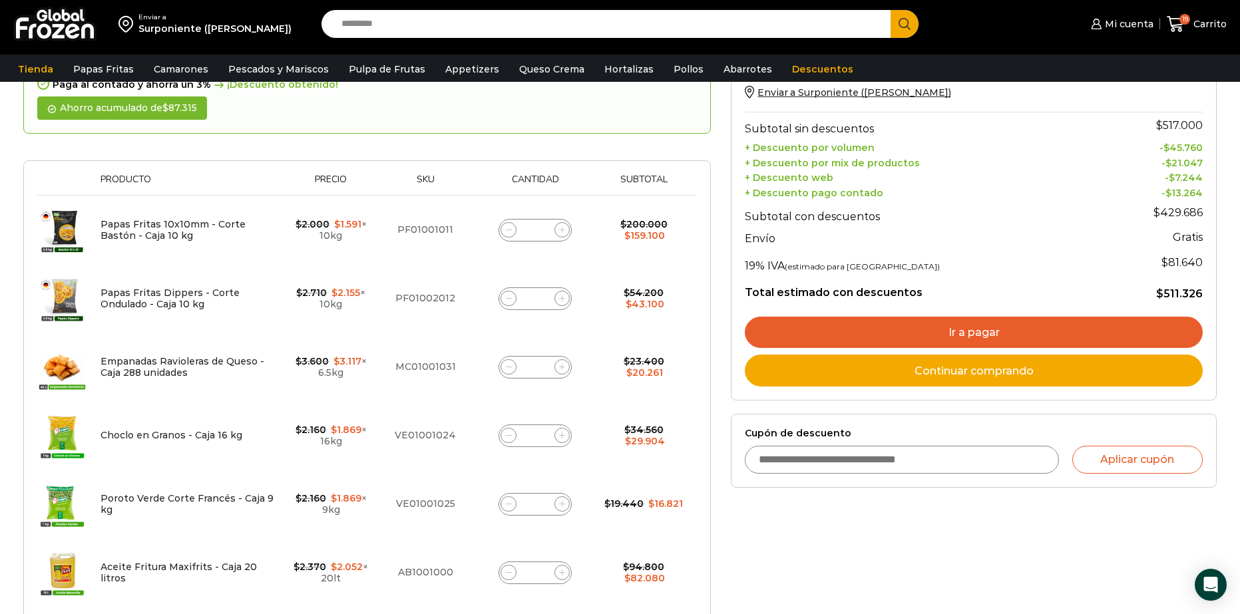
scroll to position [200, 0]
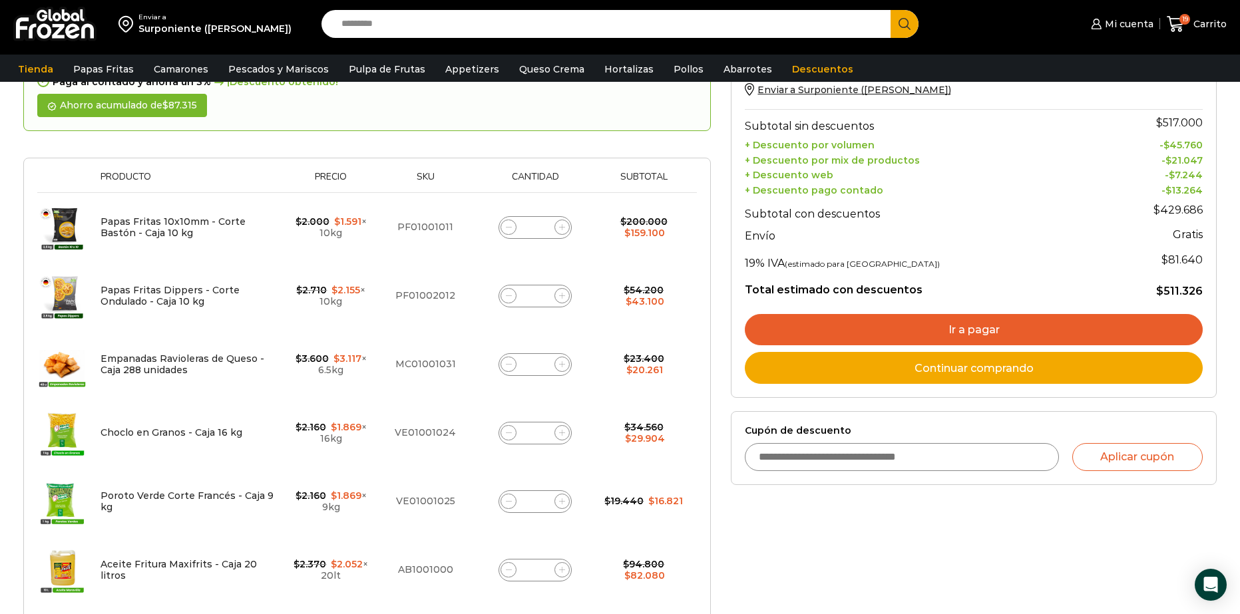
click at [900, 454] on input "Cupón de descuento" at bounding box center [901, 457] width 313 height 28
type input "*********"
click at [1100, 443] on button "Aplicar cupón" at bounding box center [1137, 457] width 130 height 28
click at [1162, 452] on button "Aplicar cupón" at bounding box center [1137, 457] width 130 height 28
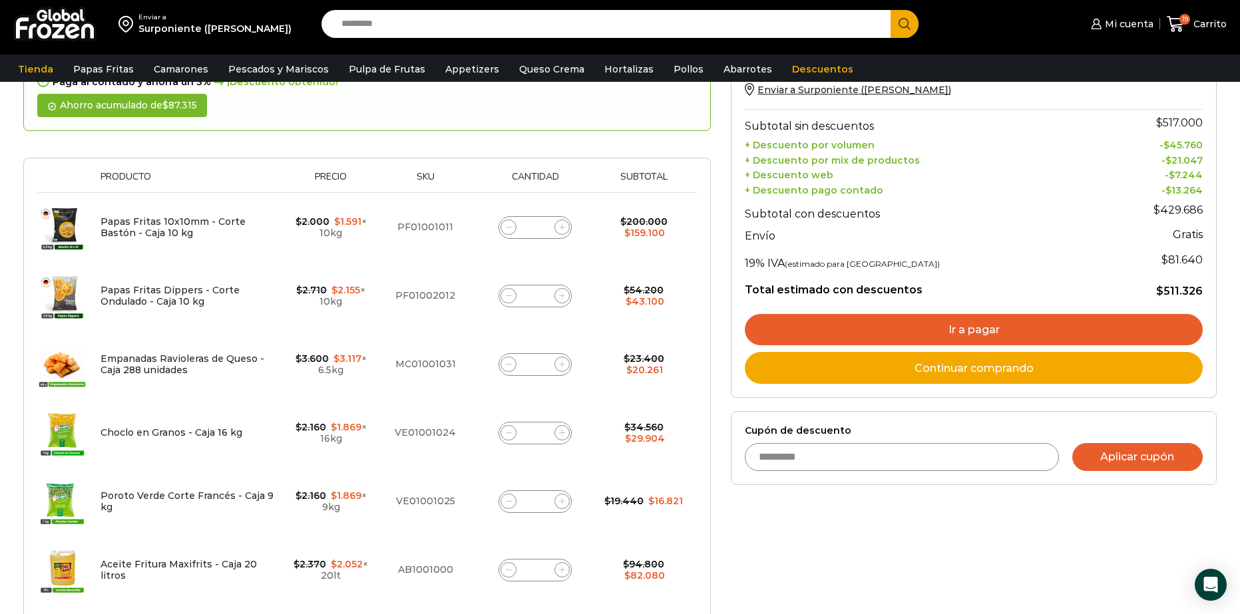
click at [1151, 466] on button "Aplicar cupón" at bounding box center [1137, 457] width 130 height 28
click at [1122, 472] on form "Cupón de descuento ********* Aplicar cupón" at bounding box center [974, 448] width 486 height 74
click at [1126, 460] on button "Aplicar cupón" at bounding box center [1137, 457] width 130 height 28
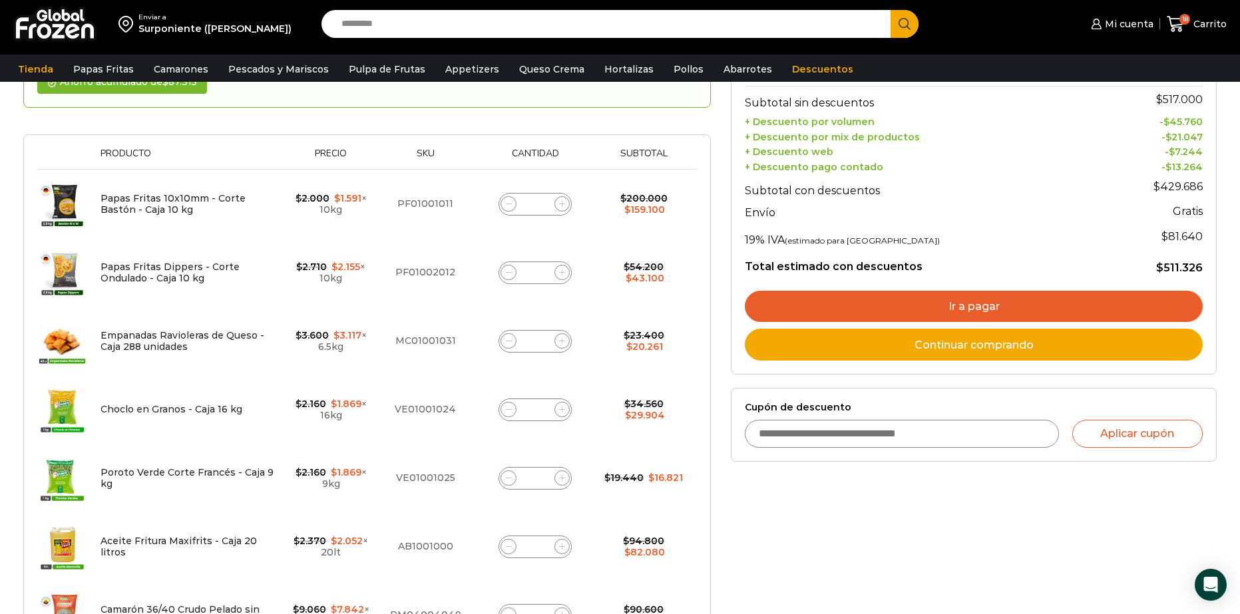
scroll to position [266, 0]
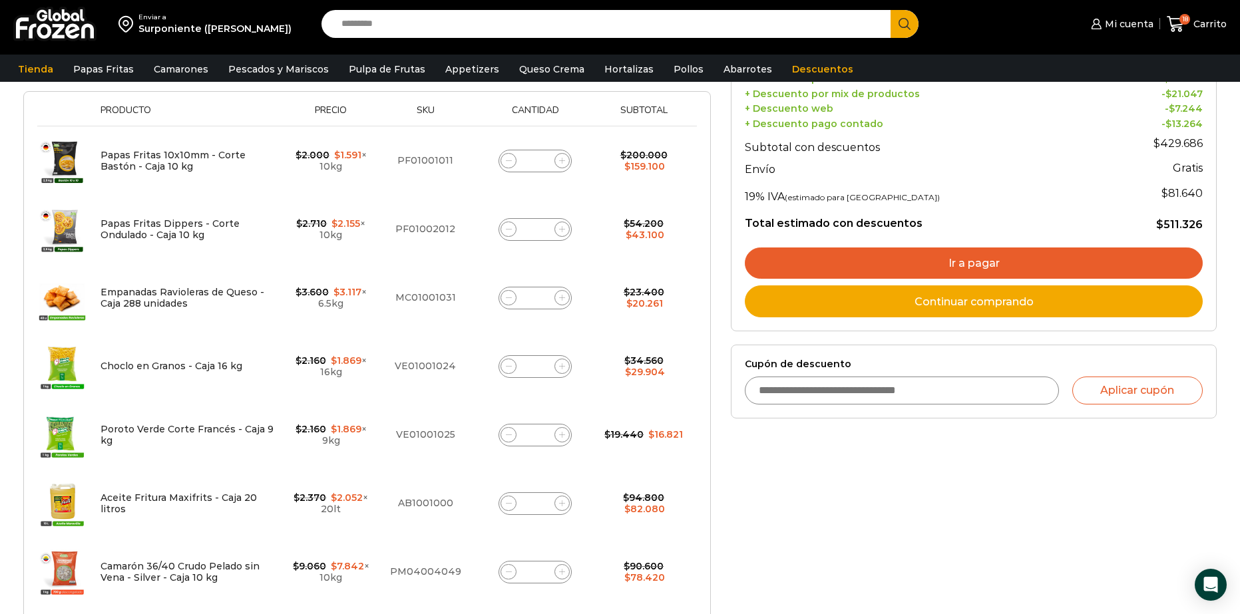
click at [958, 397] on input "Cupón de descuento" at bounding box center [901, 391] width 313 height 28
type input "*"
click at [1106, 397] on button "Aplicar cupón" at bounding box center [1137, 391] width 130 height 28
click at [1172, 397] on button "Aplicar cupón" at bounding box center [1137, 391] width 130 height 28
click at [879, 390] on input "*********" at bounding box center [901, 391] width 313 height 28
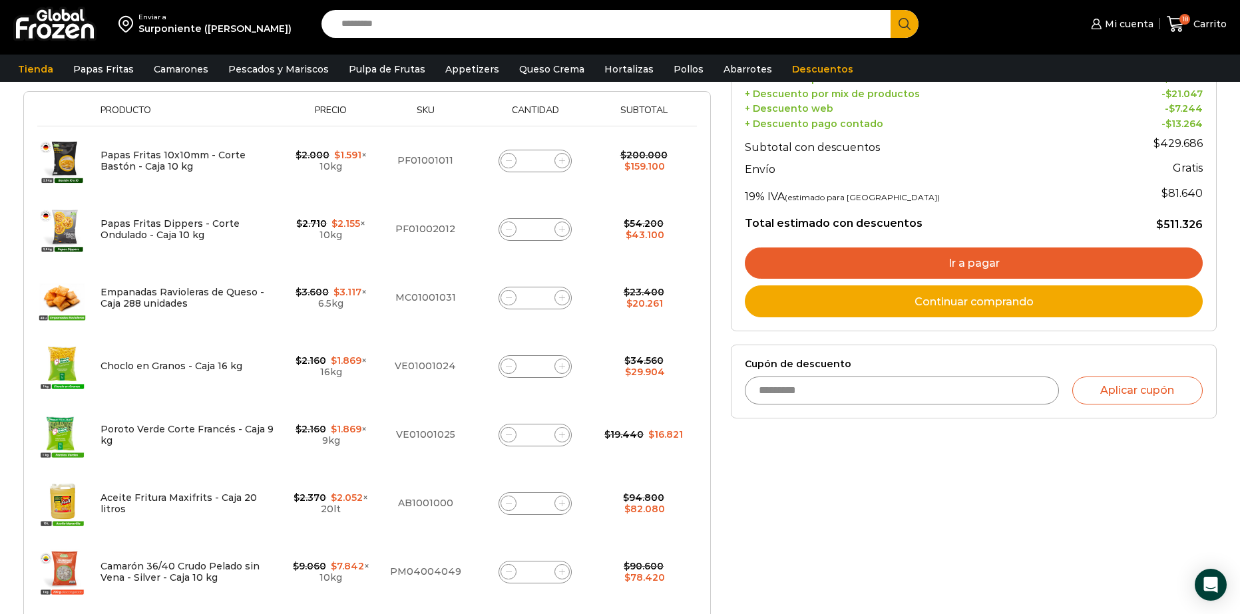
type input "*********"
click at [1117, 387] on button "Aplicar cupón" at bounding box center [1137, 391] width 130 height 28
click at [1119, 387] on button "Aplicar cupón" at bounding box center [1137, 391] width 130 height 28
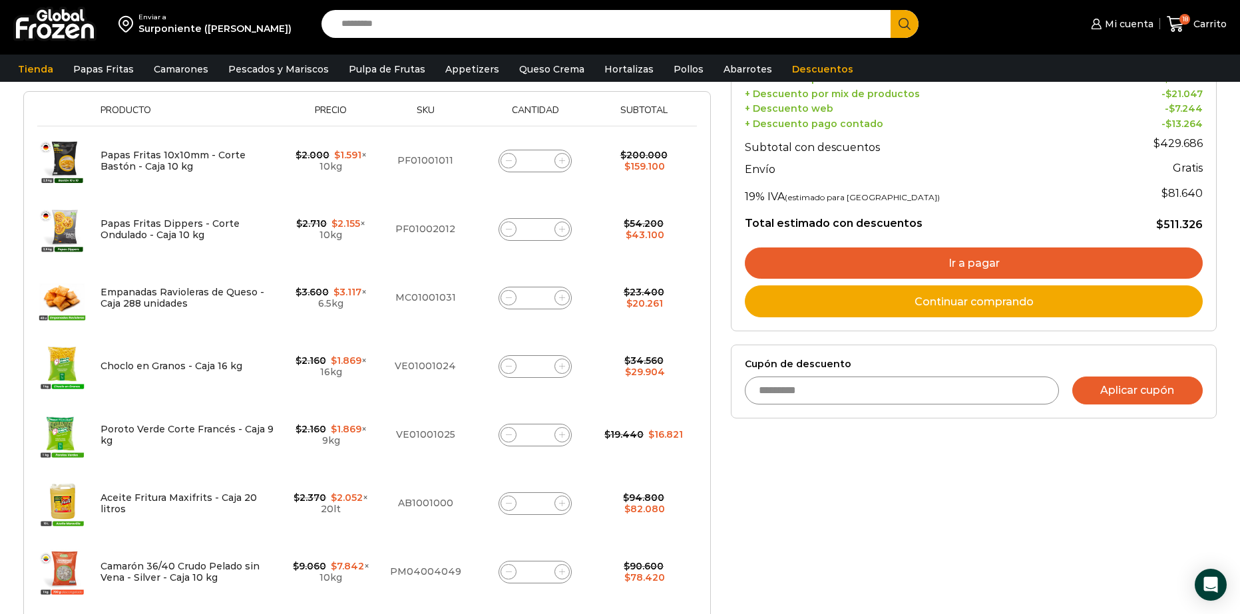
click at [1119, 387] on button "Aplicar cupón" at bounding box center [1137, 391] width 130 height 28
click at [1119, 386] on button "Aplicar cupón" at bounding box center [1137, 391] width 130 height 28
click at [1118, 386] on button "Aplicar cupón" at bounding box center [1137, 391] width 130 height 28
click at [1117, 383] on button "Aplicar cupón" at bounding box center [1137, 391] width 130 height 28
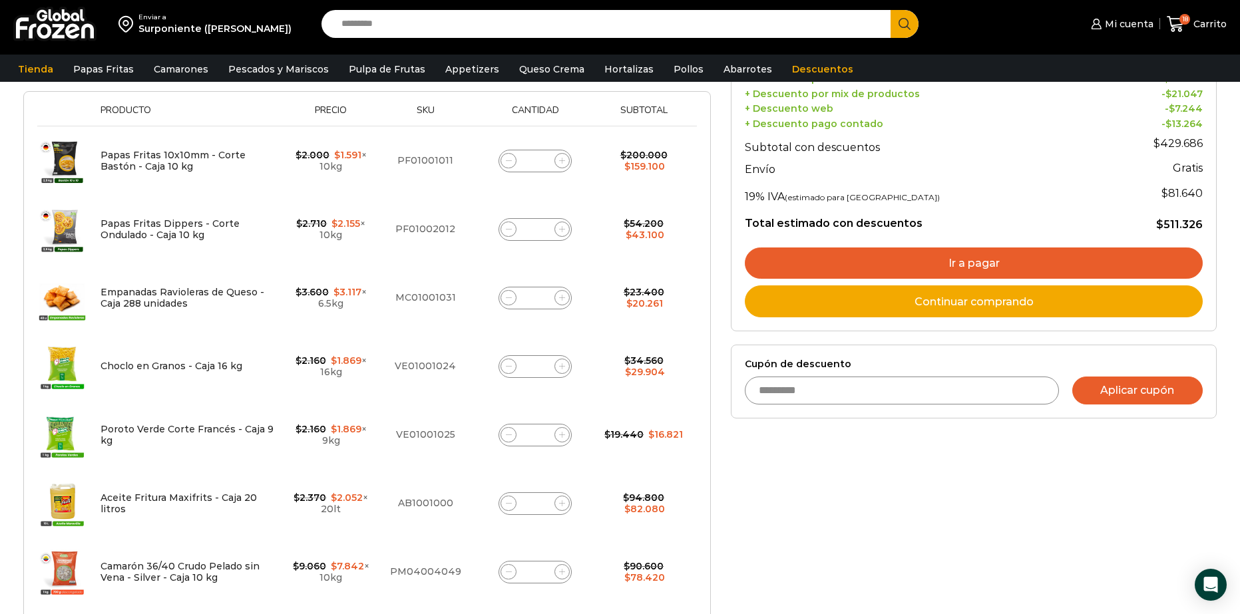
click at [1116, 383] on button "Aplicar cupón" at bounding box center [1137, 391] width 130 height 28
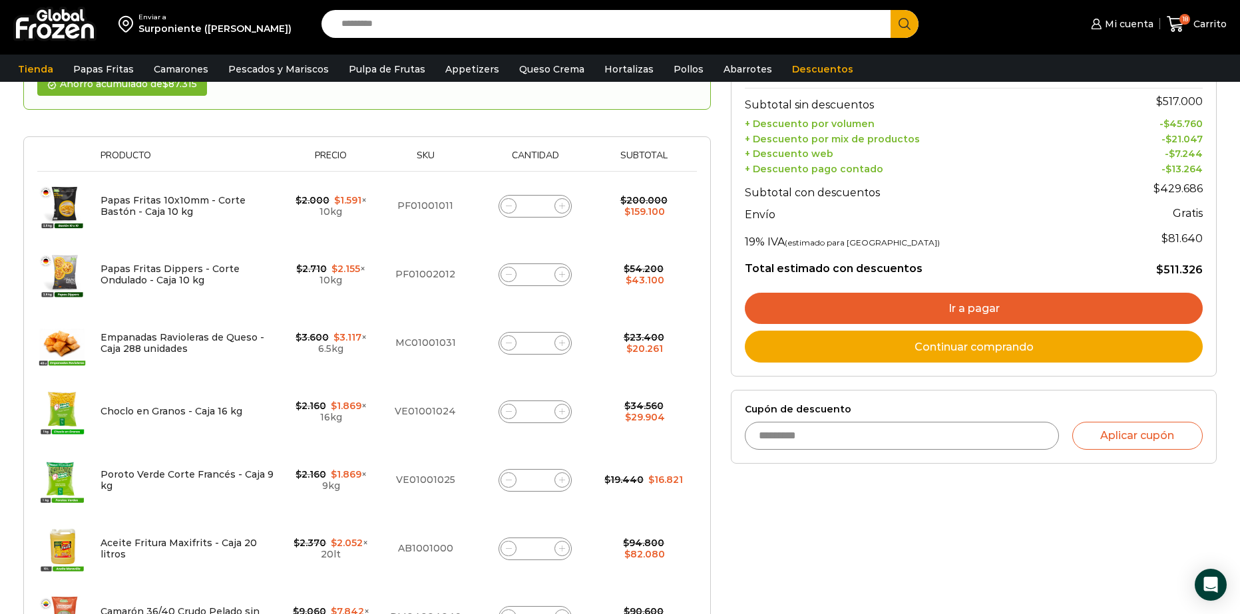
scroll to position [0, 0]
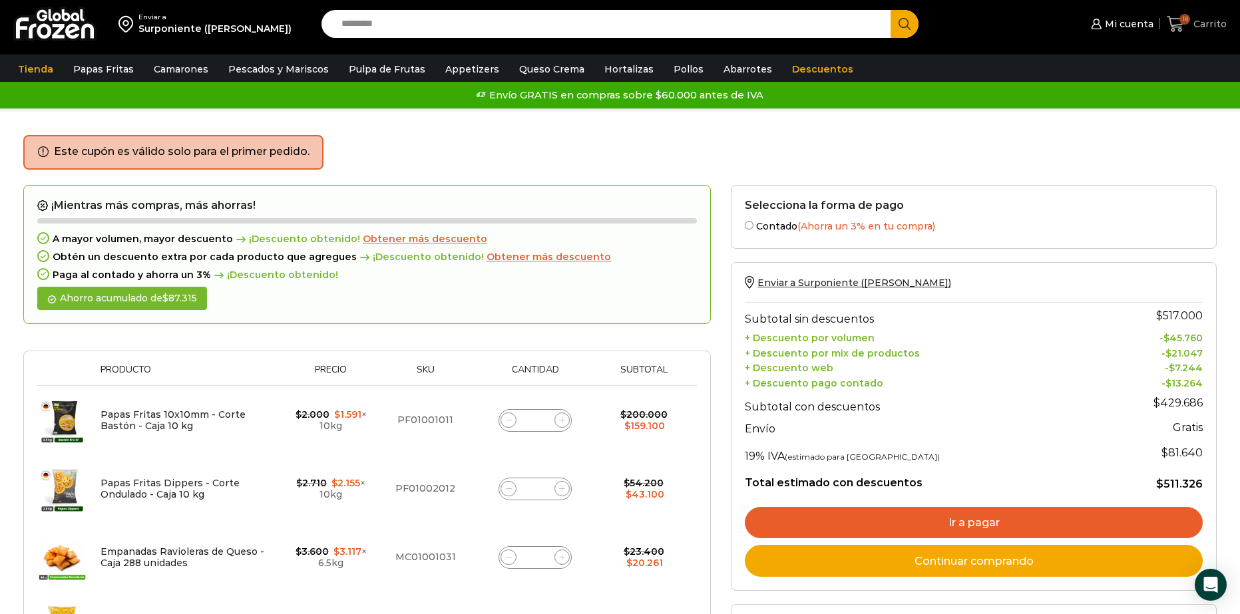
click at [1184, 21] on span "18" at bounding box center [1184, 19] width 11 height 11
click at [1133, 26] on span "Mi cuenta" at bounding box center [1127, 23] width 52 height 13
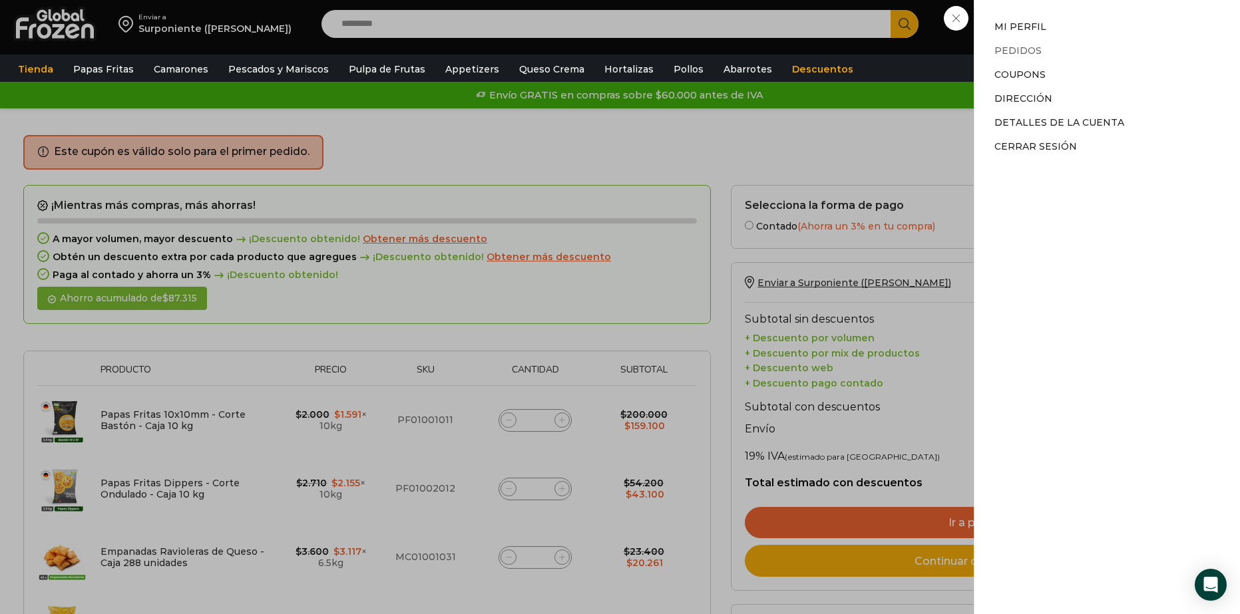
click at [1017, 53] on link "Pedidos" at bounding box center [1017, 51] width 47 height 12
click at [1021, 46] on link "Pedidos" at bounding box center [1017, 51] width 47 height 12
click at [1025, 48] on link "Pedidos" at bounding box center [1017, 51] width 47 height 12
click at [1087, 37] on div "Mi cuenta Mi cuenta Mi perfil Pedidos Descargas Coupons Dirección Detalles de l…" at bounding box center [1119, 24] width 65 height 27
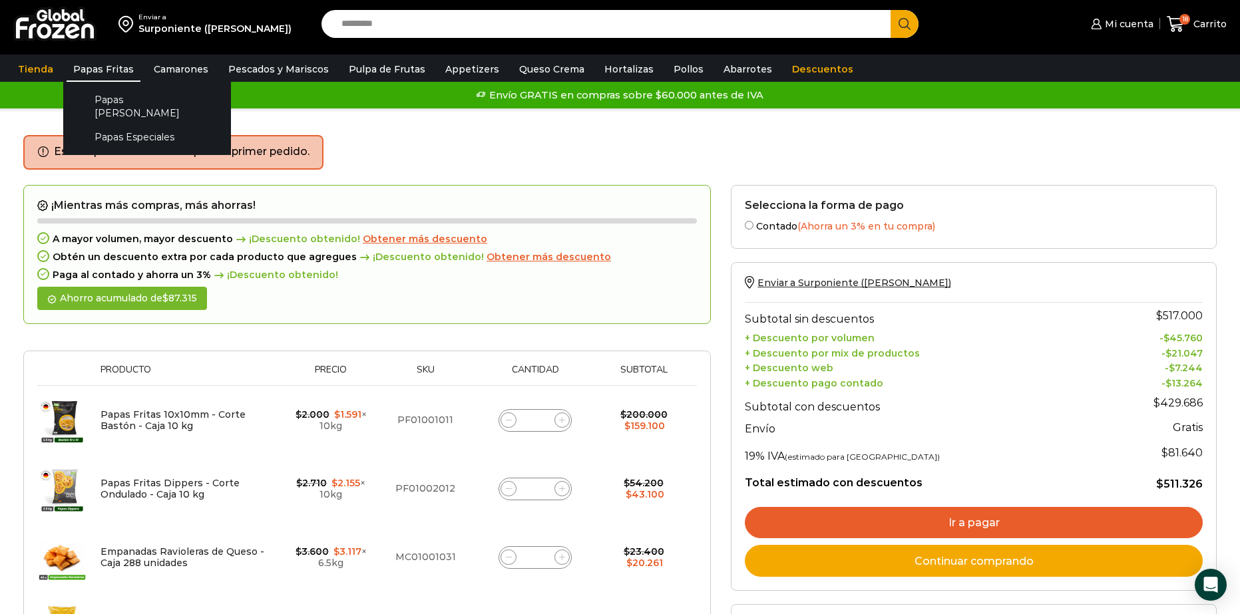
click at [83, 69] on link "Papas Fritas" at bounding box center [104, 69] width 74 height 25
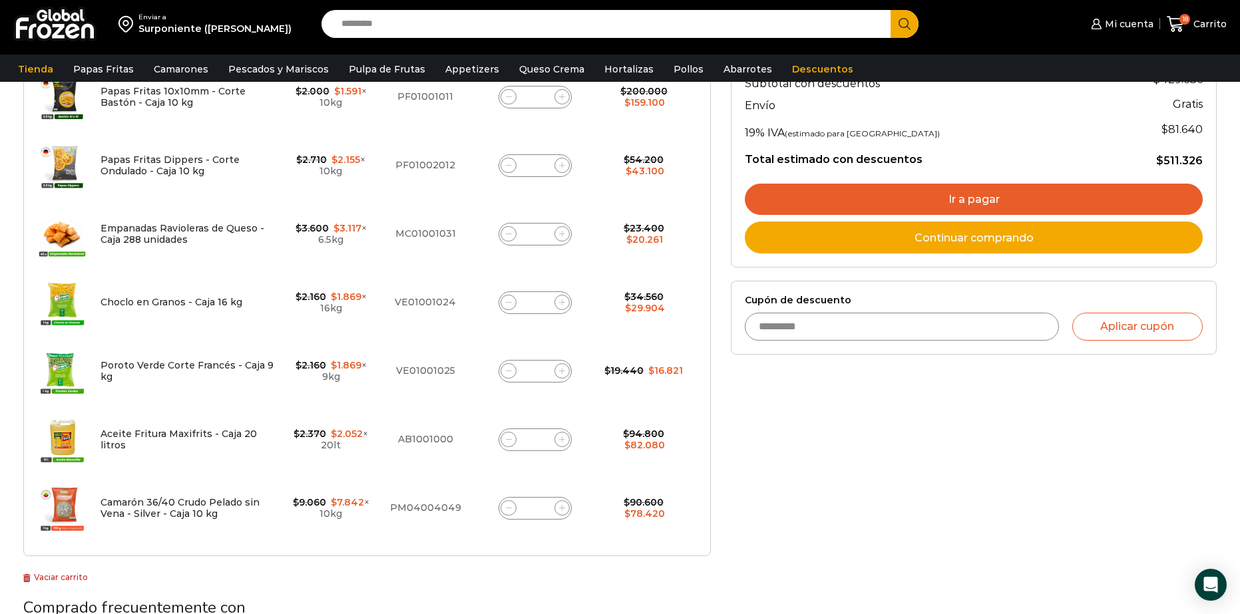
scroll to position [329, 0]
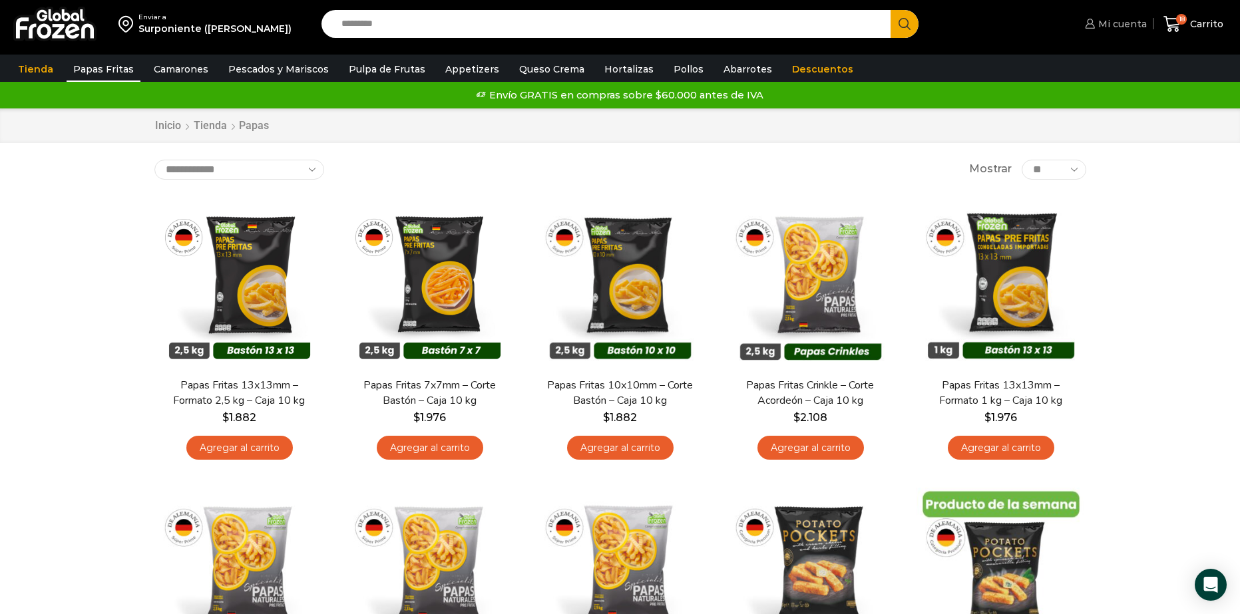
click at [1111, 25] on span "Mi cuenta" at bounding box center [1121, 23] width 52 height 13
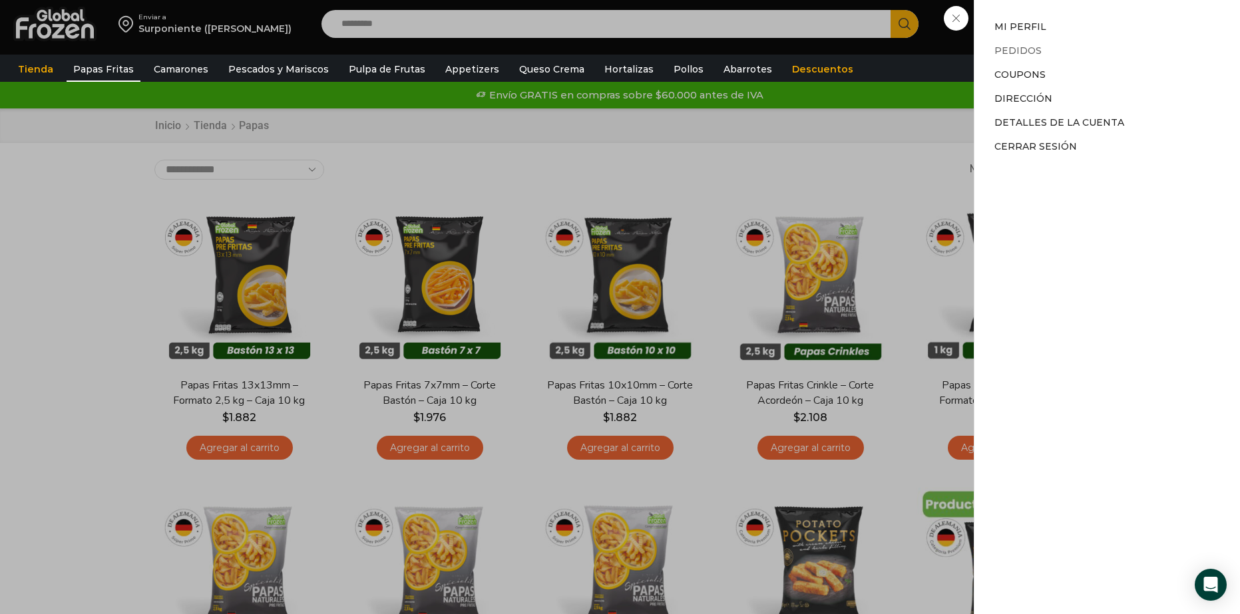
click at [1017, 51] on link "Pedidos" at bounding box center [1017, 51] width 47 height 12
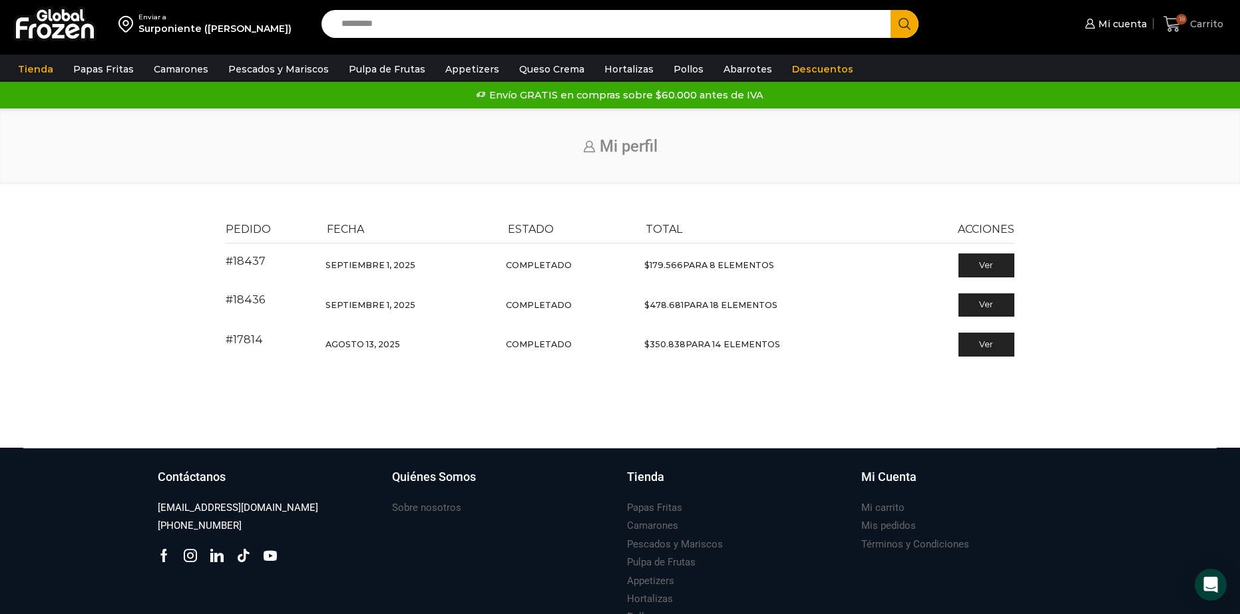
click at [1190, 19] on span "Carrito" at bounding box center [1204, 23] width 37 height 13
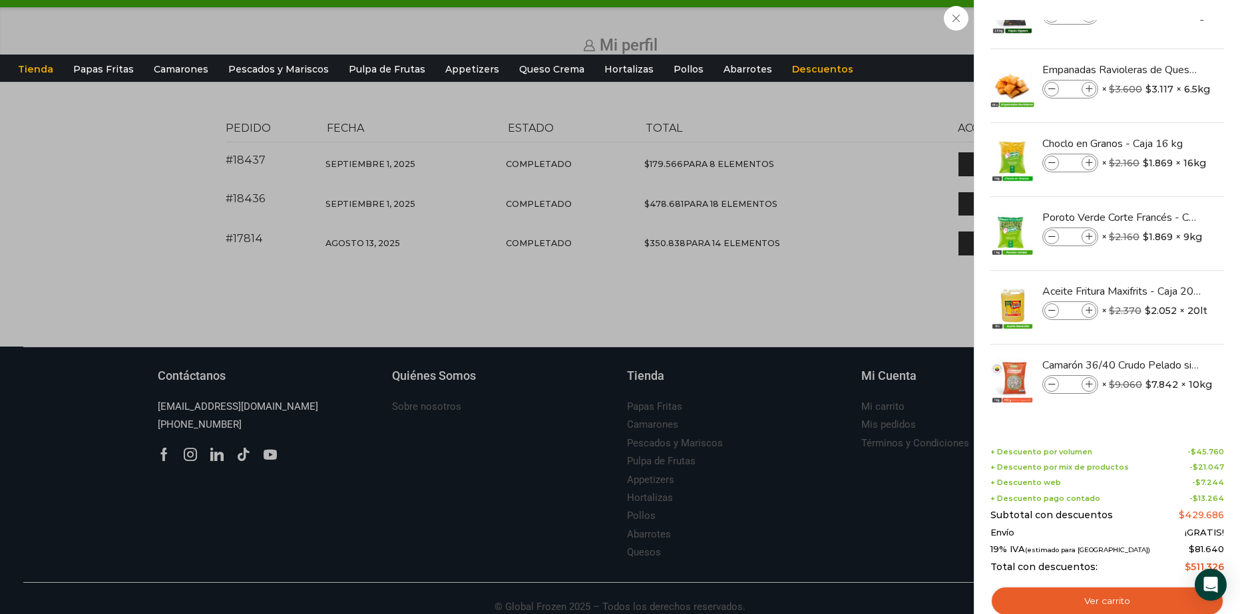
scroll to position [116, 0]
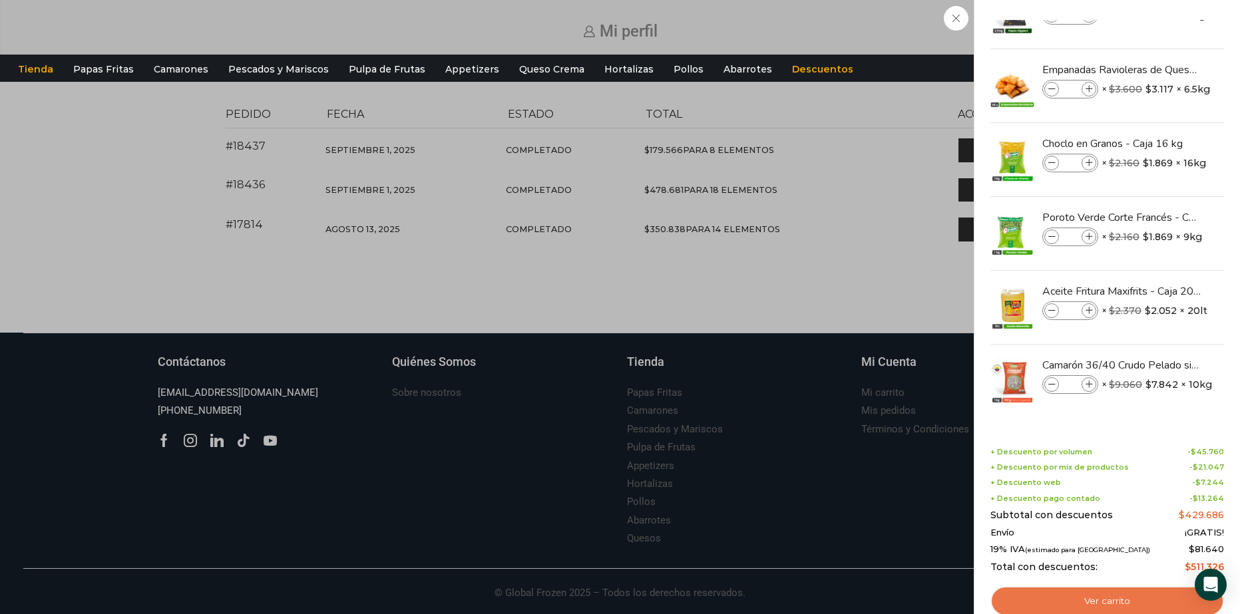
click at [1126, 608] on link "Ver carrito" at bounding box center [1107, 601] width 234 height 31
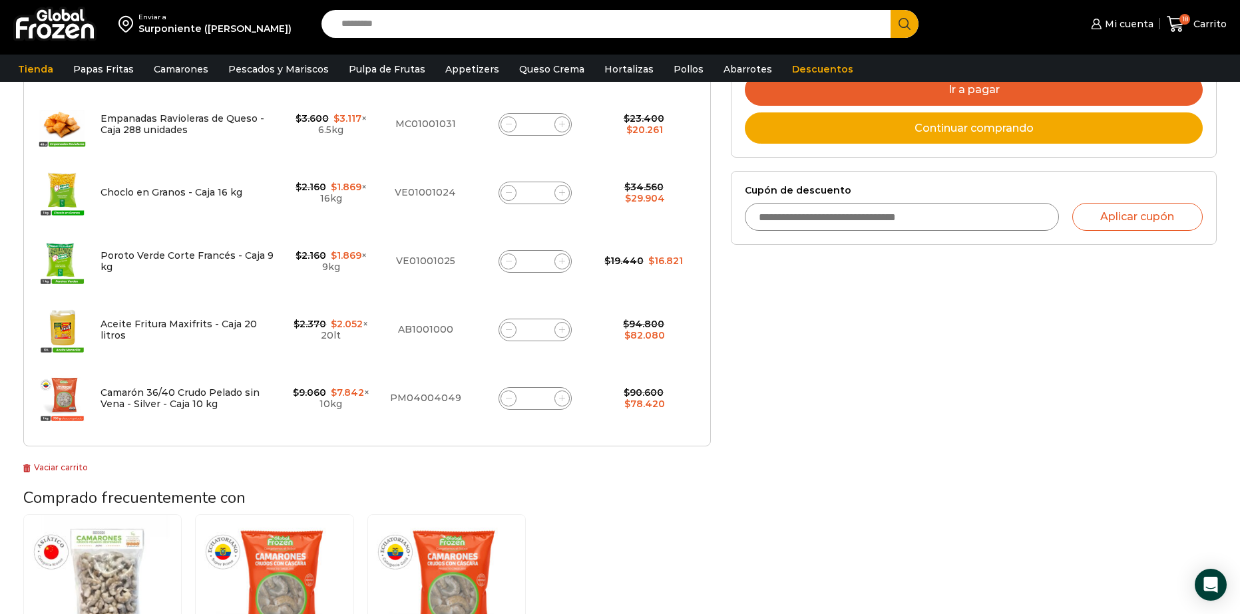
scroll to position [399, 0]
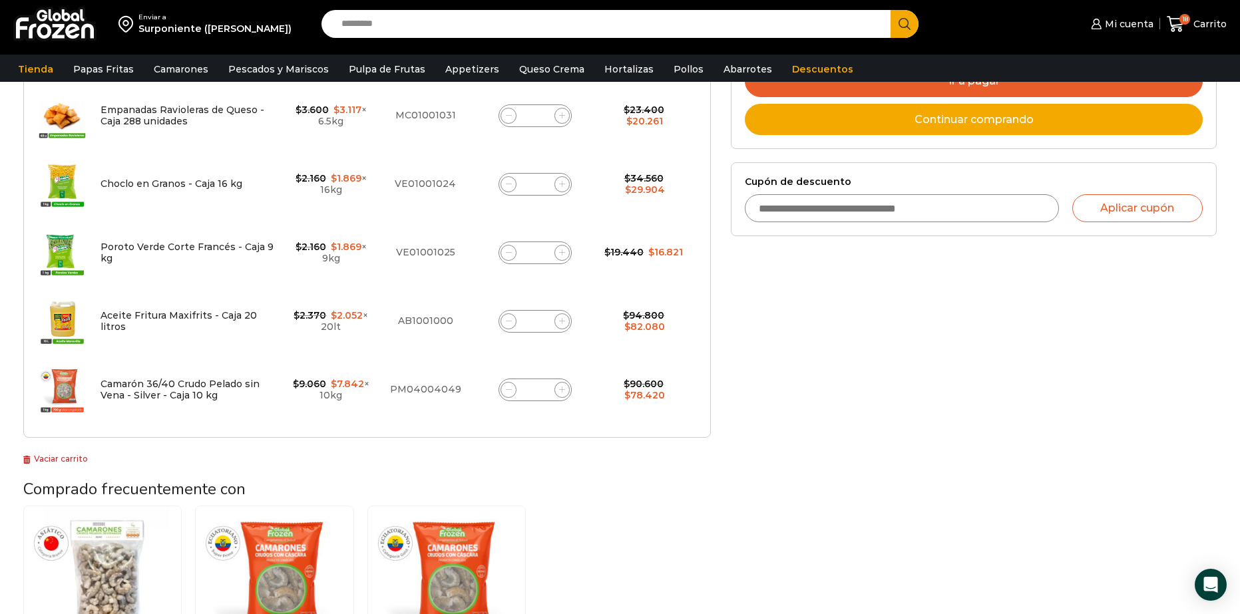
click at [952, 201] on input "Cupón de descuento" at bounding box center [901, 208] width 313 height 28
type input "*********"
click at [1156, 205] on button "Aplicar cupón" at bounding box center [1137, 208] width 130 height 28
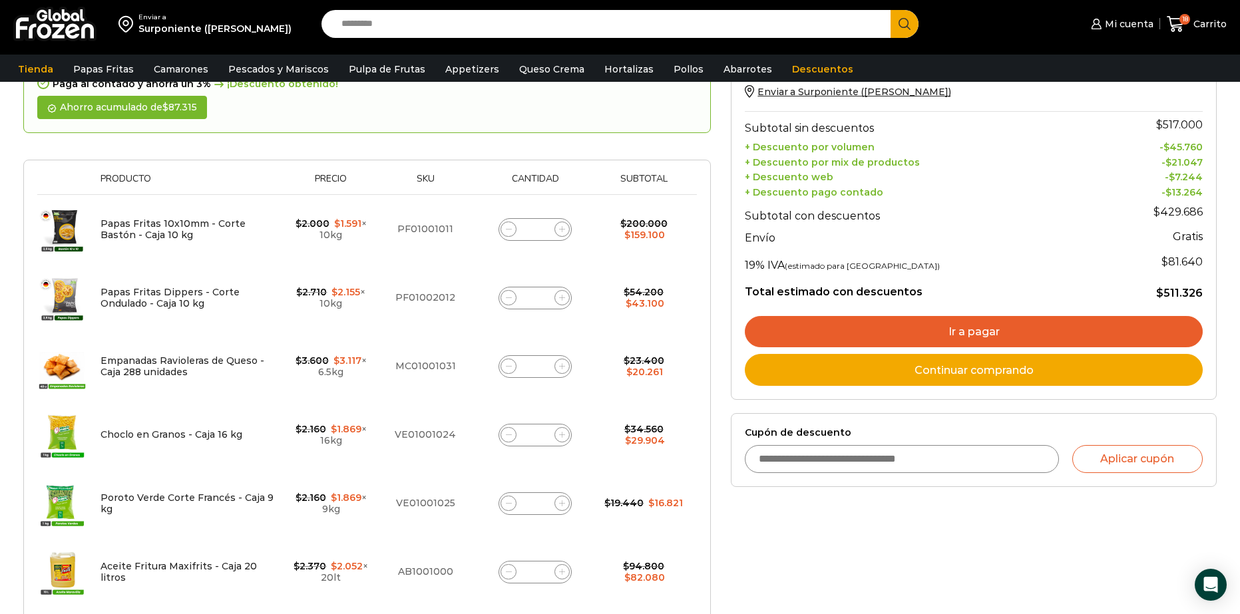
scroll to position [200, 0]
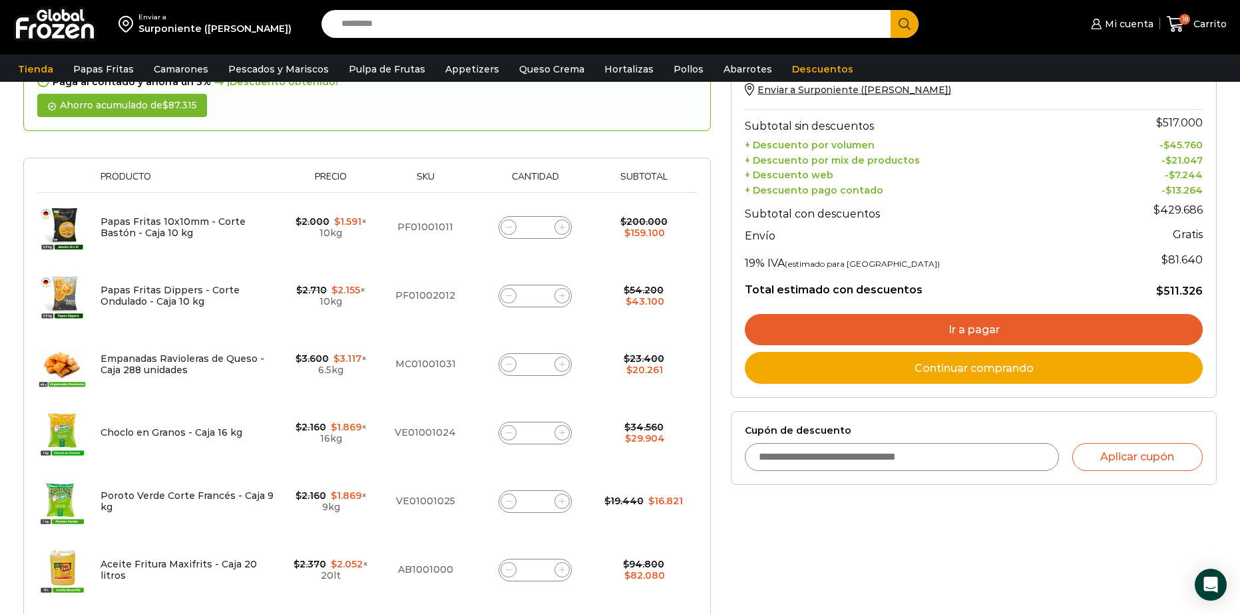
click at [961, 449] on input "Cupón de descuento" at bounding box center [901, 457] width 313 height 28
type input "*********"
click at [1108, 468] on button "Aplicar cupón" at bounding box center [1137, 457] width 130 height 28
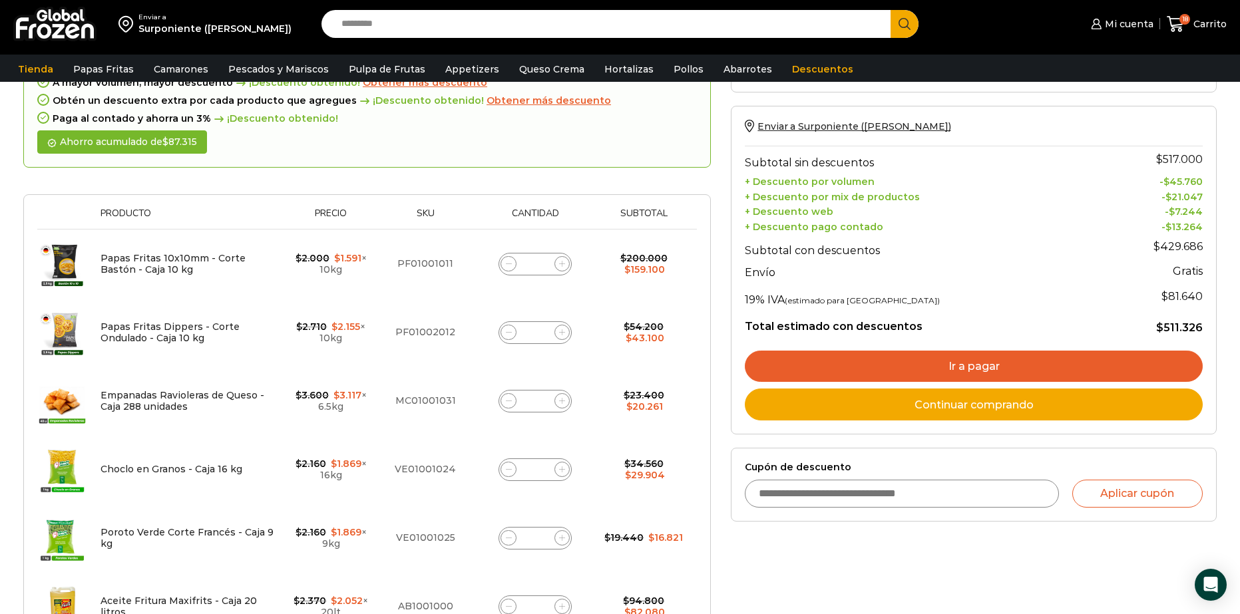
scroll to position [200, 0]
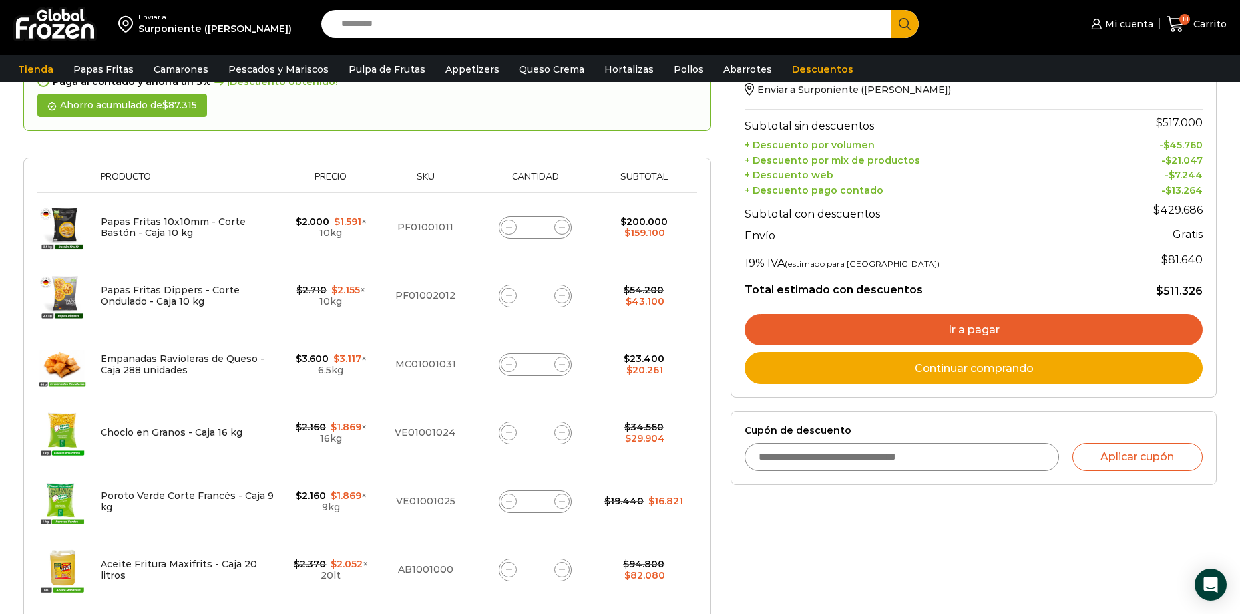
click at [1008, 456] on input "Cupón de descuento" at bounding box center [901, 457] width 313 height 28
type input "*********"
click at [1137, 456] on button "Aplicar cupón" at bounding box center [1137, 457] width 130 height 28
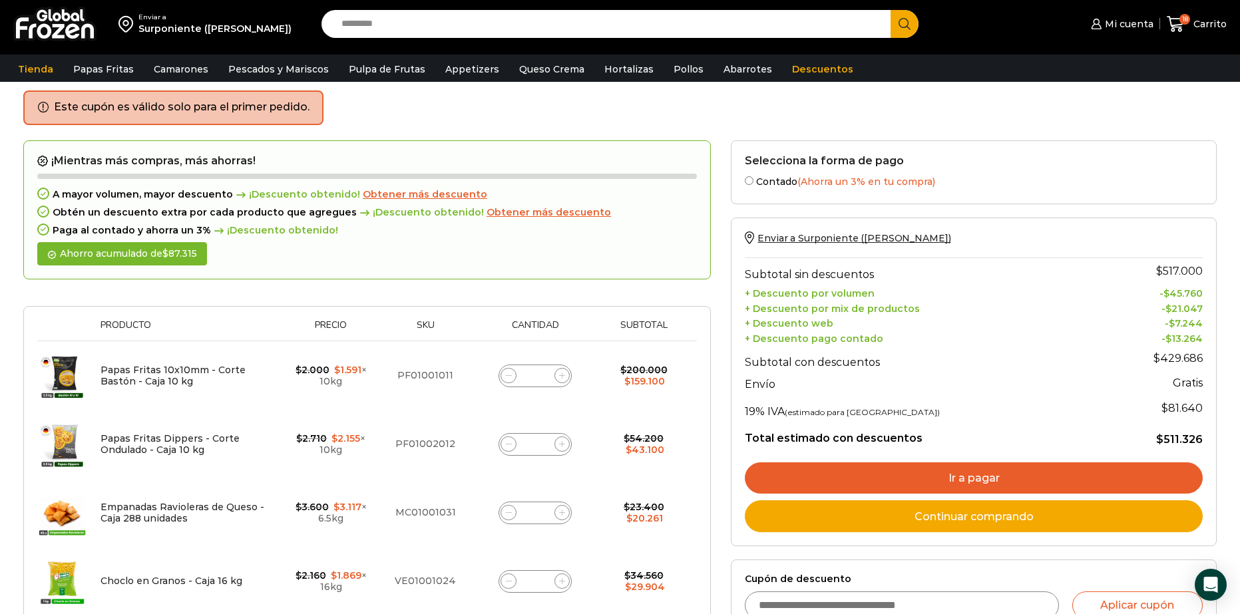
scroll to position [67, 0]
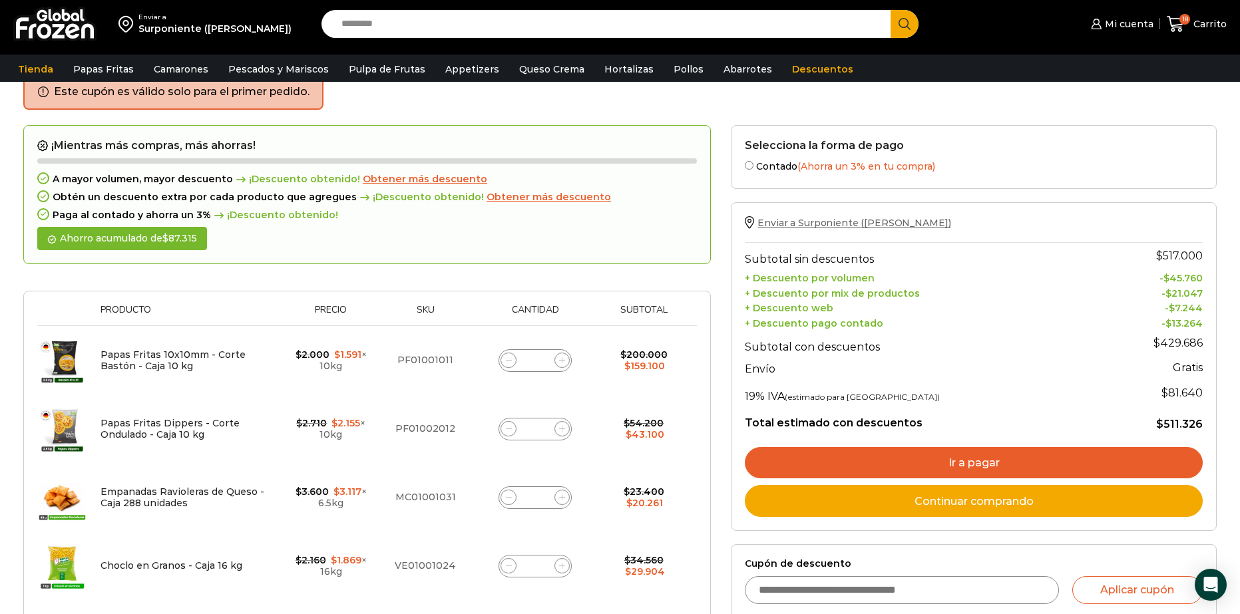
click at [809, 220] on span "Enviar a Surponiente (Padre Hurtado)" at bounding box center [853, 223] width 193 height 12
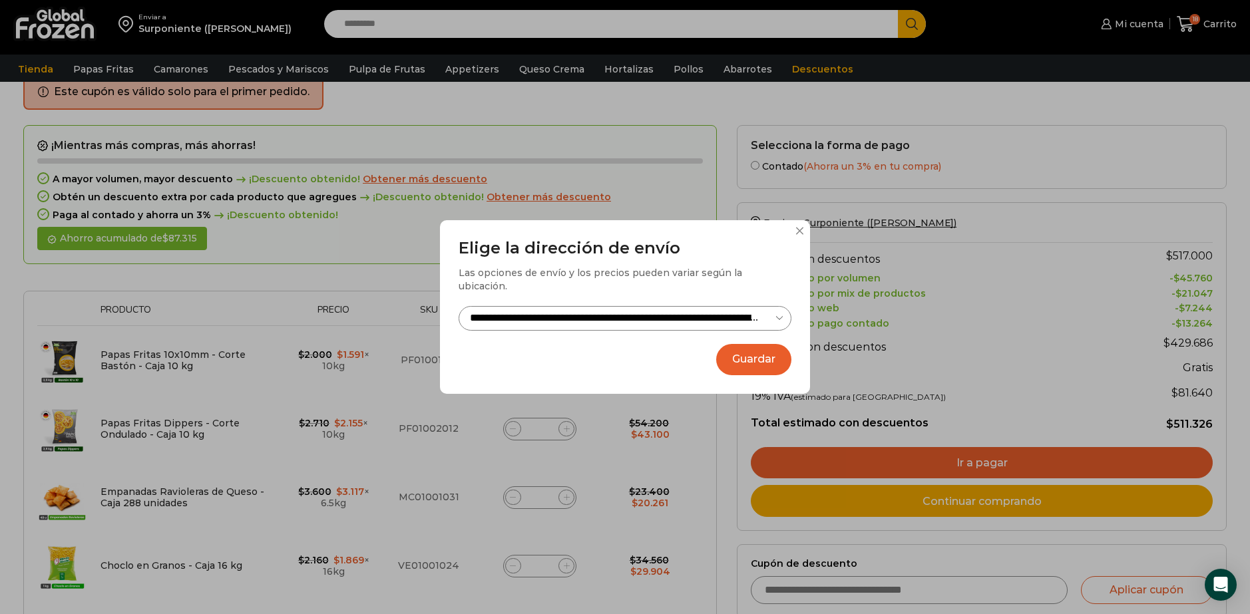
click at [777, 307] on select "**********" at bounding box center [624, 318] width 333 height 25
select select "**********"
click at [458, 306] on select "**********" at bounding box center [624, 318] width 333 height 25
click at [765, 352] on button "Guardar" at bounding box center [753, 359] width 75 height 31
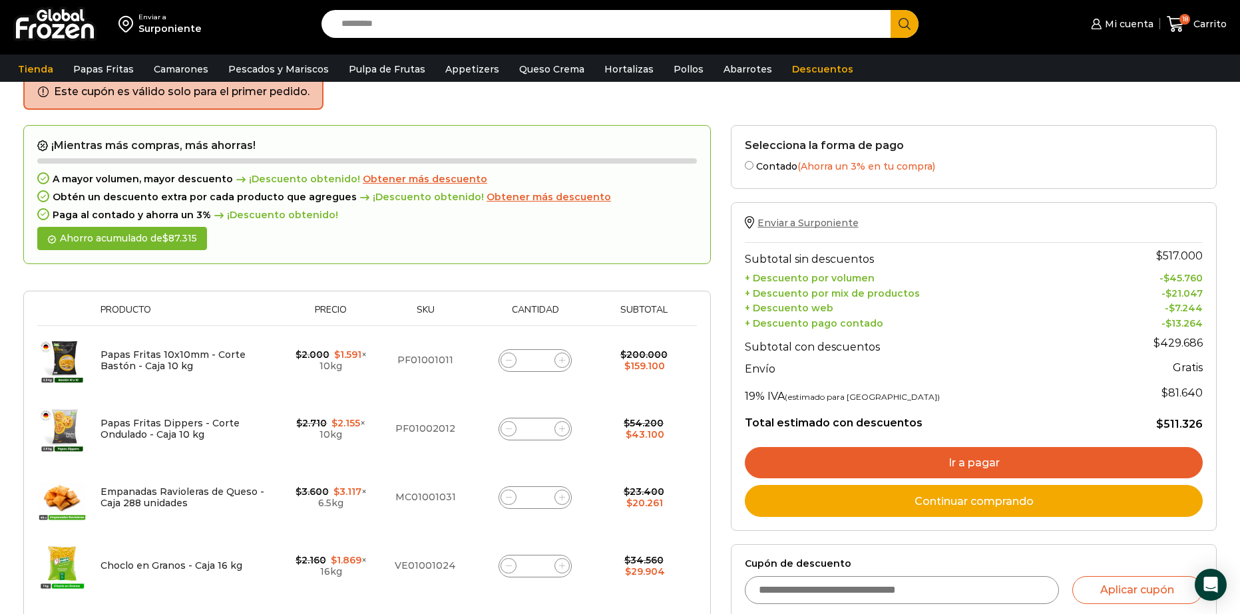
click at [840, 222] on span "Enviar a Surponiente" at bounding box center [807, 223] width 100 height 12
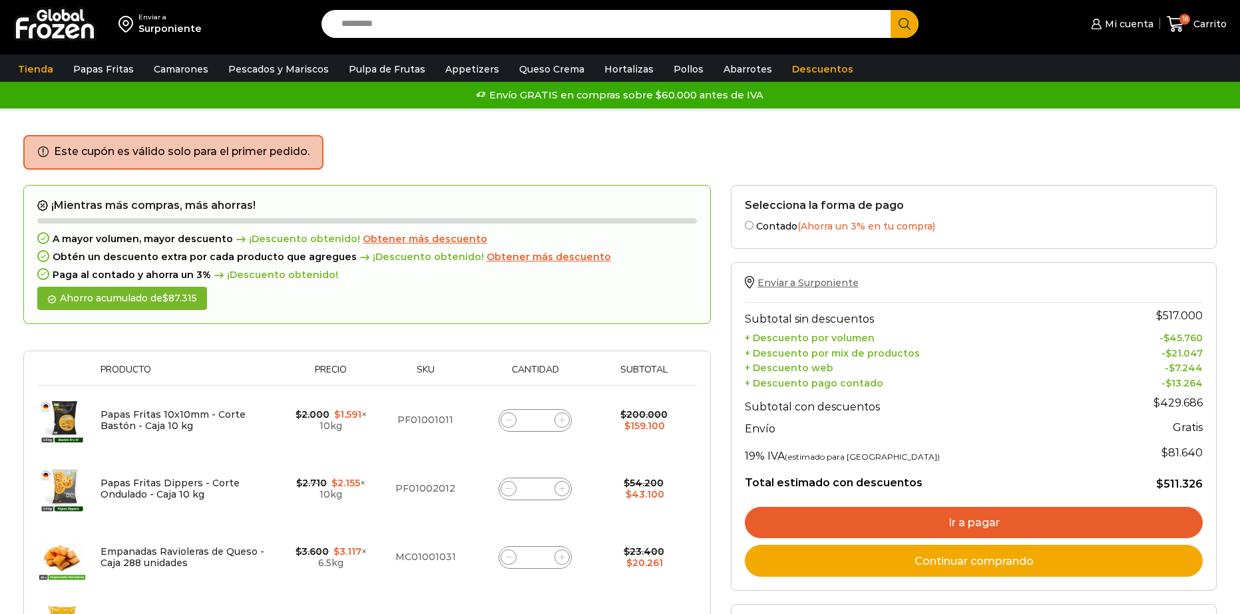
click at [821, 287] on span "Enviar a Surponiente" at bounding box center [807, 283] width 100 height 12
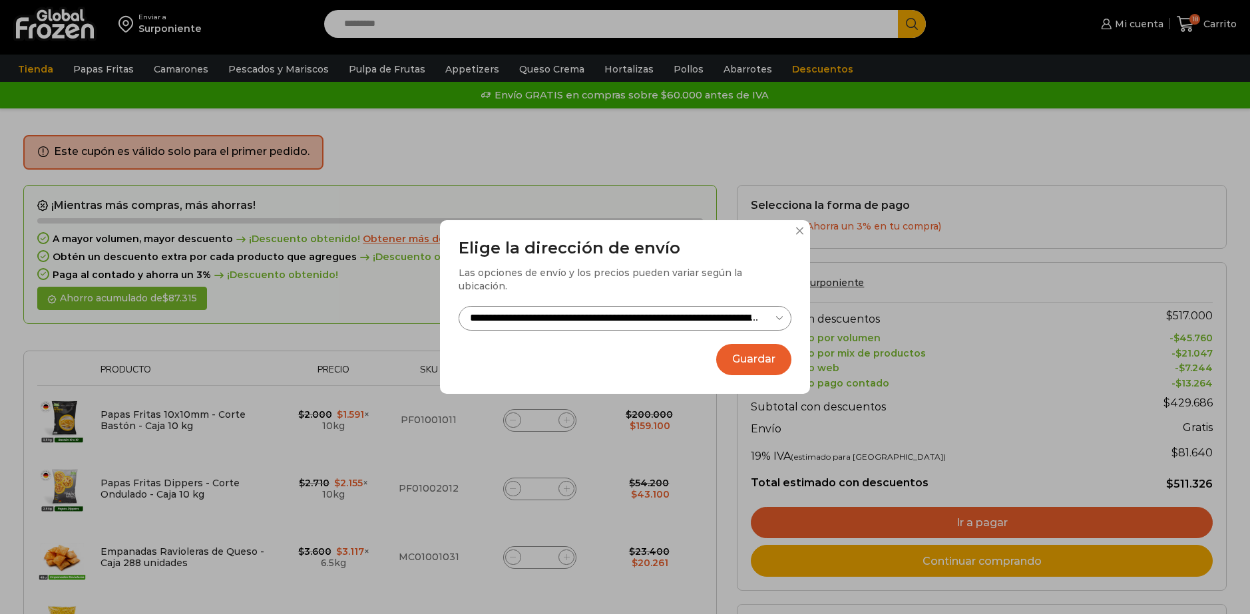
click at [743, 306] on select "**********" at bounding box center [624, 318] width 333 height 25
click at [458, 306] on select "**********" at bounding box center [624, 318] width 333 height 25
click at [742, 348] on button "Guardar" at bounding box center [753, 359] width 75 height 31
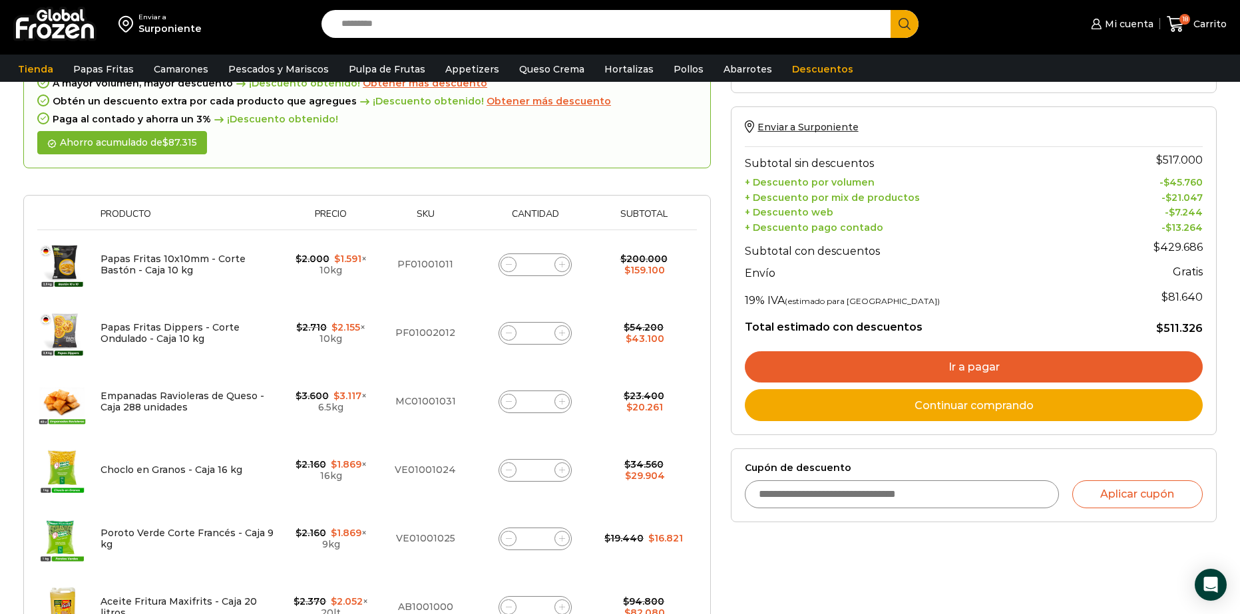
scroll to position [200, 0]
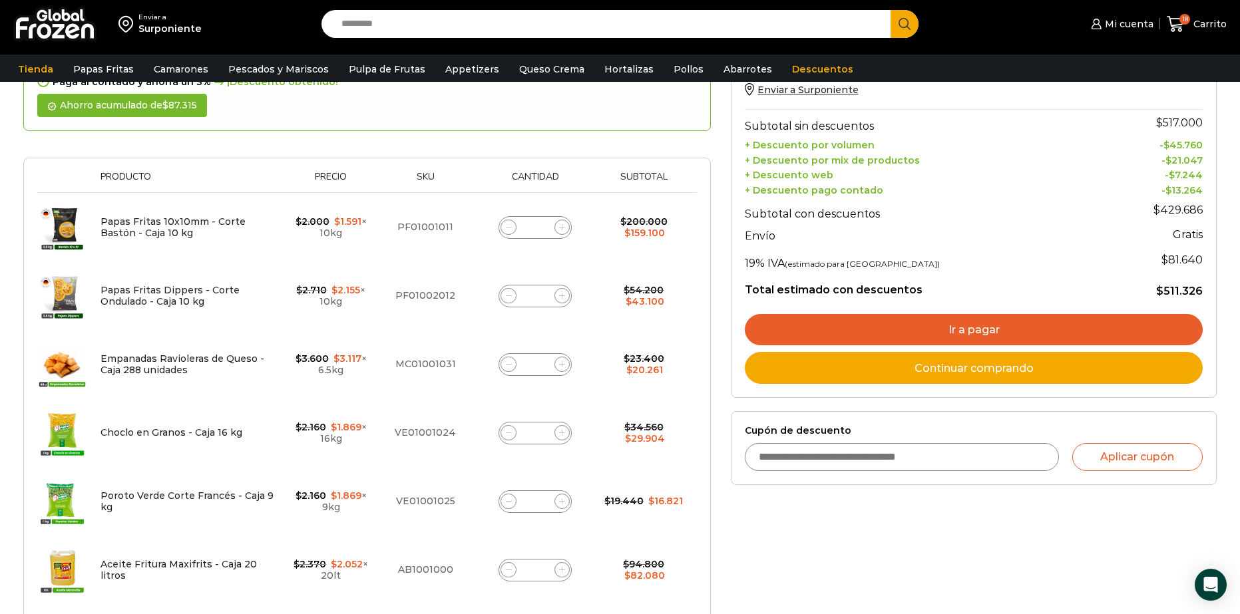
click at [999, 331] on link "Ir a pagar" at bounding box center [974, 330] width 458 height 32
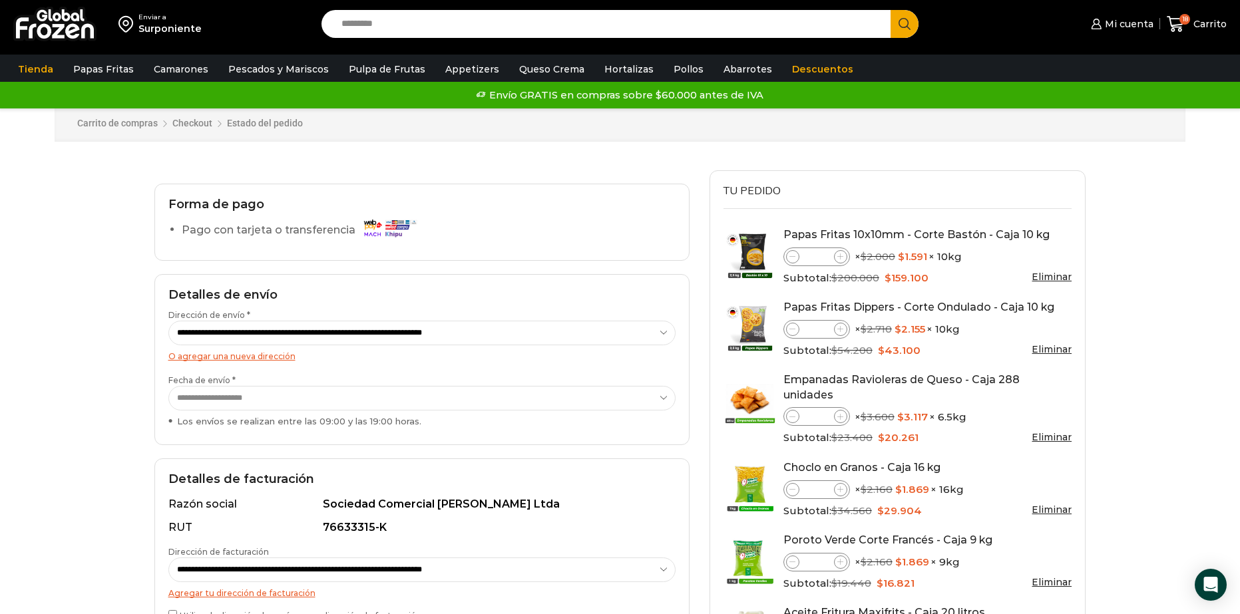
click at [293, 398] on select "**********" at bounding box center [421, 398] width 507 height 25
click at [168, 386] on select "**********" at bounding box center [421, 398] width 507 height 25
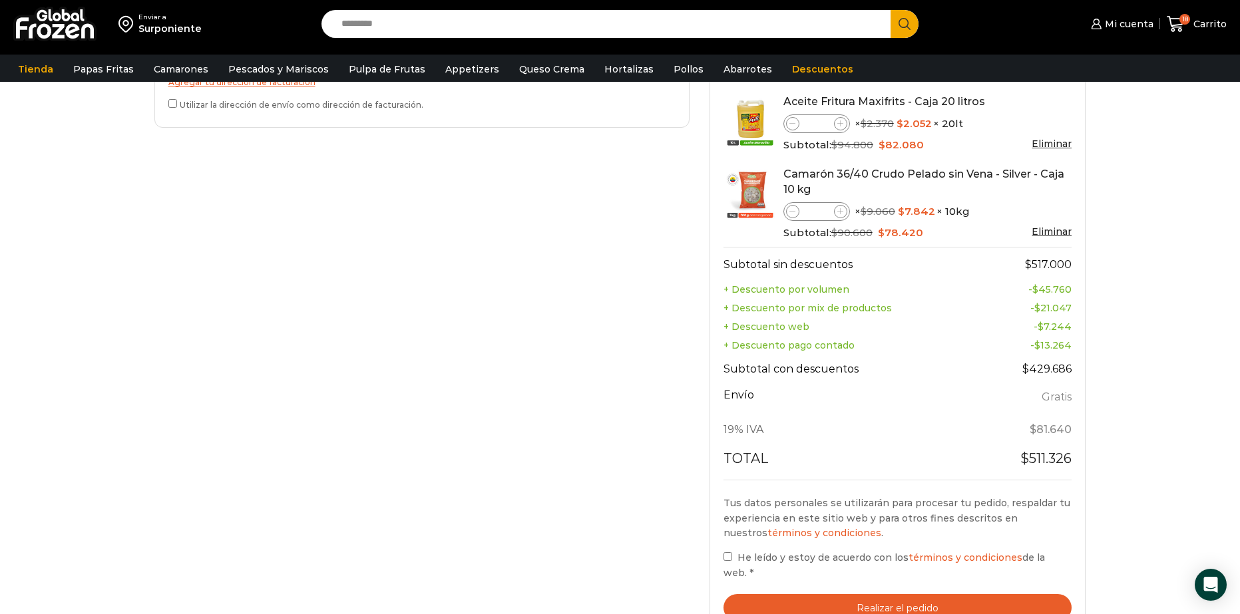
scroll to position [665, 0]
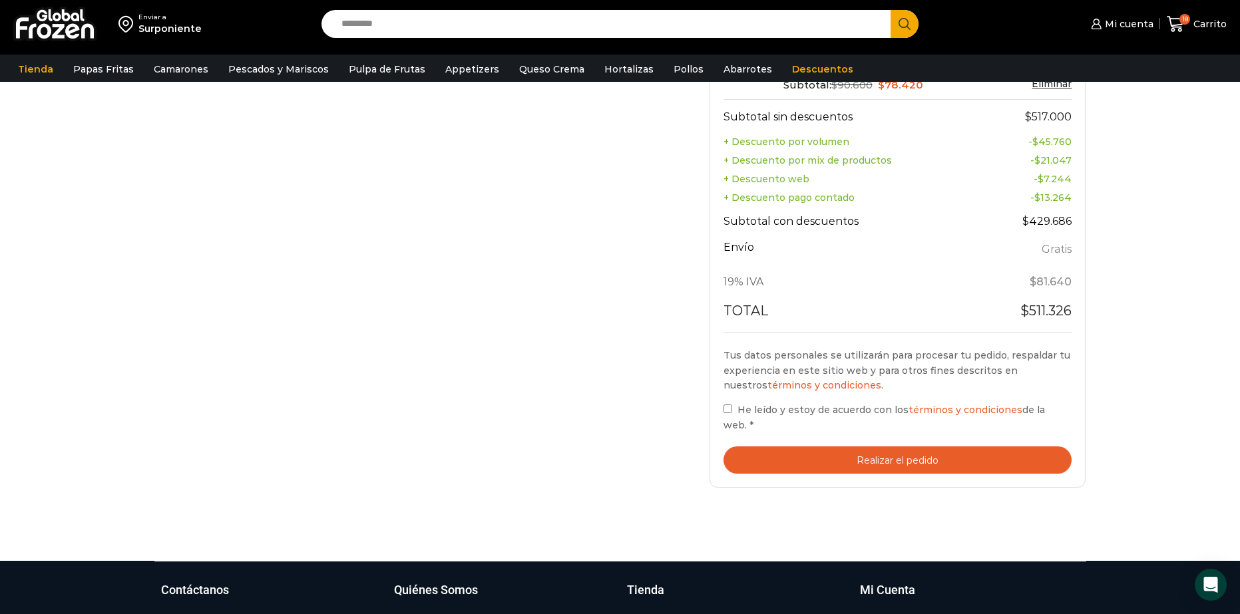
click at [781, 447] on button "Realizar el pedido" at bounding box center [897, 460] width 349 height 27
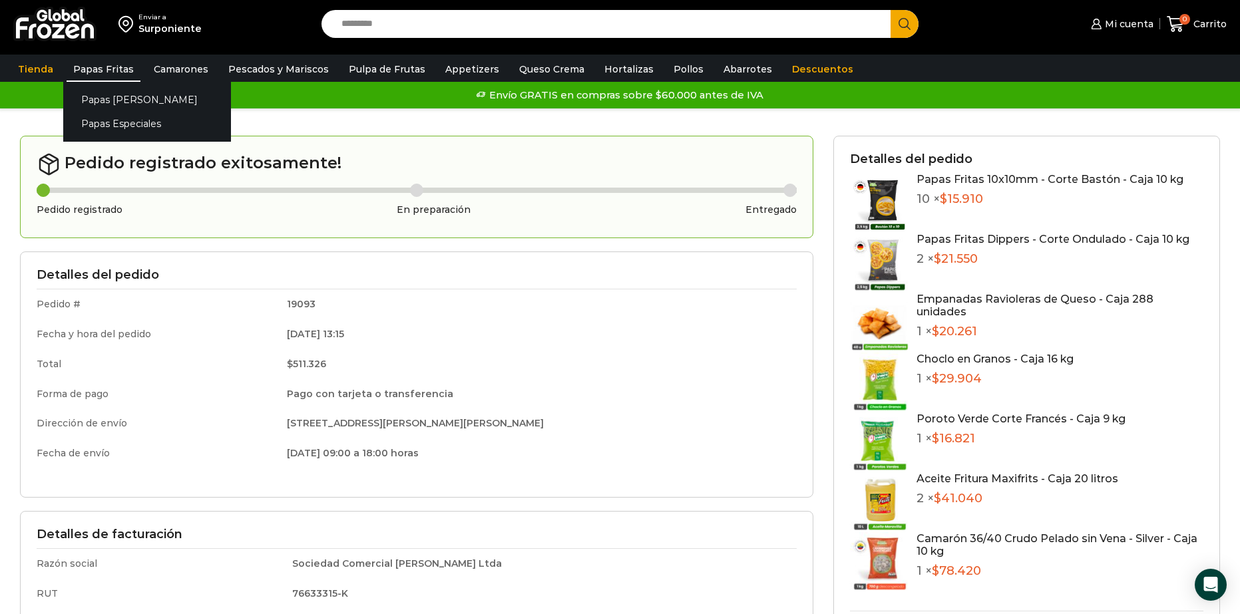
click at [120, 71] on link "Papas Fritas" at bounding box center [104, 69] width 74 height 25
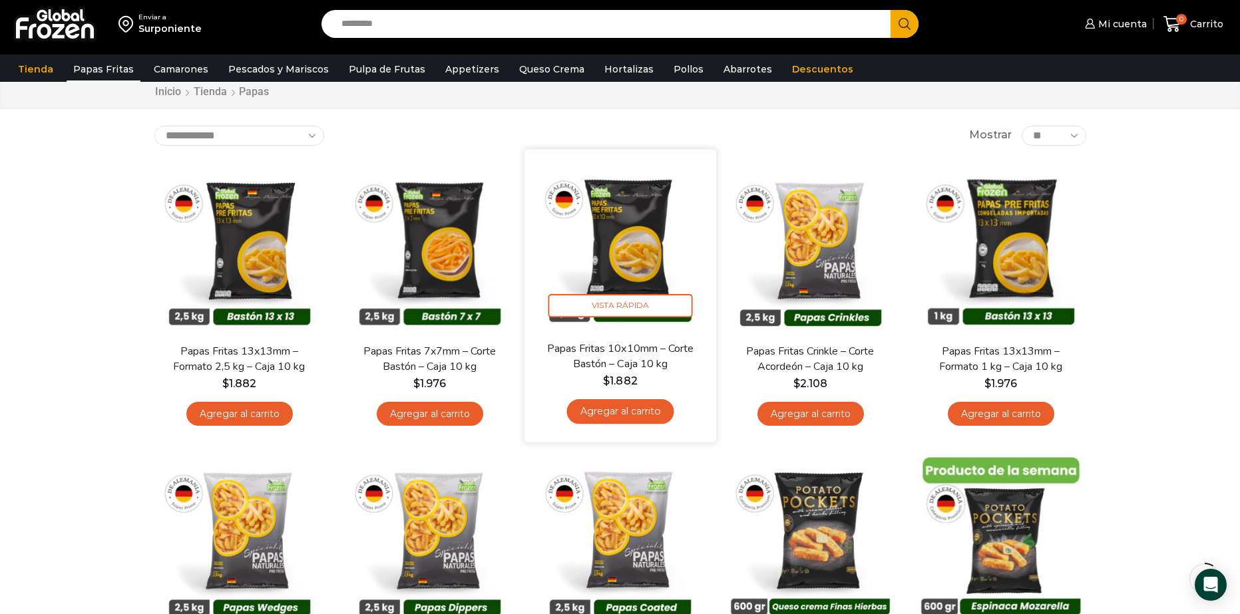
scroll to position [133, 0]
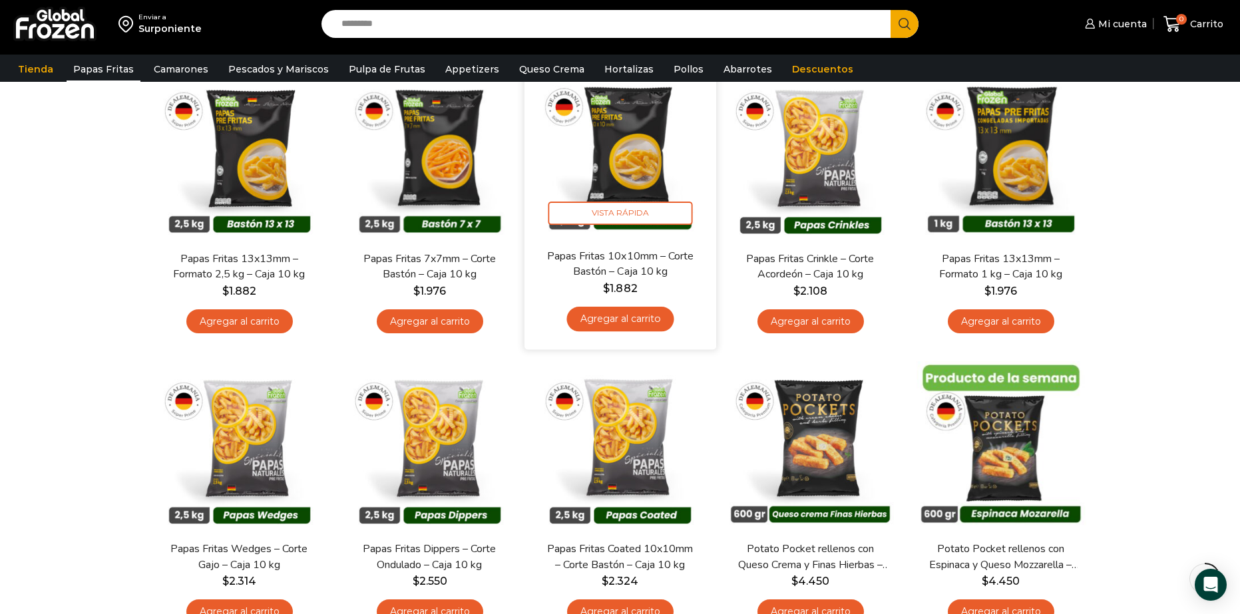
click at [643, 317] on link "Agregar al carrito" at bounding box center [619, 319] width 107 height 25
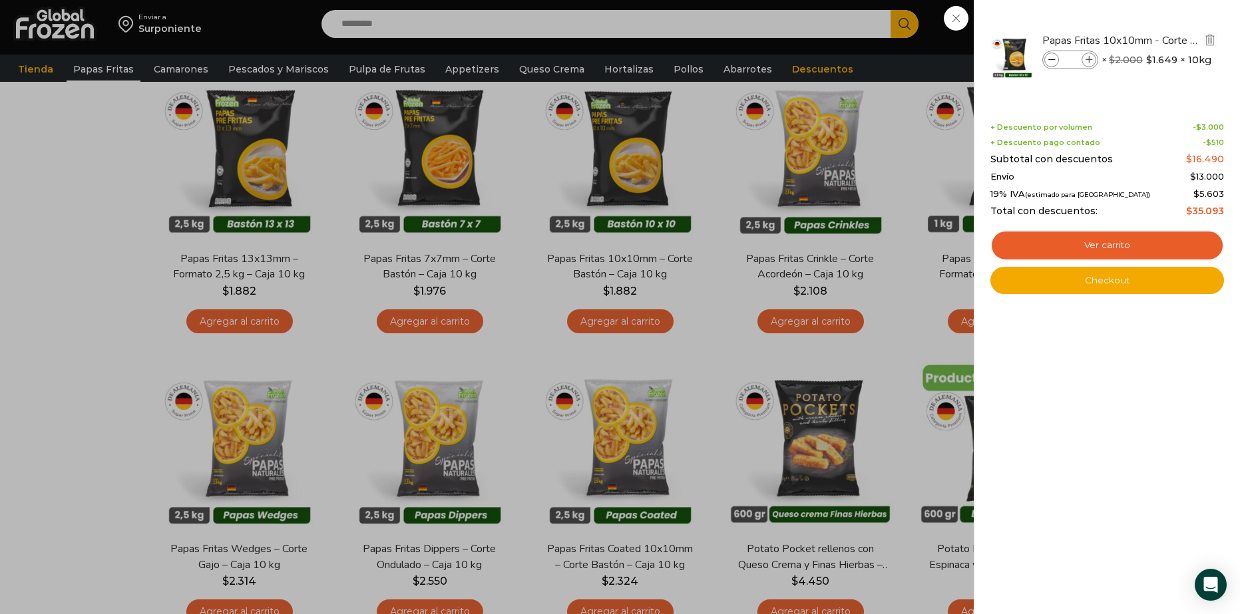
click at [1086, 63] on icon at bounding box center [1088, 60] width 7 height 7
type input "*"
click at [1160, 40] on div "3 [GEOGRAPHIC_DATA] 3 3 Shopping Cart *" at bounding box center [1193, 24] width 67 height 31
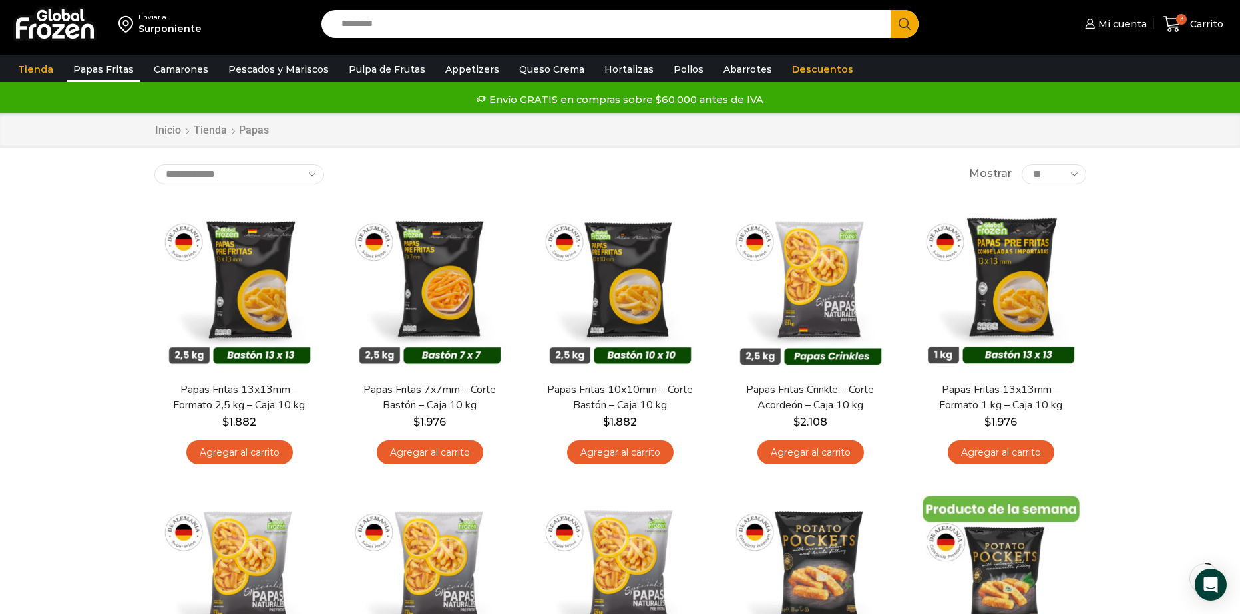
scroll to position [0, 0]
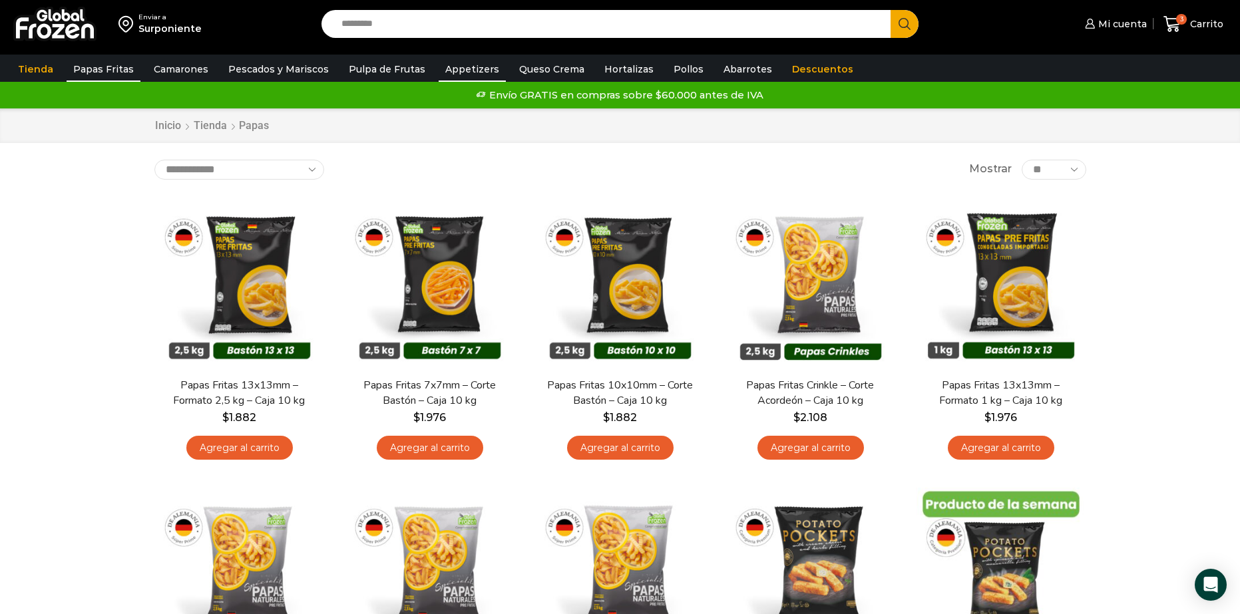
click at [452, 63] on link "Appetizers" at bounding box center [472, 69] width 67 height 25
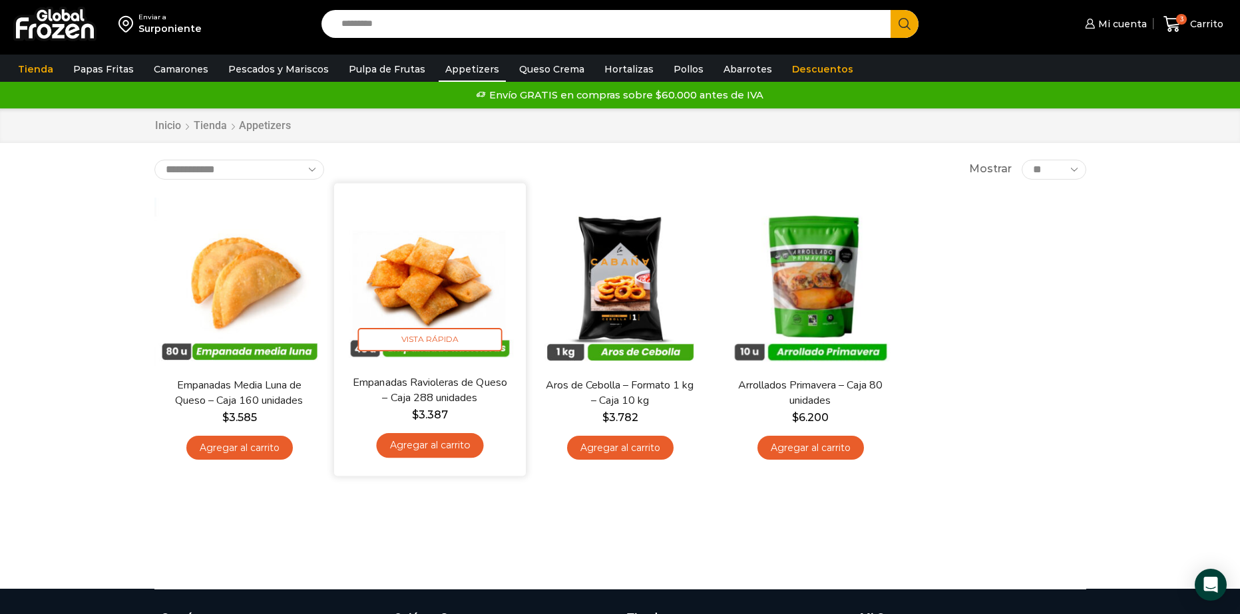
click at [443, 458] on div "Empanadas Ravioleras de Queso – Caja 288 unidades $ 3.387 Agregar al carrito" at bounding box center [430, 420] width 172 height 91
click at [444, 445] on link "Agregar al carrito" at bounding box center [429, 445] width 107 height 25
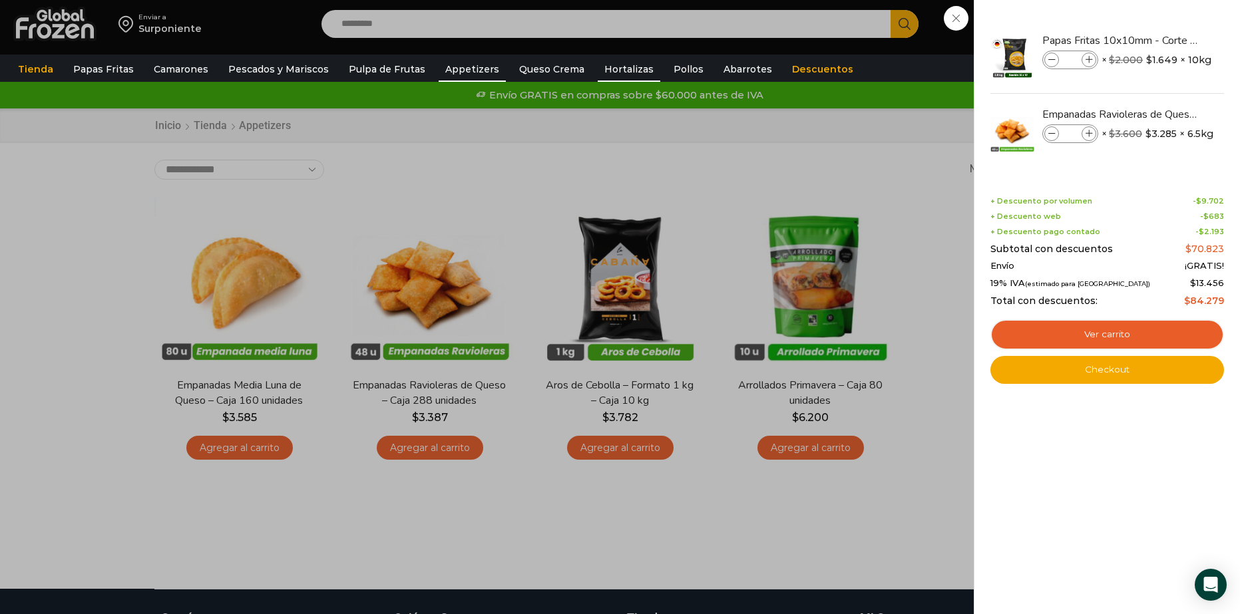
click at [609, 69] on link "Hortalizas" at bounding box center [629, 69] width 63 height 25
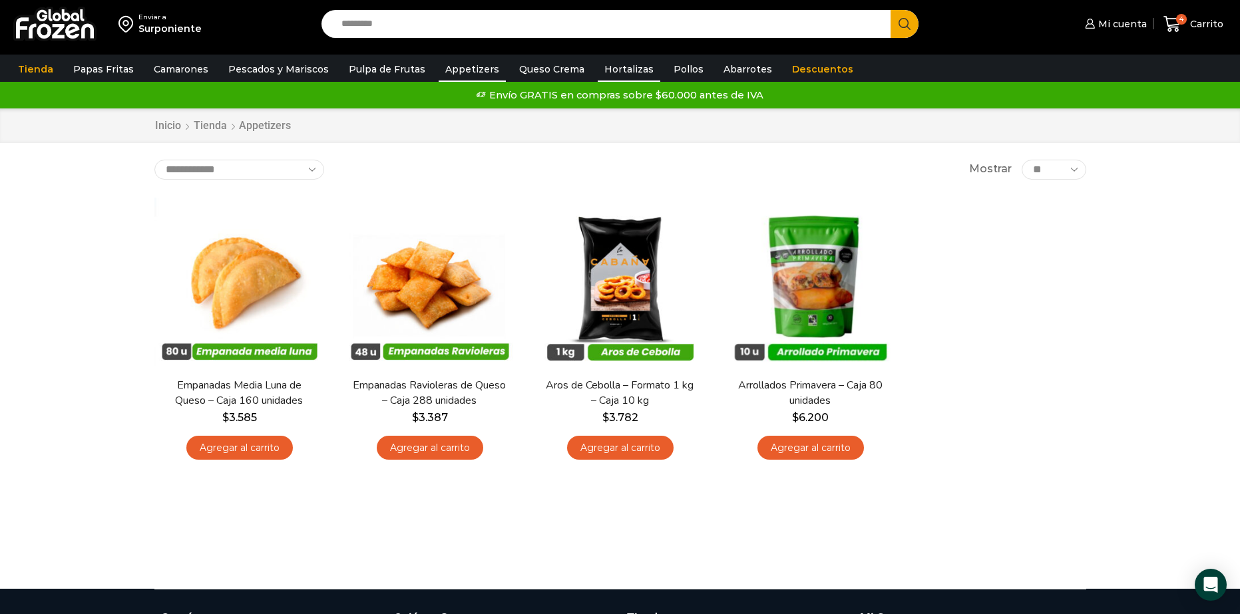
click at [629, 63] on link "Hortalizas" at bounding box center [629, 69] width 63 height 25
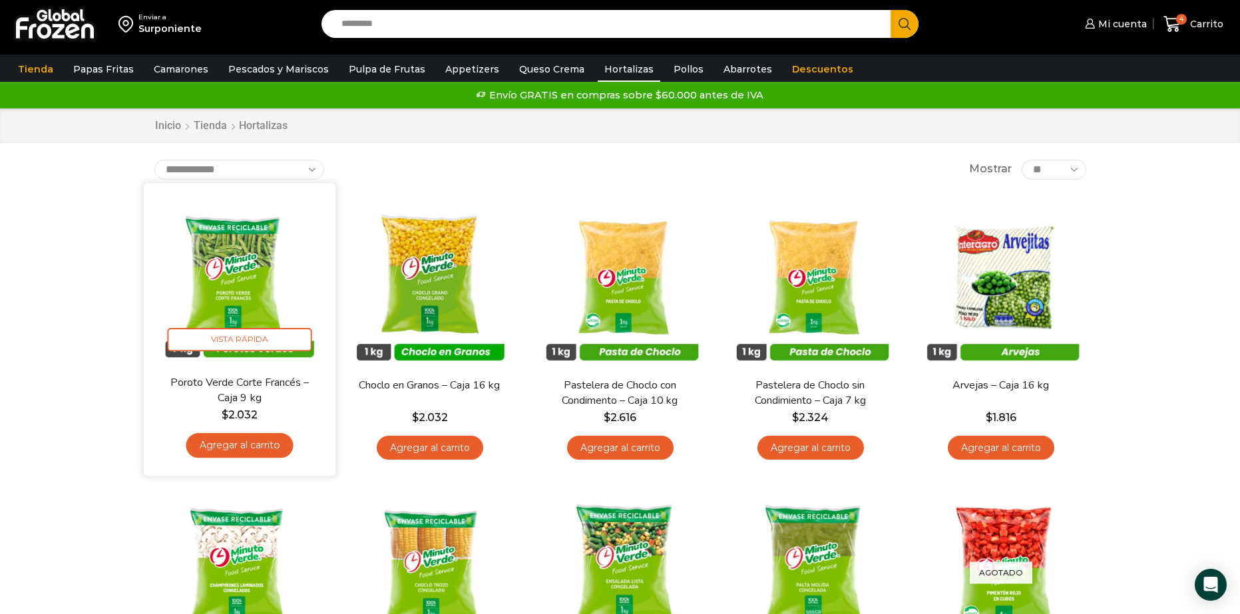
click at [261, 445] on link "Agregar al carrito" at bounding box center [239, 445] width 107 height 25
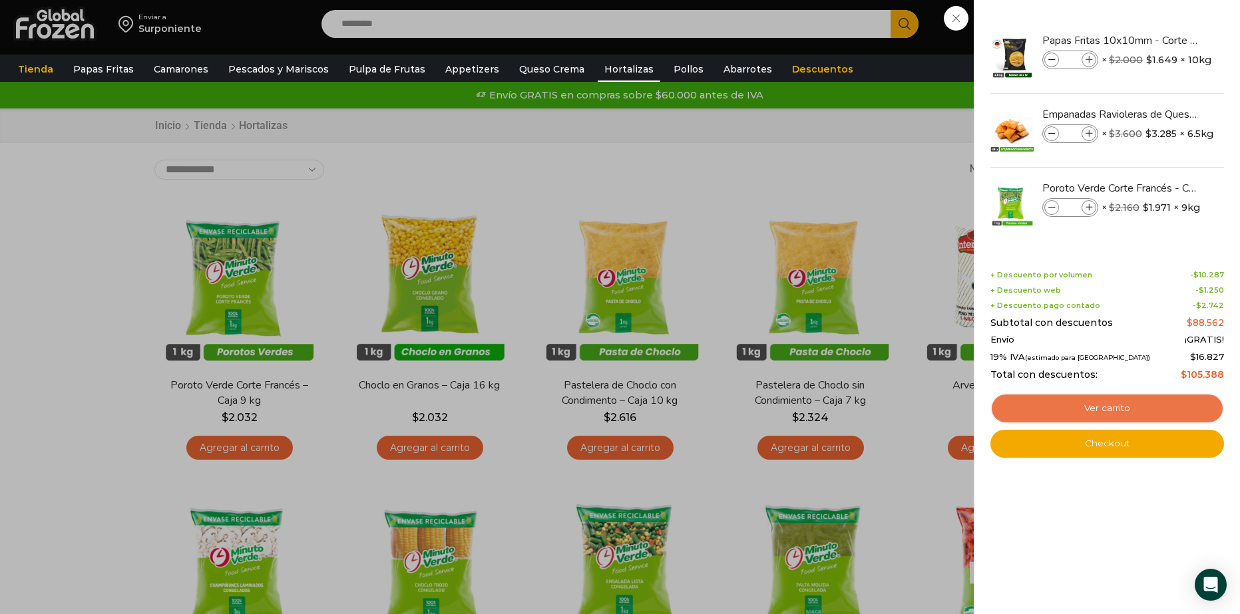
click at [1143, 410] on link "Ver carrito" at bounding box center [1107, 408] width 234 height 31
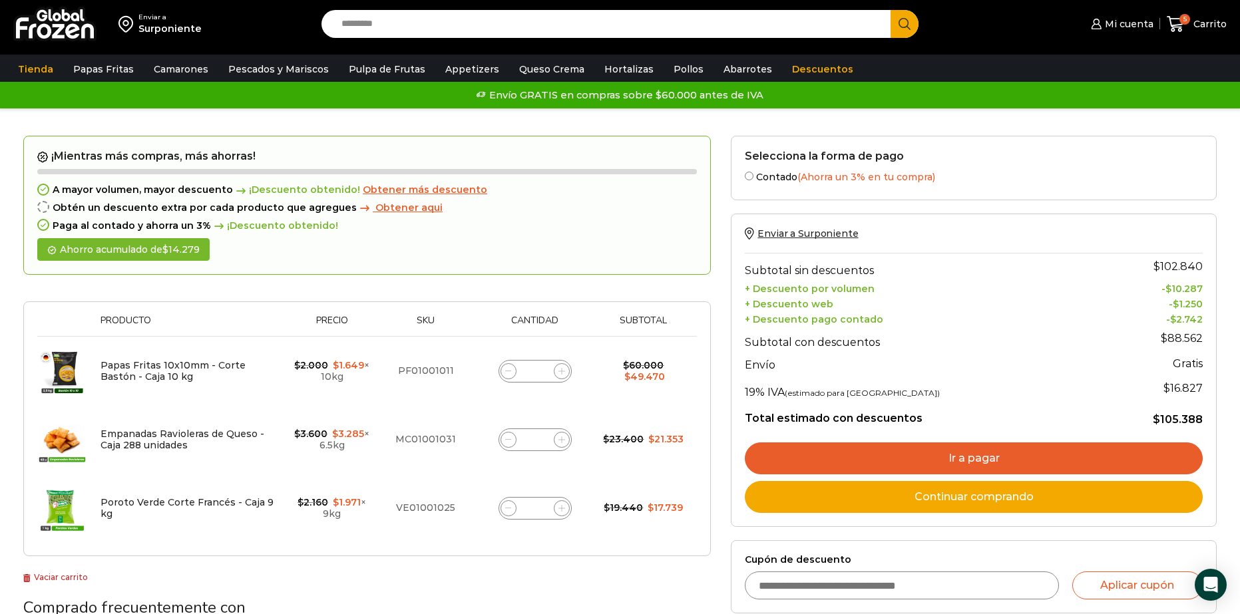
click at [800, 222] on div "Enviar a Surponiente Subtotal sin descuentos $ 102.840 + Descuento por volumen …" at bounding box center [974, 370] width 486 height 313
click at [799, 234] on span "Enviar a Surponiente" at bounding box center [807, 234] width 100 height 12
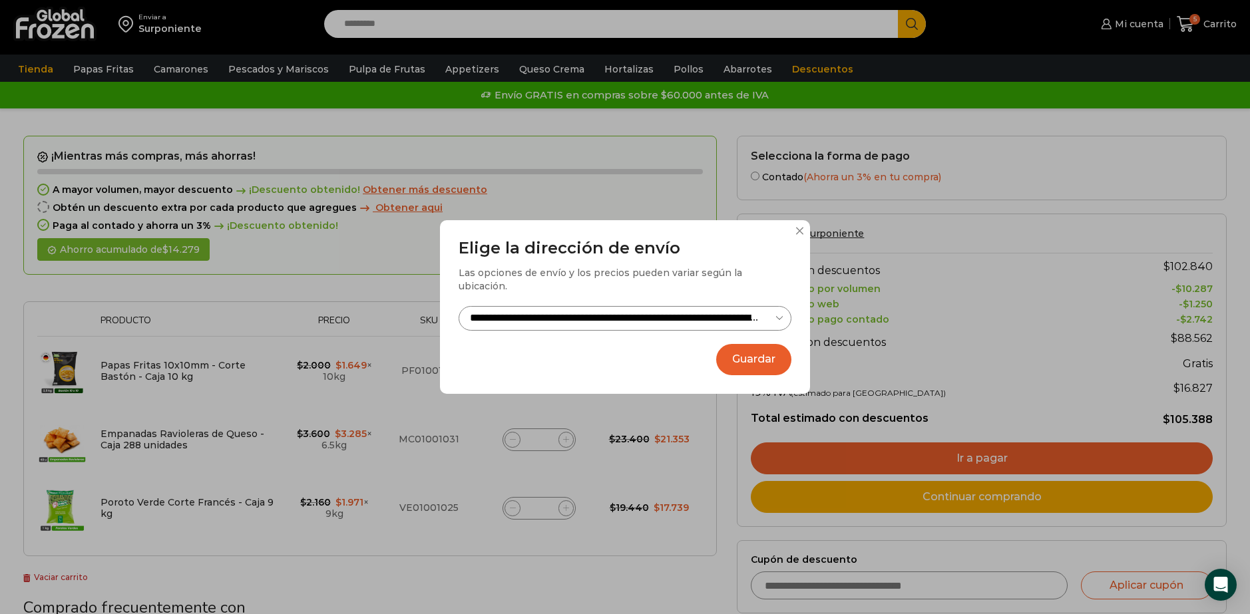
click at [649, 306] on select "**********" at bounding box center [624, 318] width 333 height 25
select select "**********"
click at [458, 306] on select "**********" at bounding box center [624, 318] width 333 height 25
click at [733, 355] on button "Guardar" at bounding box center [753, 359] width 75 height 31
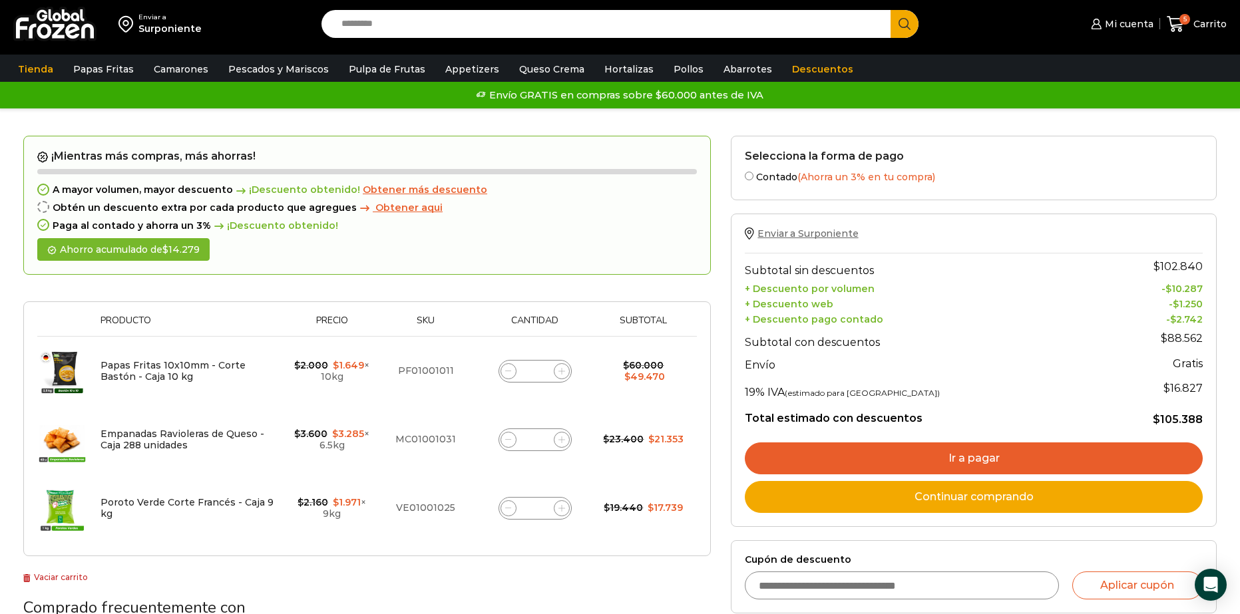
click at [823, 232] on span "Enviar a Surponiente" at bounding box center [807, 234] width 100 height 12
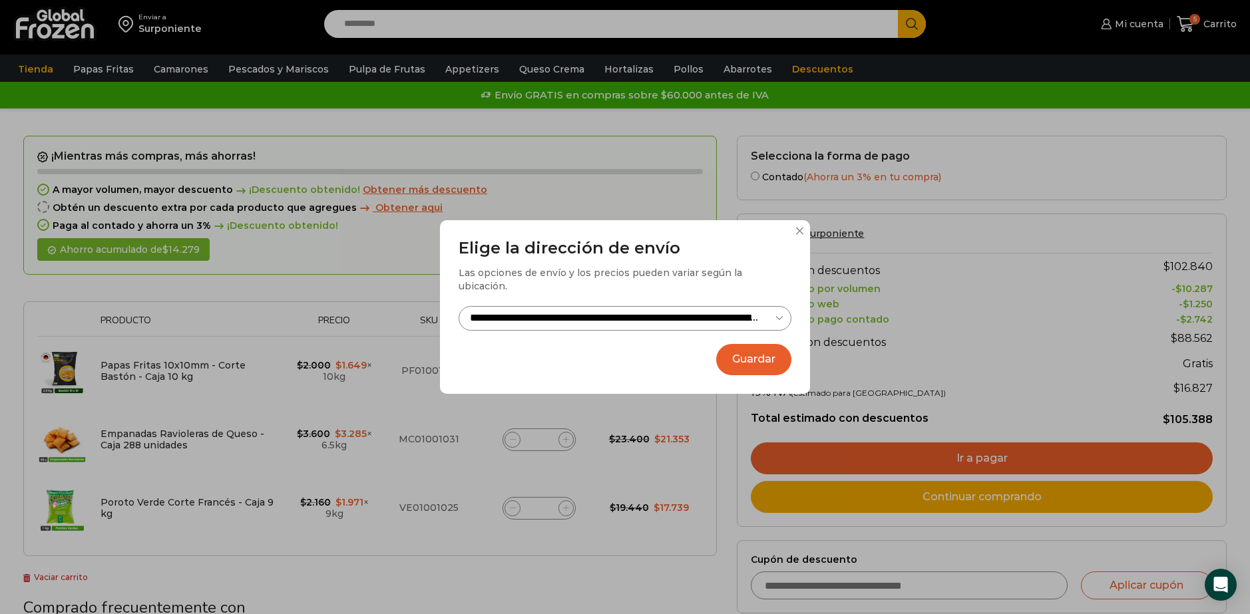
click at [714, 313] on select "**********" at bounding box center [624, 318] width 333 height 25
select select "**********"
click at [458, 306] on select "**********" at bounding box center [624, 318] width 333 height 25
click at [744, 349] on button "Guardar" at bounding box center [753, 359] width 75 height 31
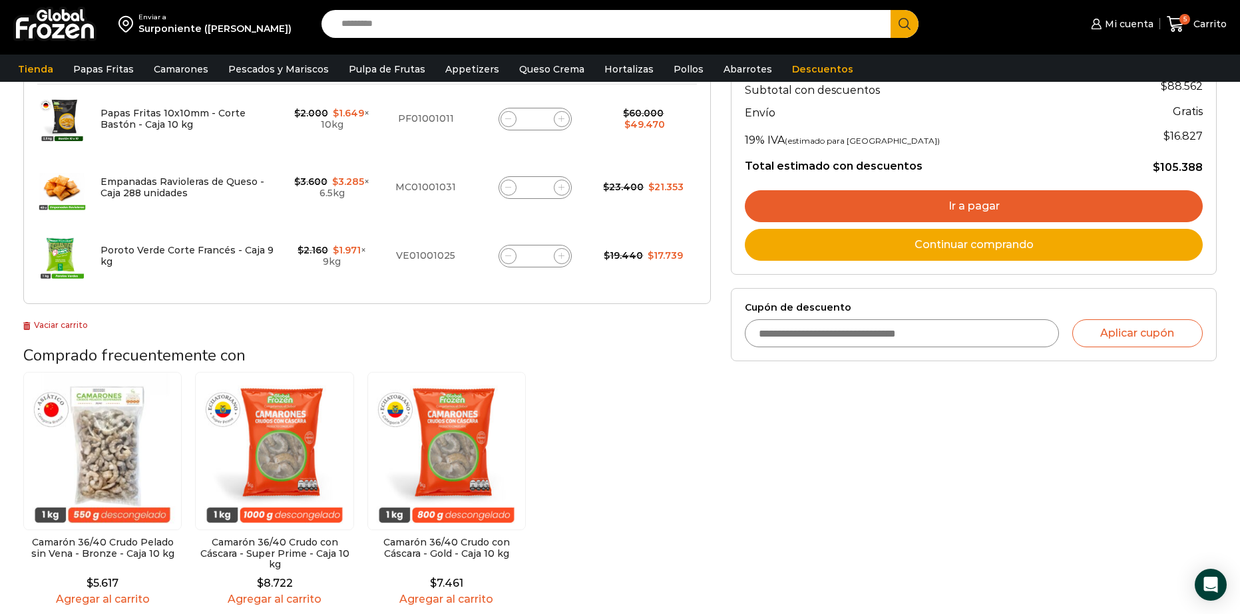
scroll to position [266, 0]
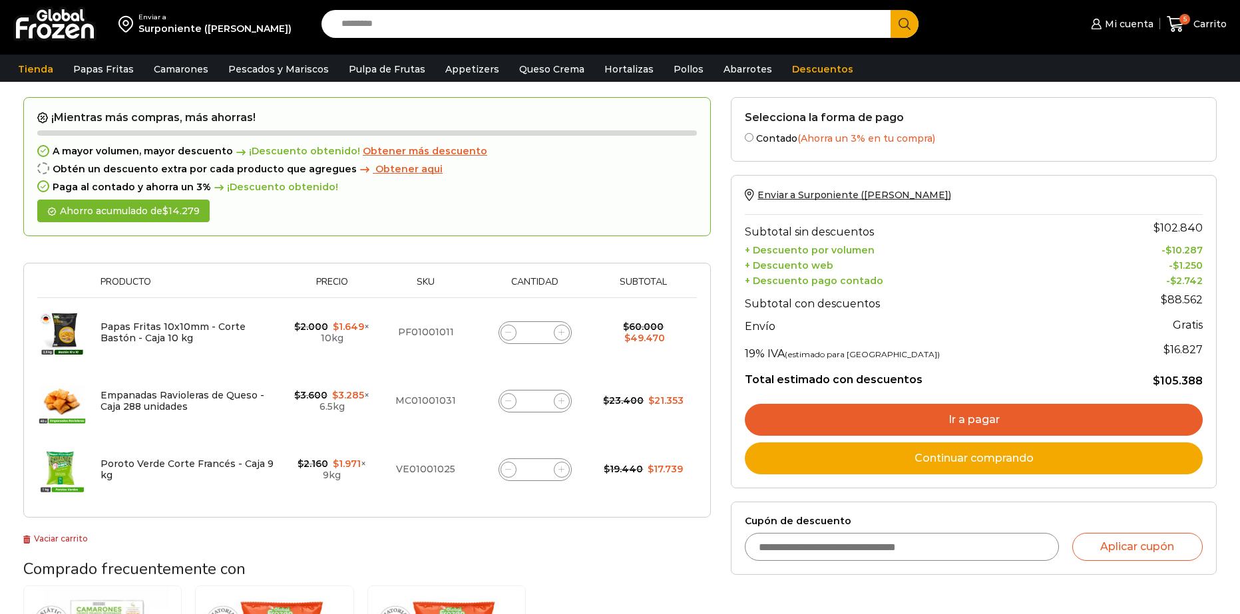
scroll to position [133, 0]
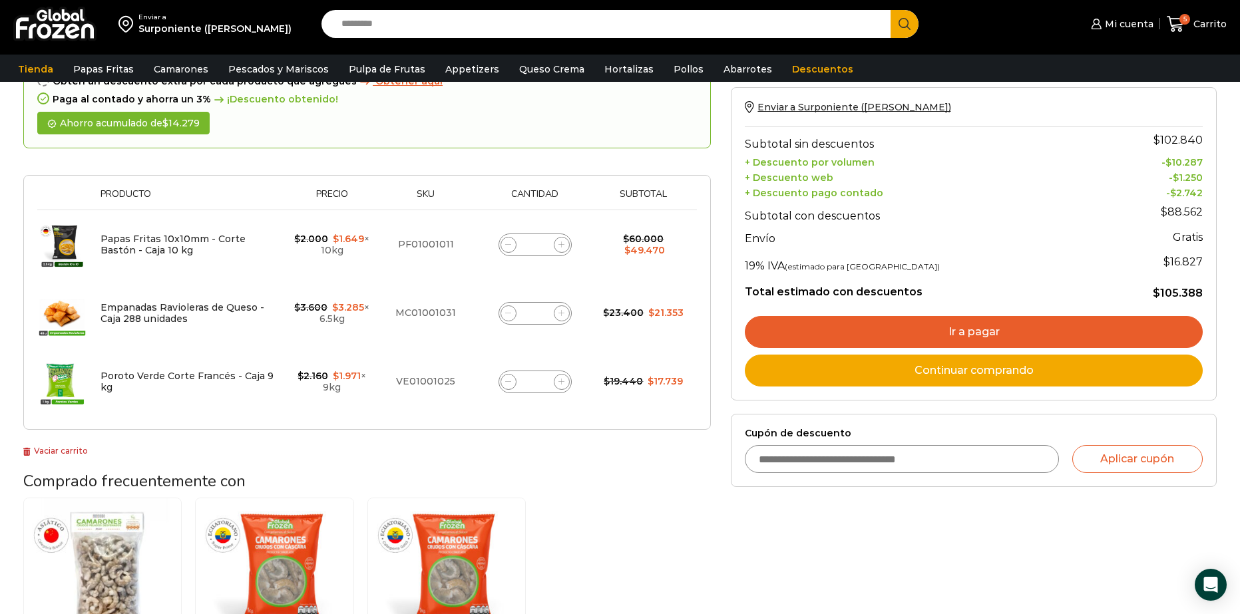
click at [998, 336] on link "Ir a pagar" at bounding box center [974, 332] width 458 height 32
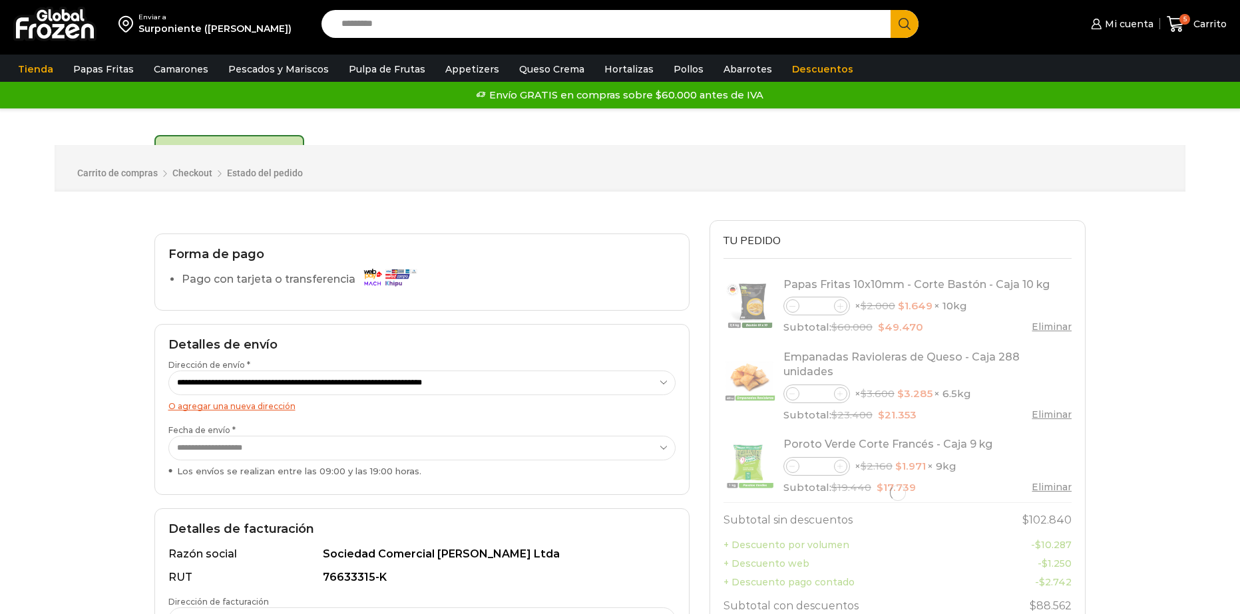
select select "*"
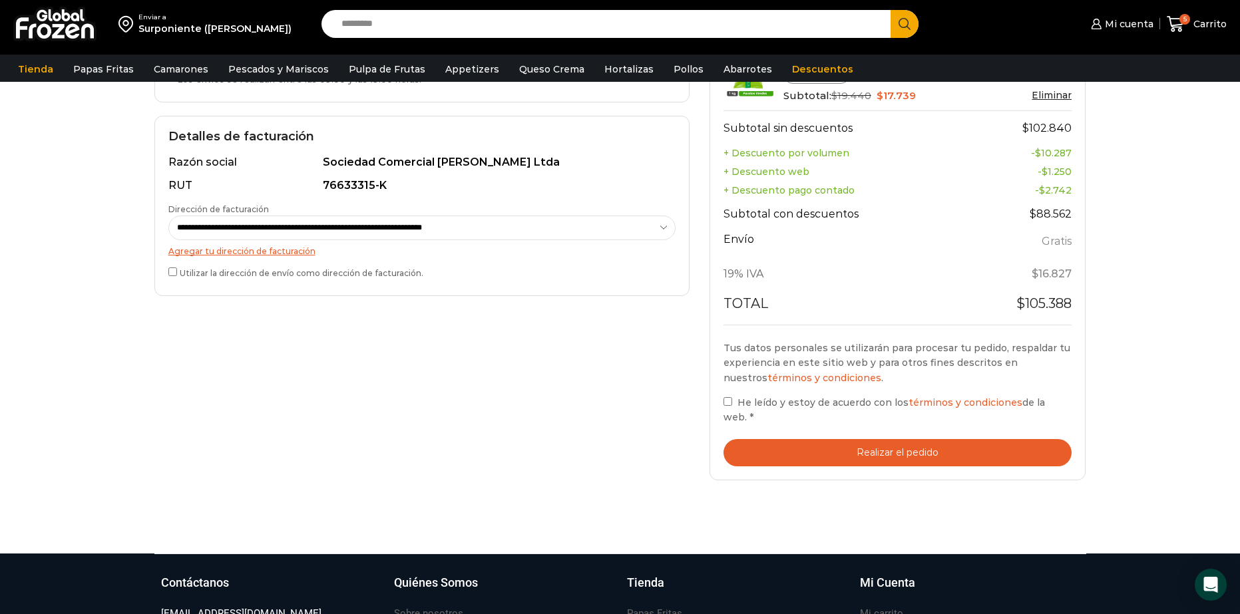
scroll to position [399, 0]
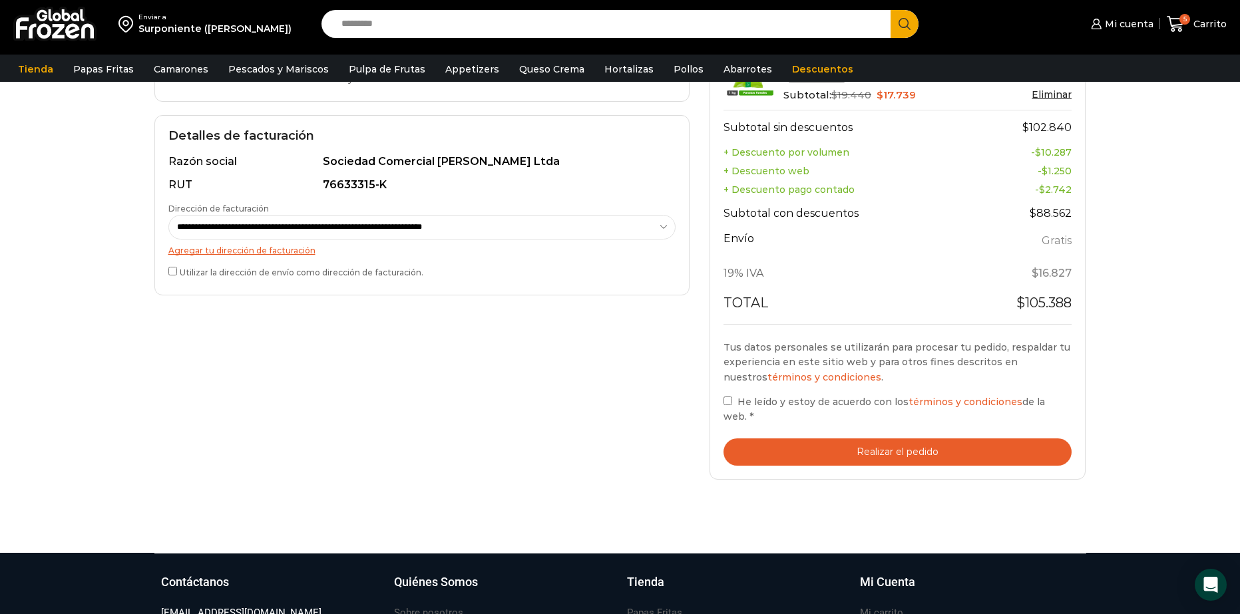
click at [803, 439] on button "Realizar el pedido" at bounding box center [897, 452] width 349 height 27
